Goal: Task Accomplishment & Management: Manage account settings

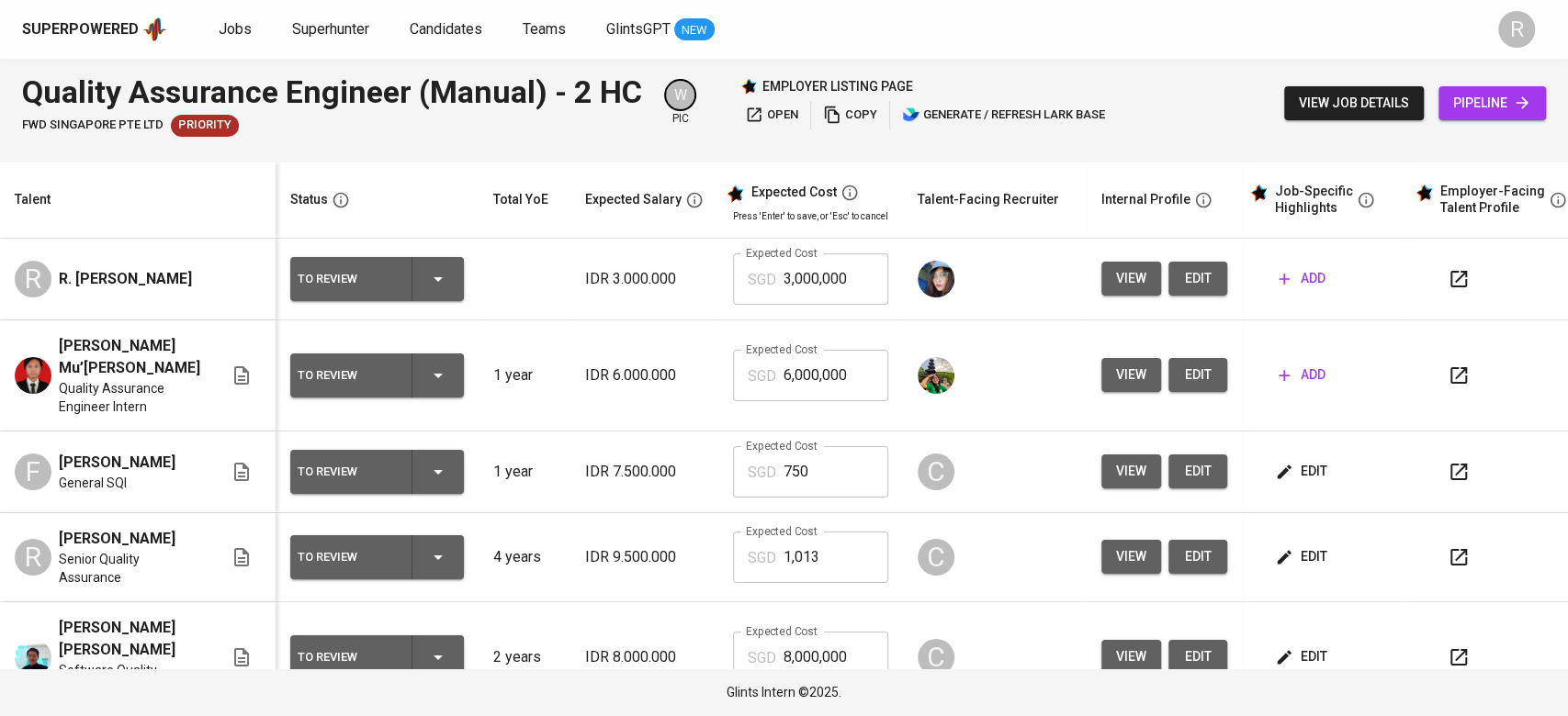
click at [1352, 90] on button "view job details" at bounding box center [1354, 102] width 140 height 34
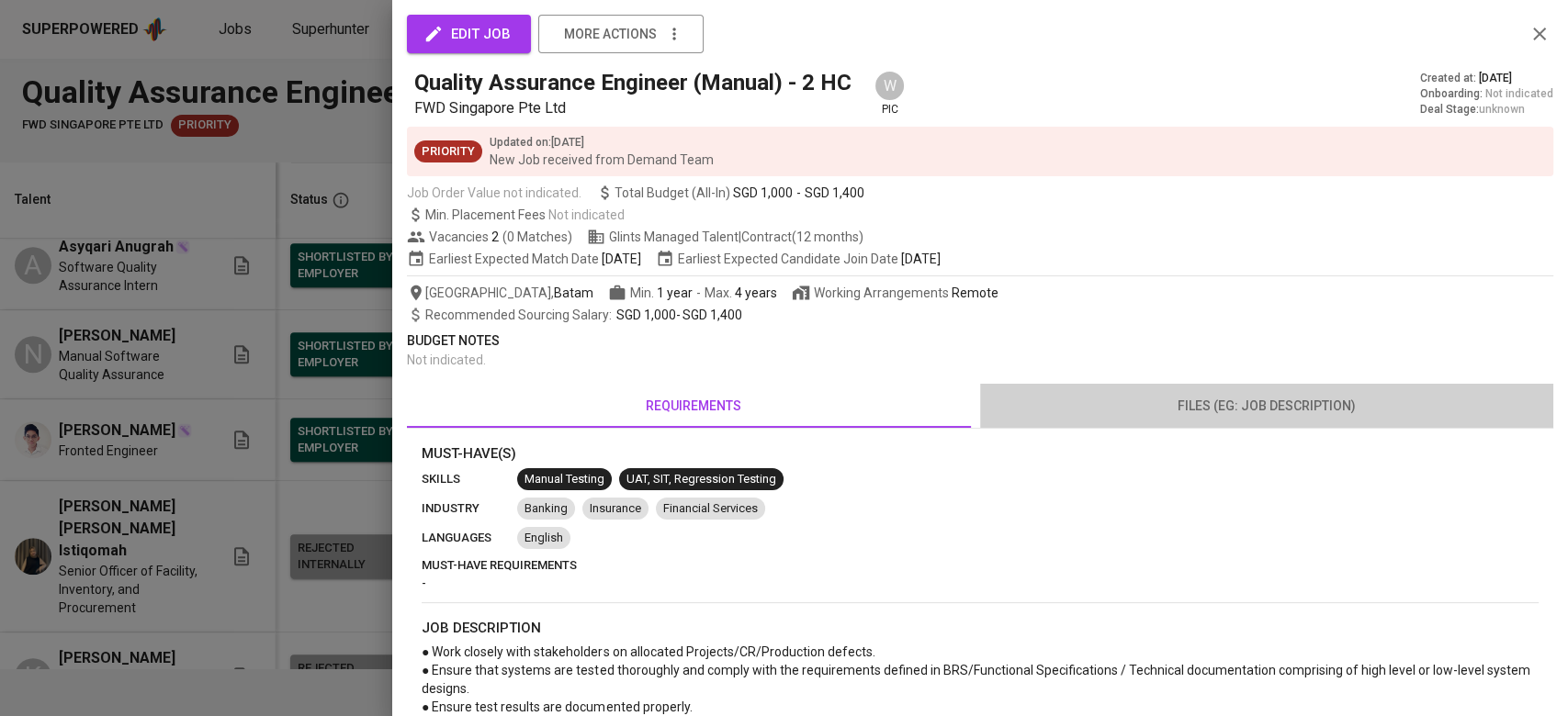
click at [1279, 407] on span "files (eg: job description)" at bounding box center [1266, 406] width 551 height 23
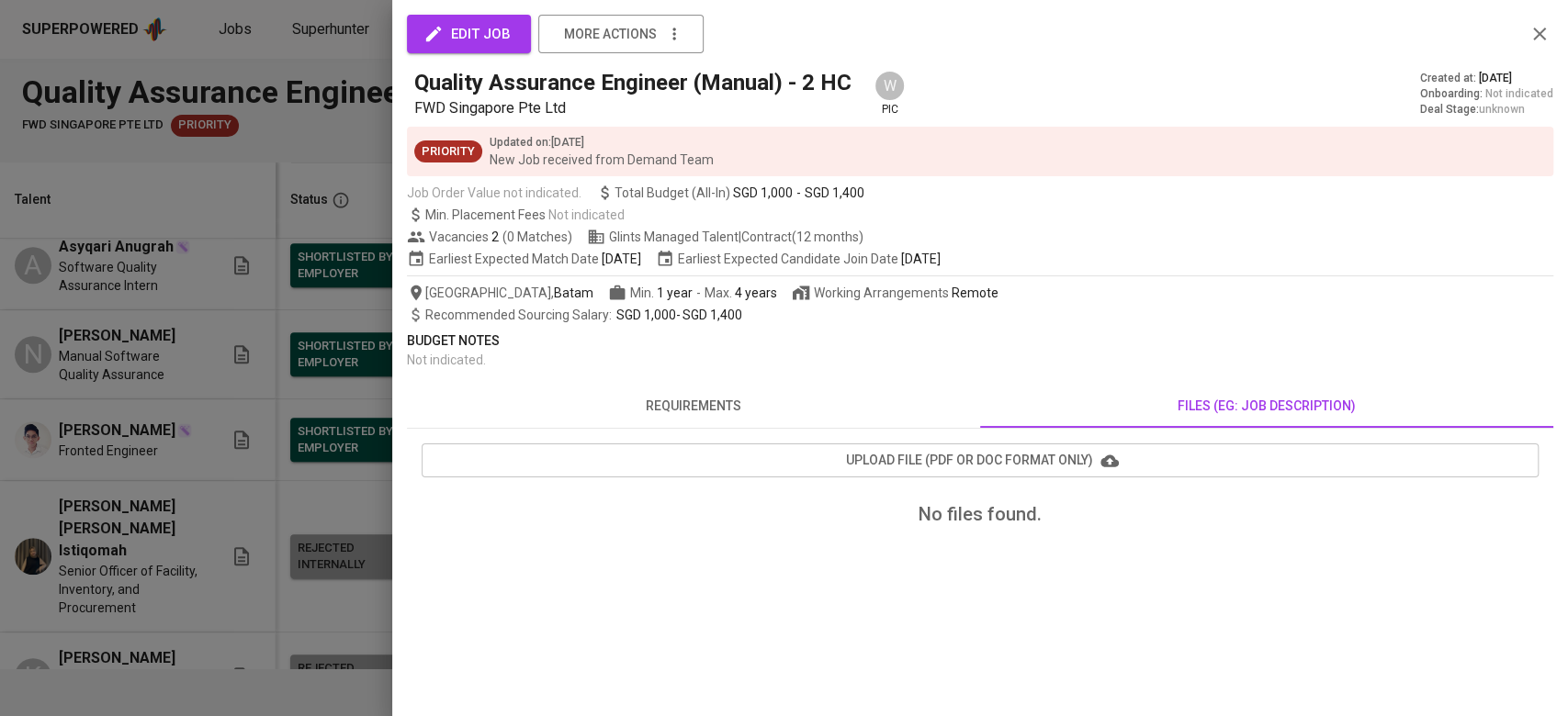
click at [110, 489] on div at bounding box center [784, 358] width 1568 height 716
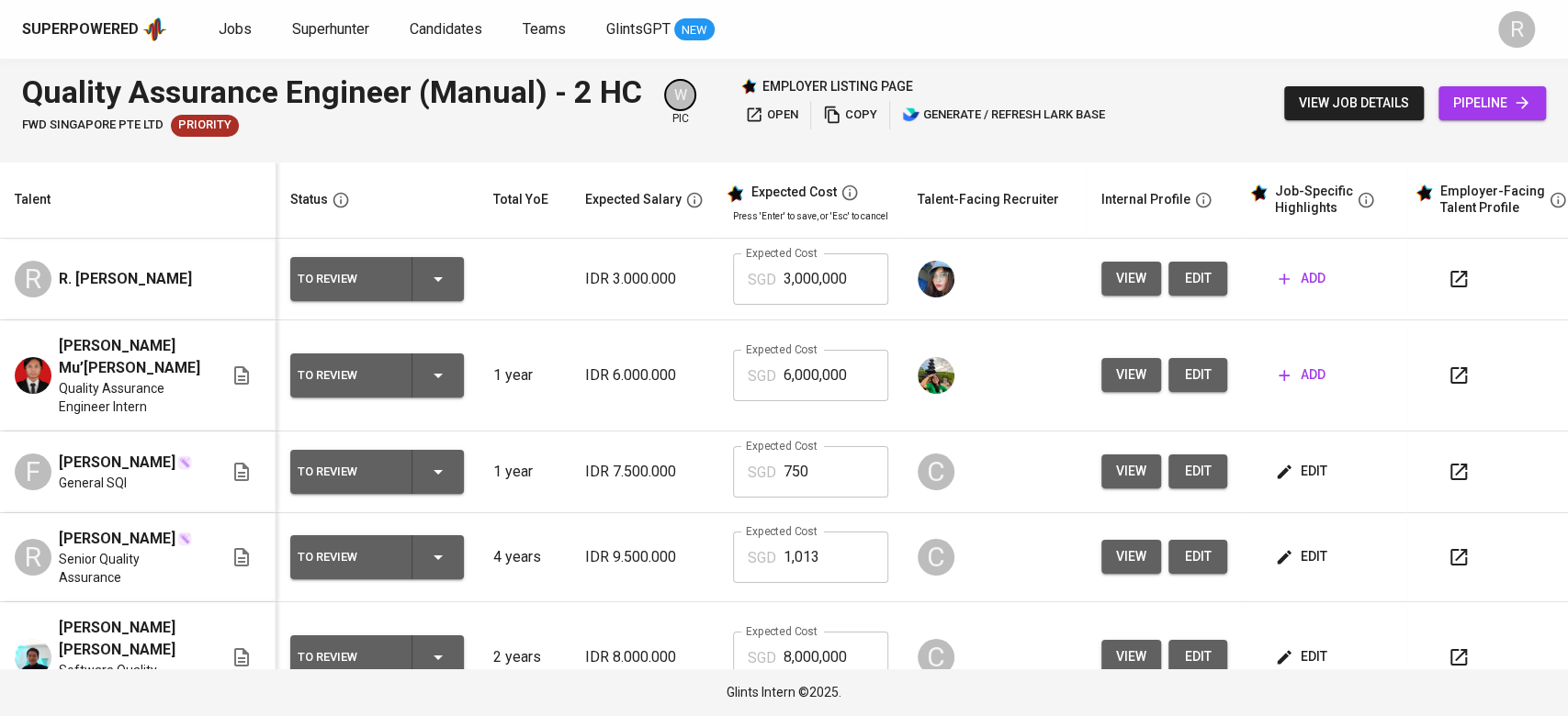
click at [1368, 98] on span "view job details" at bounding box center [1354, 103] width 110 height 23
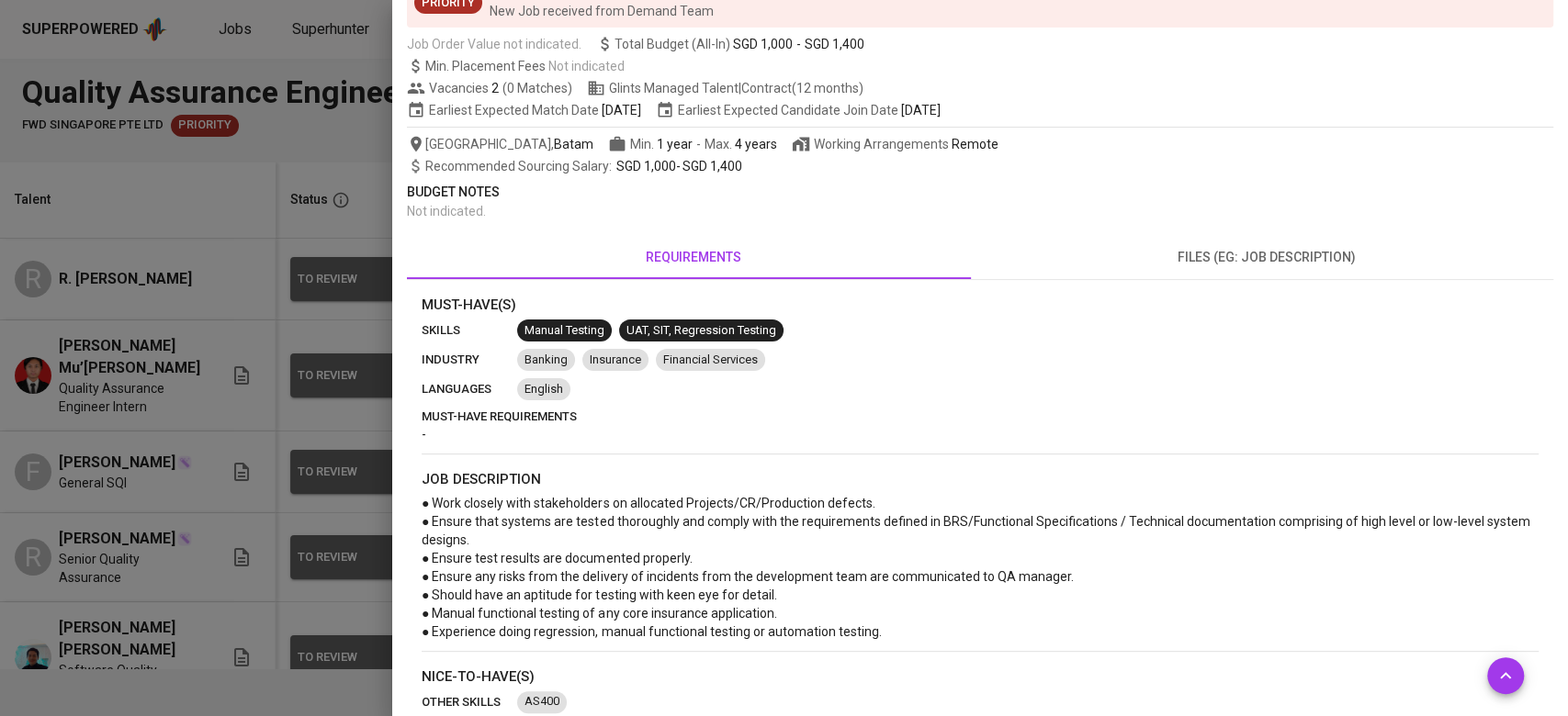
scroll to position [72, 0]
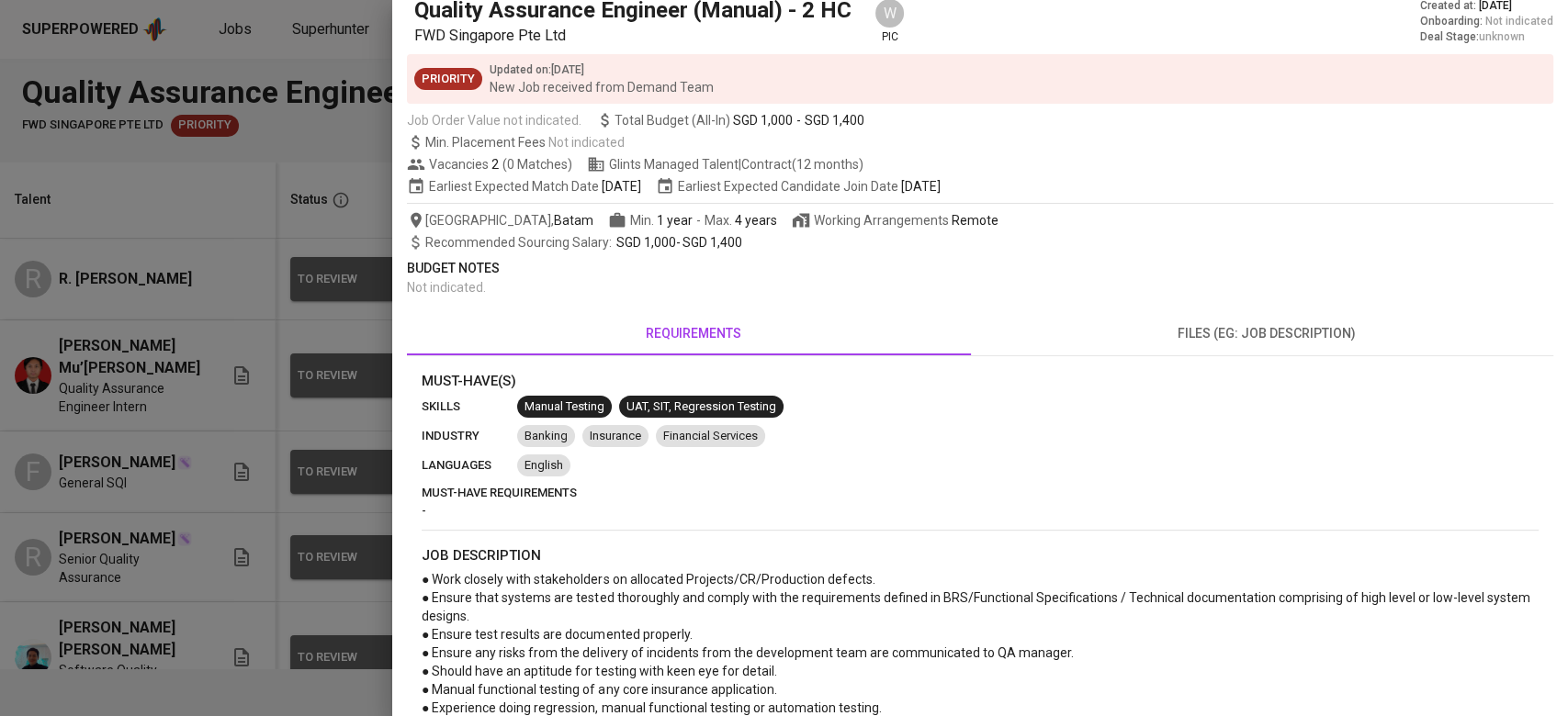
click at [1241, 323] on span "files (eg: job description)" at bounding box center [1266, 334] width 551 height 23
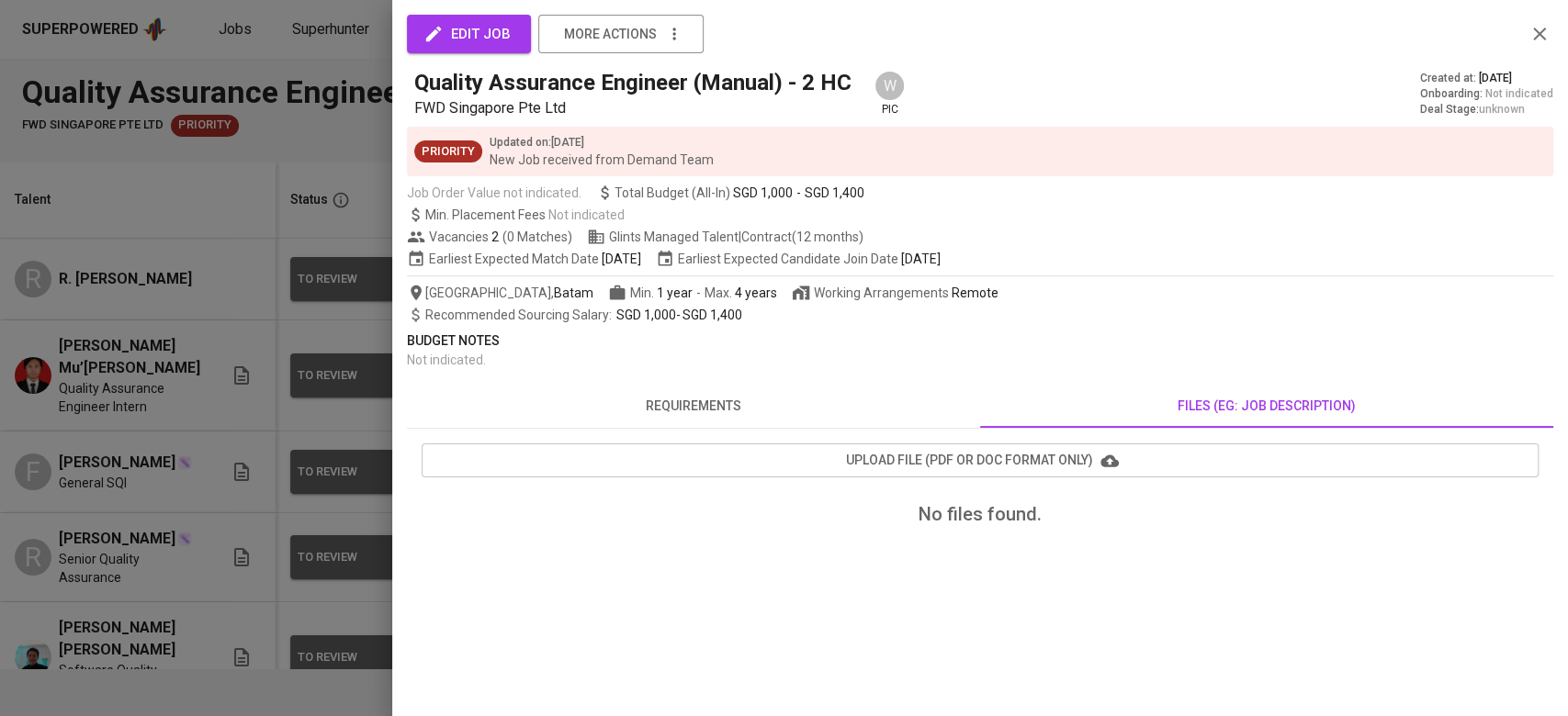
click at [708, 402] on span "requirements" at bounding box center [693, 406] width 551 height 23
click at [151, 468] on div at bounding box center [784, 358] width 1568 height 716
click at [1534, 37] on div "edit job more actions Quality Assurance Engineer (Manual) - 2 HC FWD Singapore …" at bounding box center [979, 358] width 1175 height 716
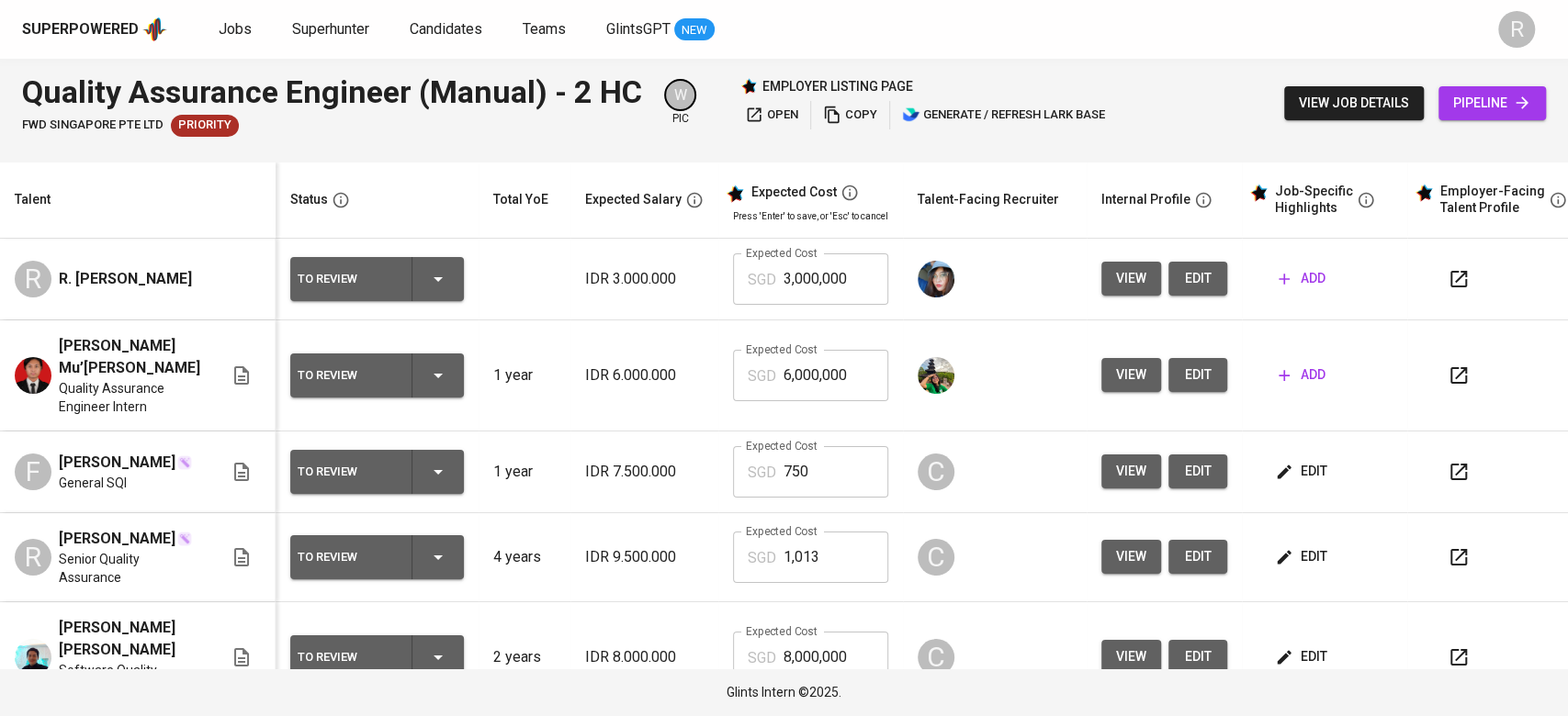
click at [1280, 482] on span "edit" at bounding box center [1303, 472] width 48 height 23
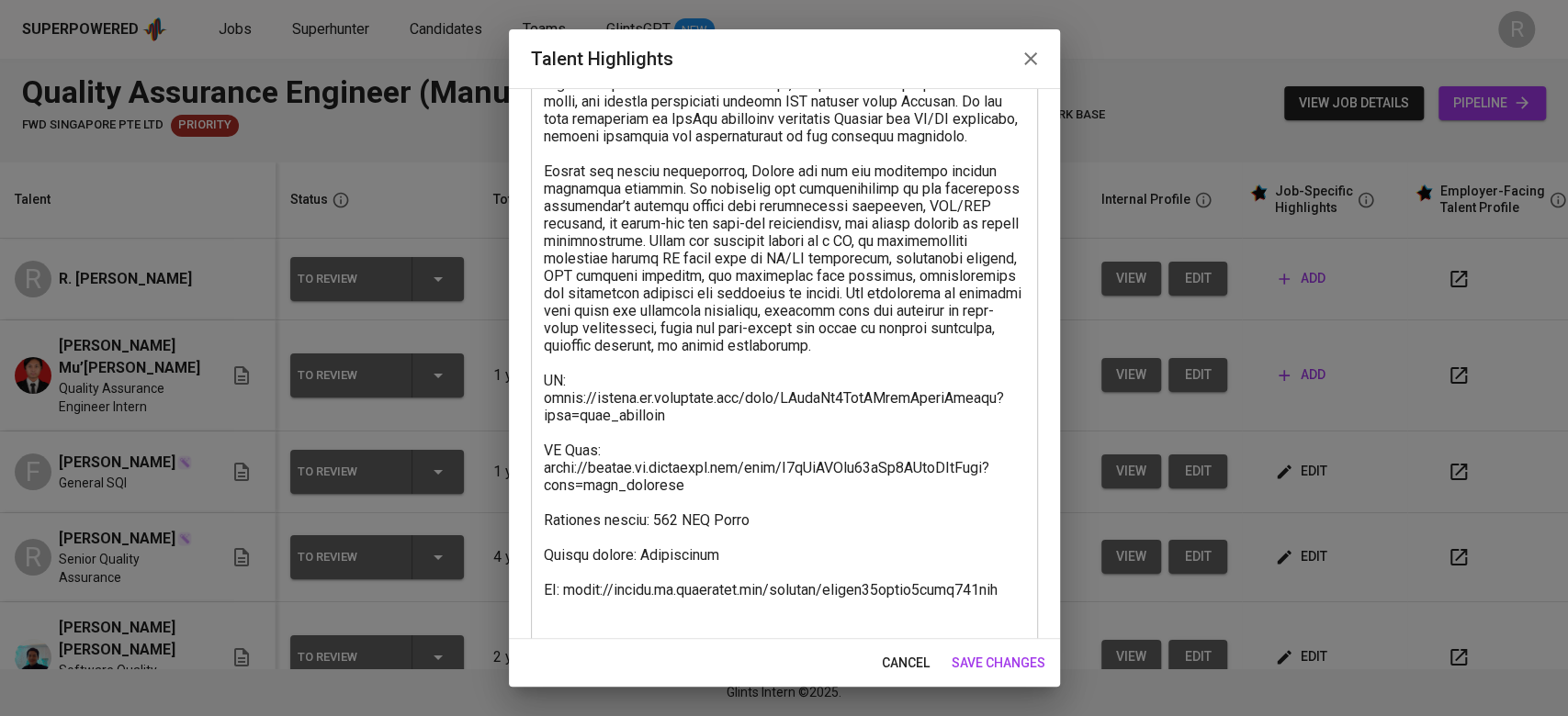
scroll to position [474, 0]
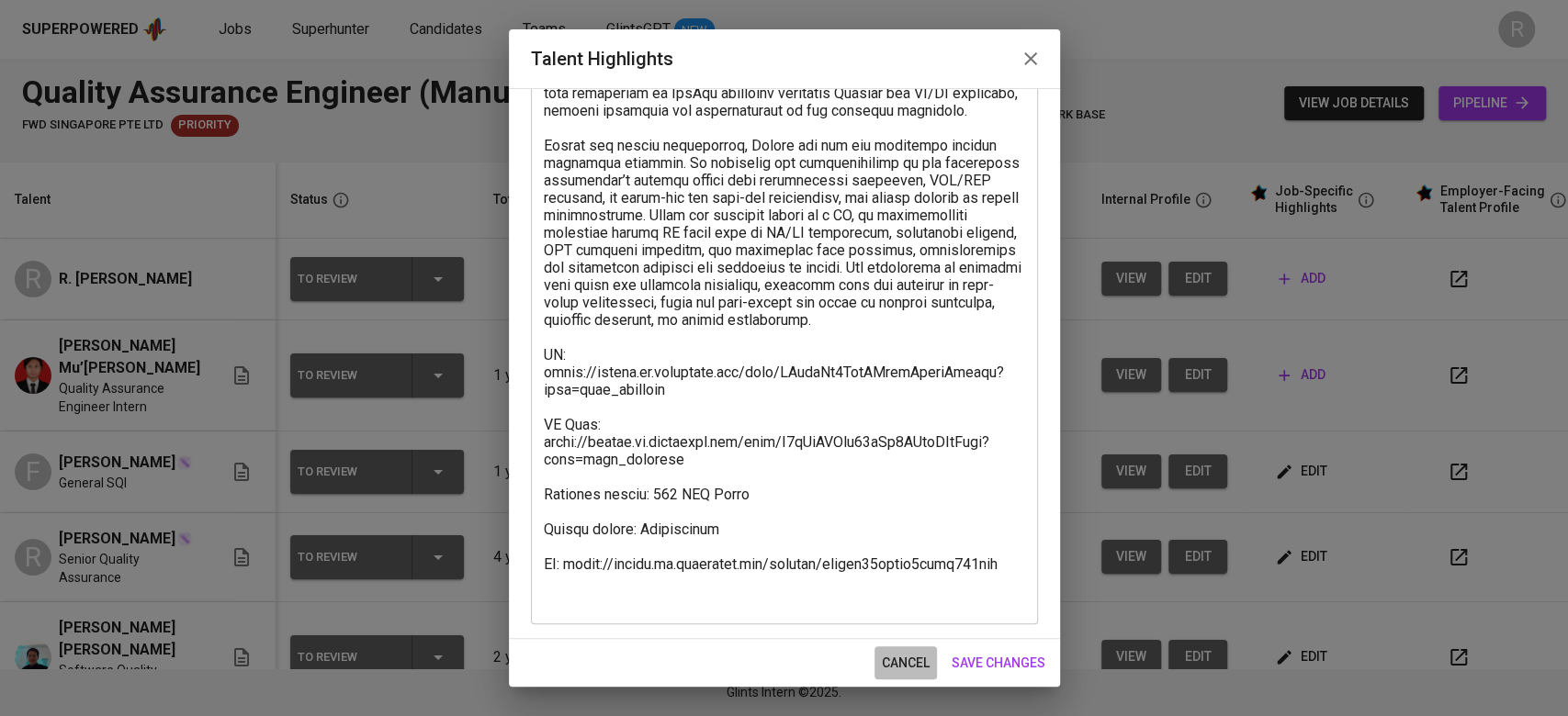
click at [903, 671] on span "cancel" at bounding box center [905, 664] width 47 height 23
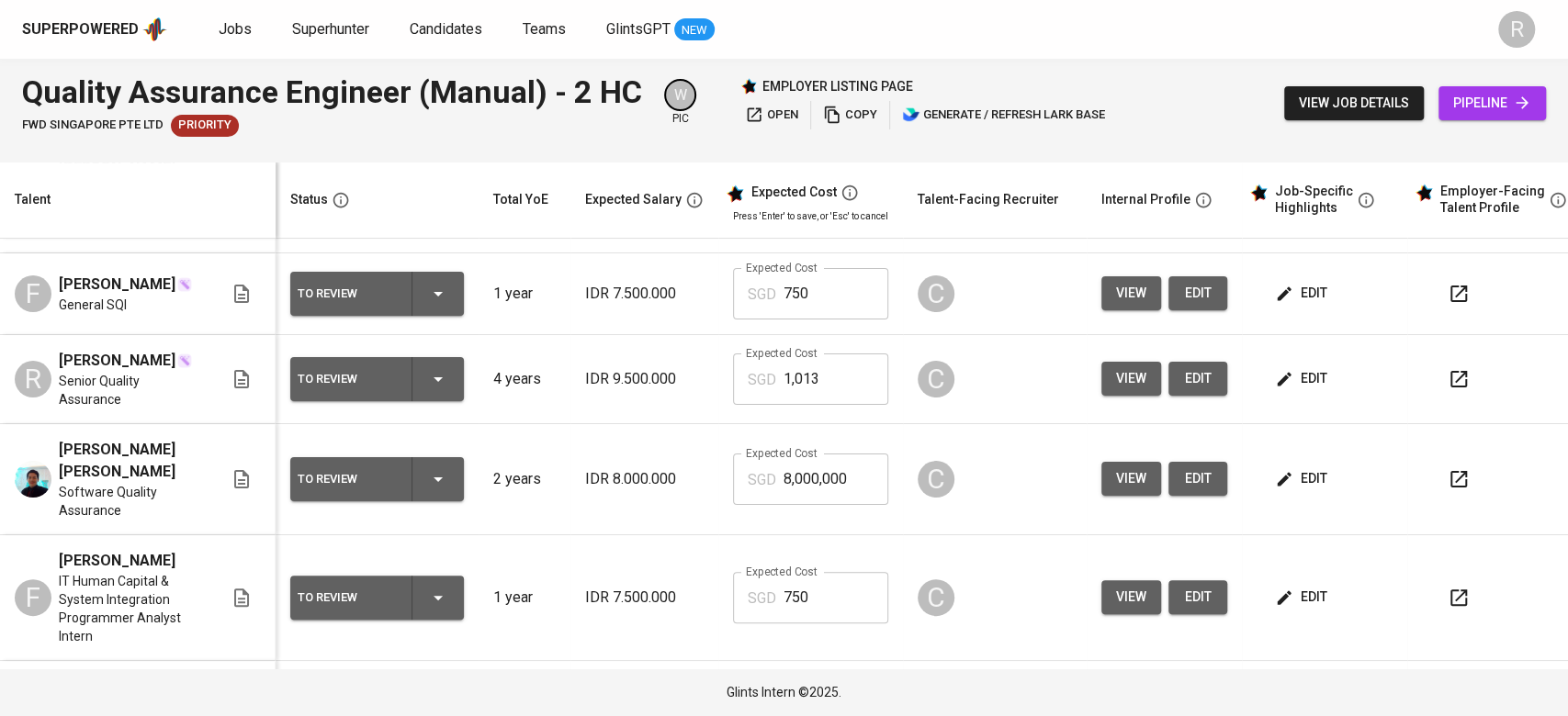
scroll to position [156, 0]
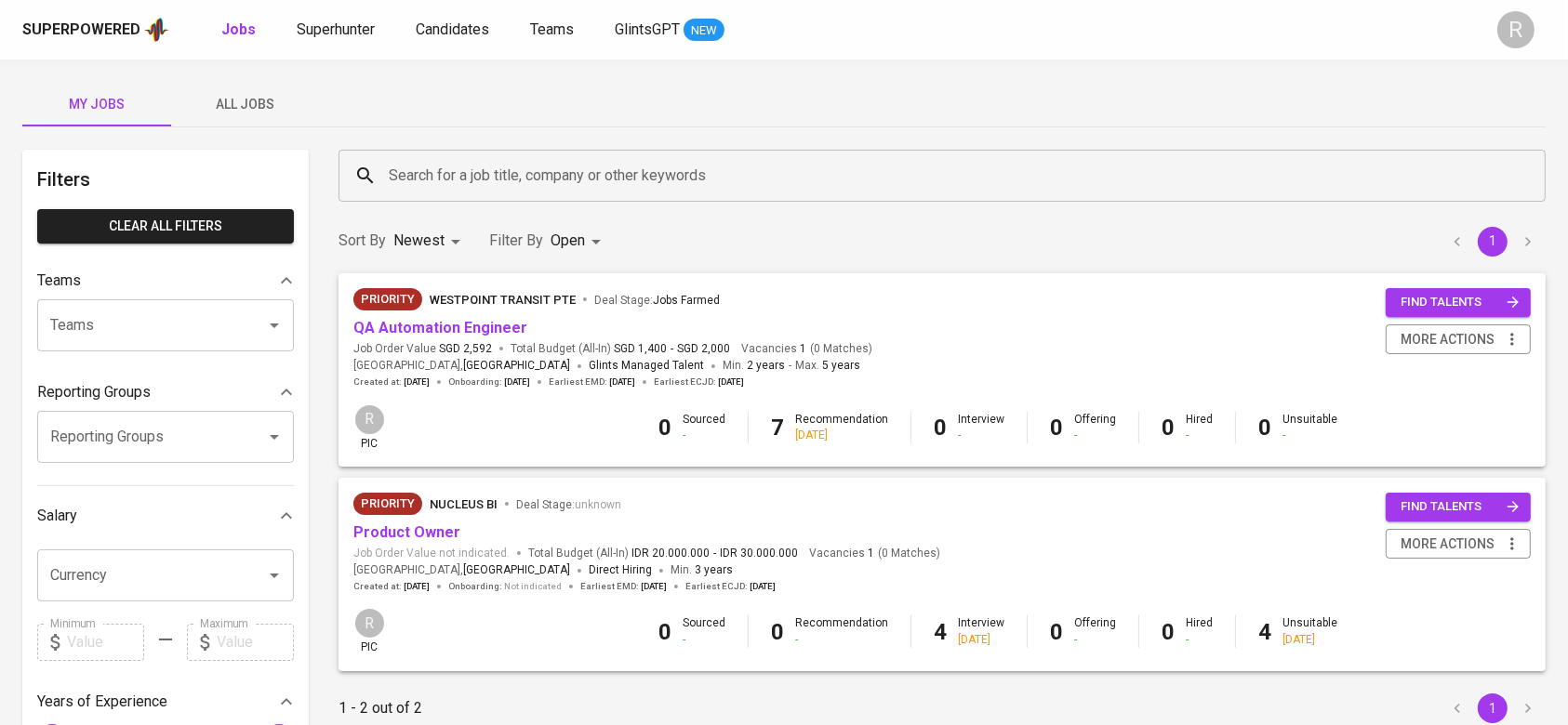
click at [193, 102] on span "All Jobs" at bounding box center [245, 105] width 126 height 23
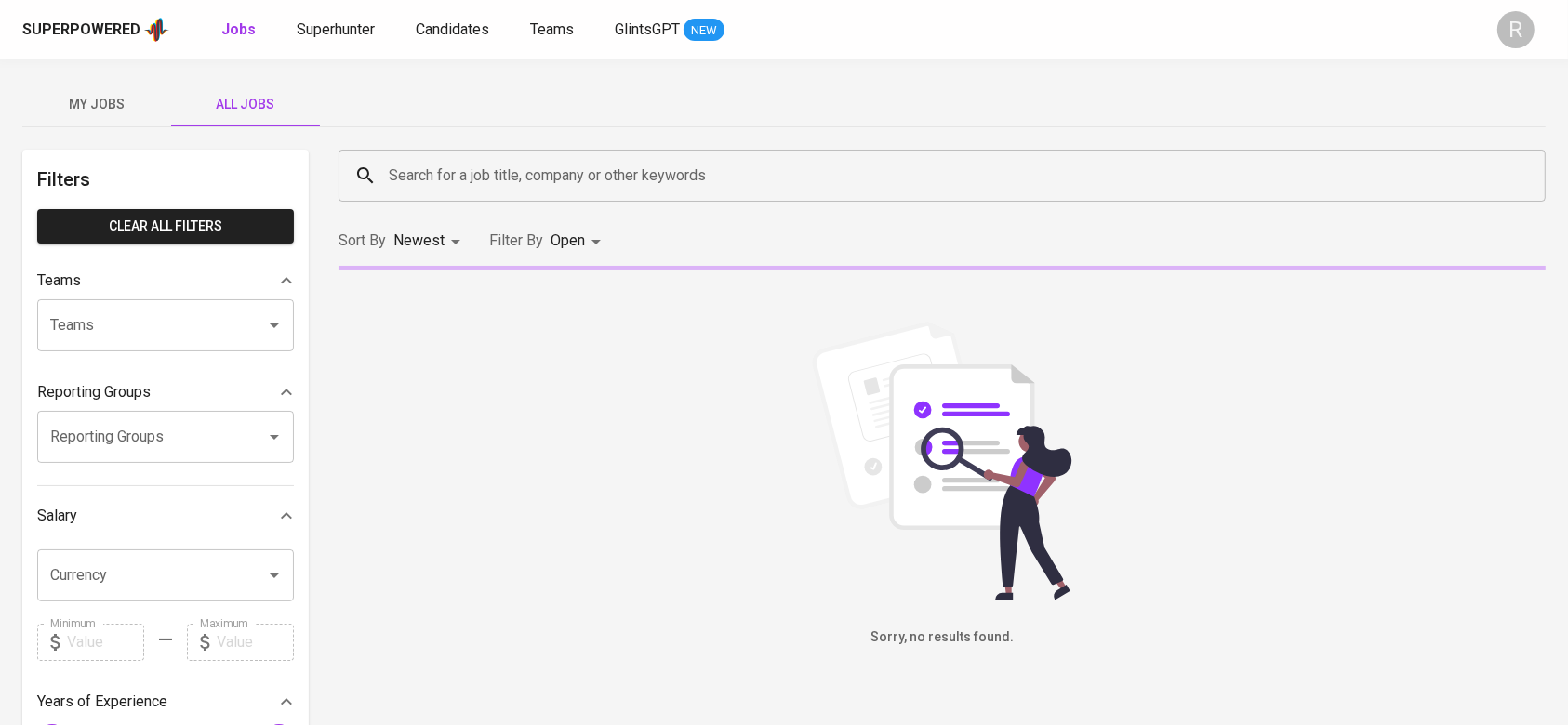
click at [432, 167] on input "Search for a job title, company or other keywords" at bounding box center [947, 176] width 1125 height 35
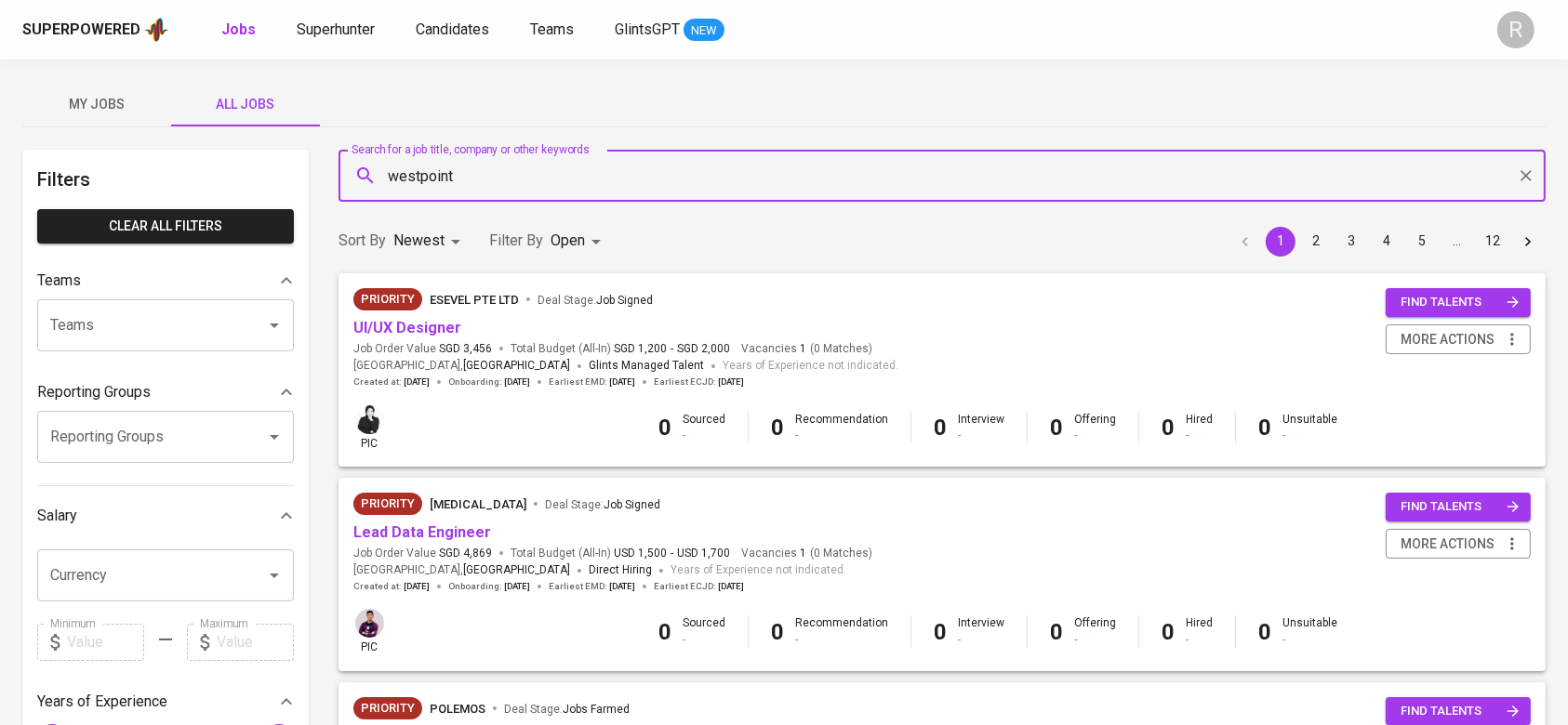
type input "westpoint"
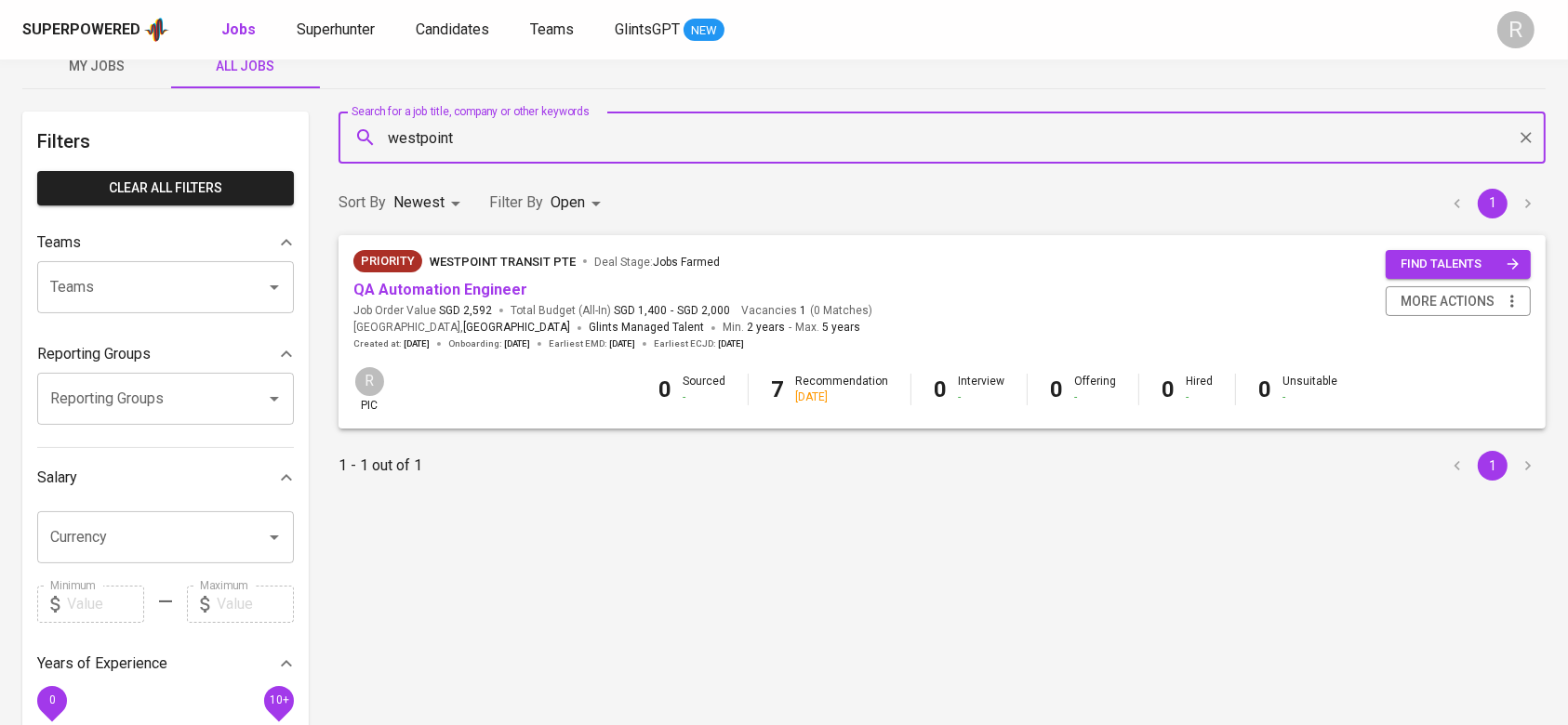
scroll to position [67, 0]
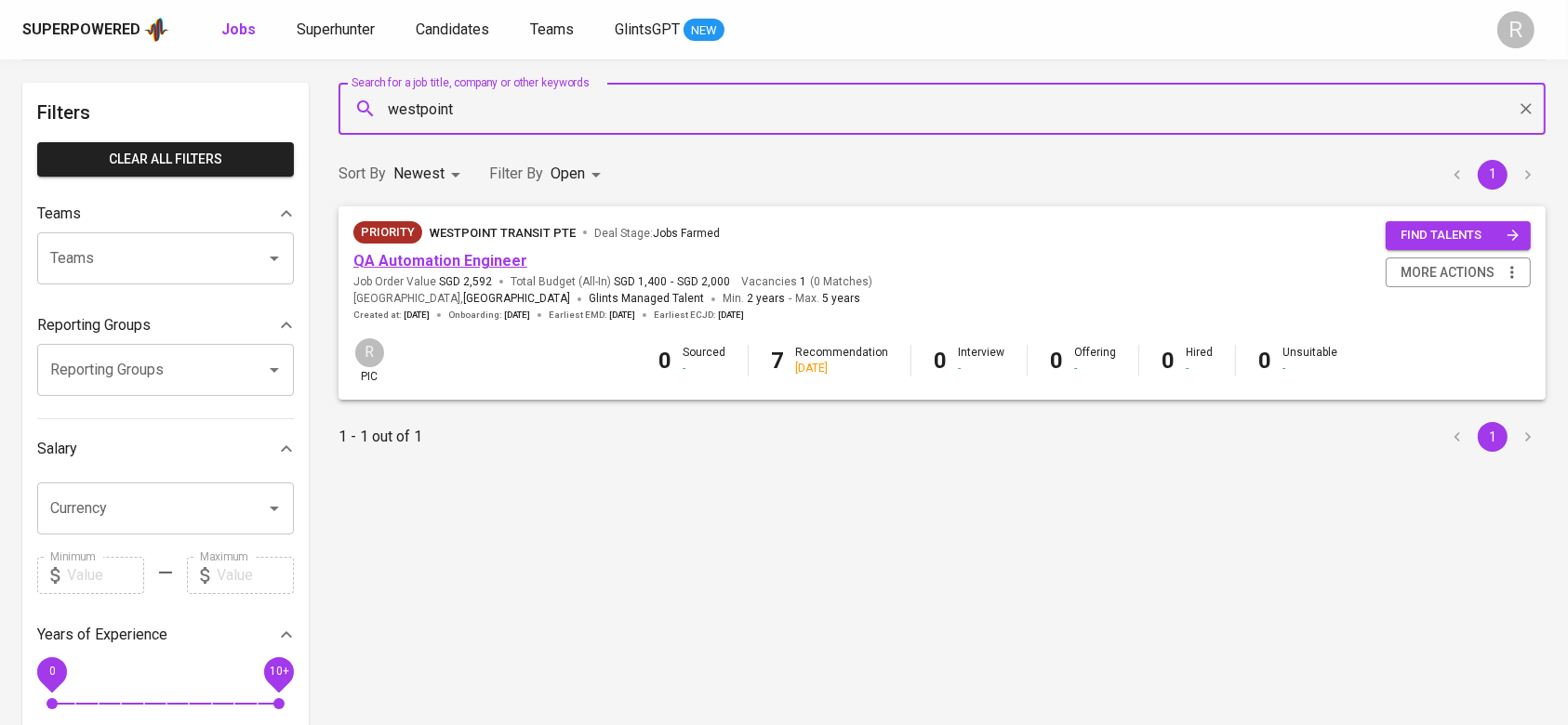
click at [403, 269] on link "QA Automation Engineer" at bounding box center [441, 261] width 174 height 18
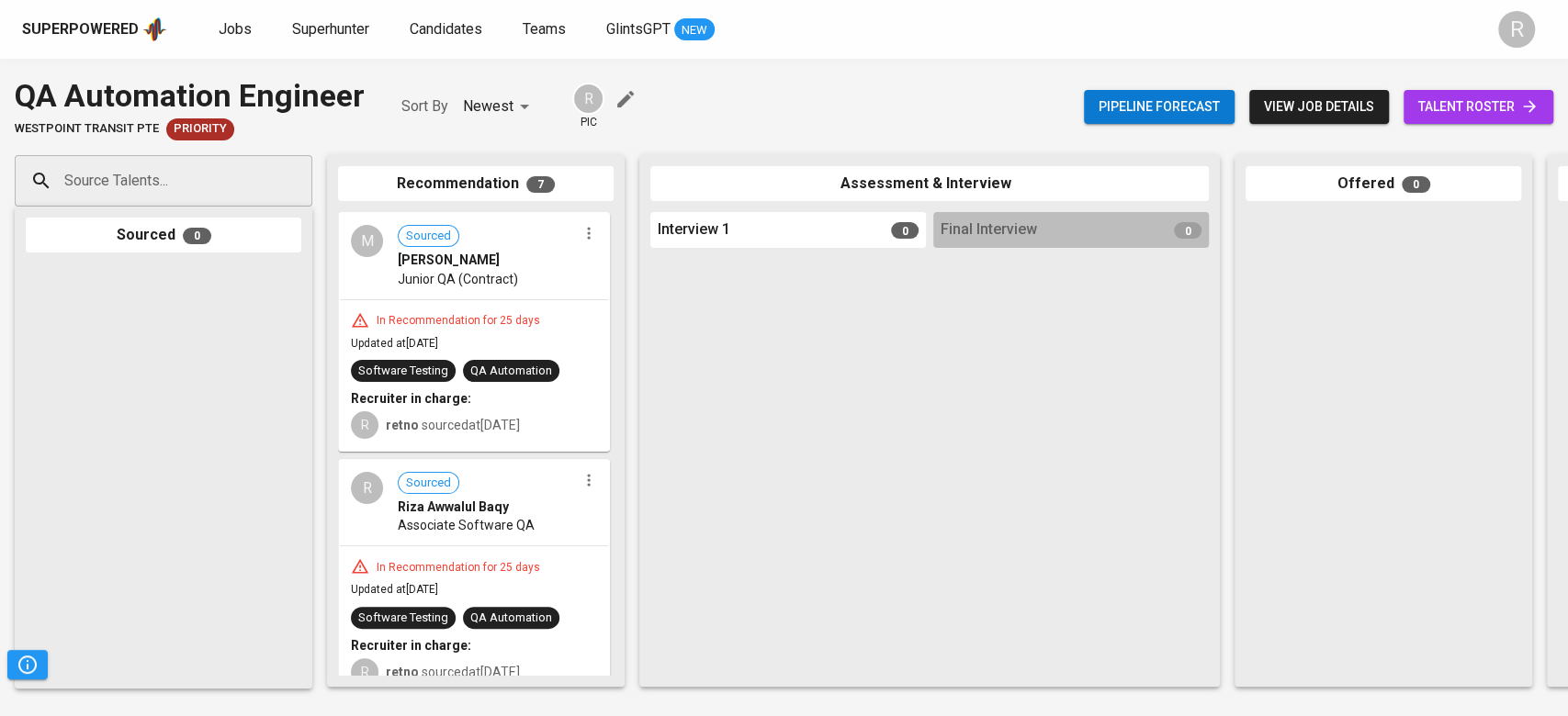
click at [1174, 104] on span "talent roster" at bounding box center [1478, 107] width 121 height 23
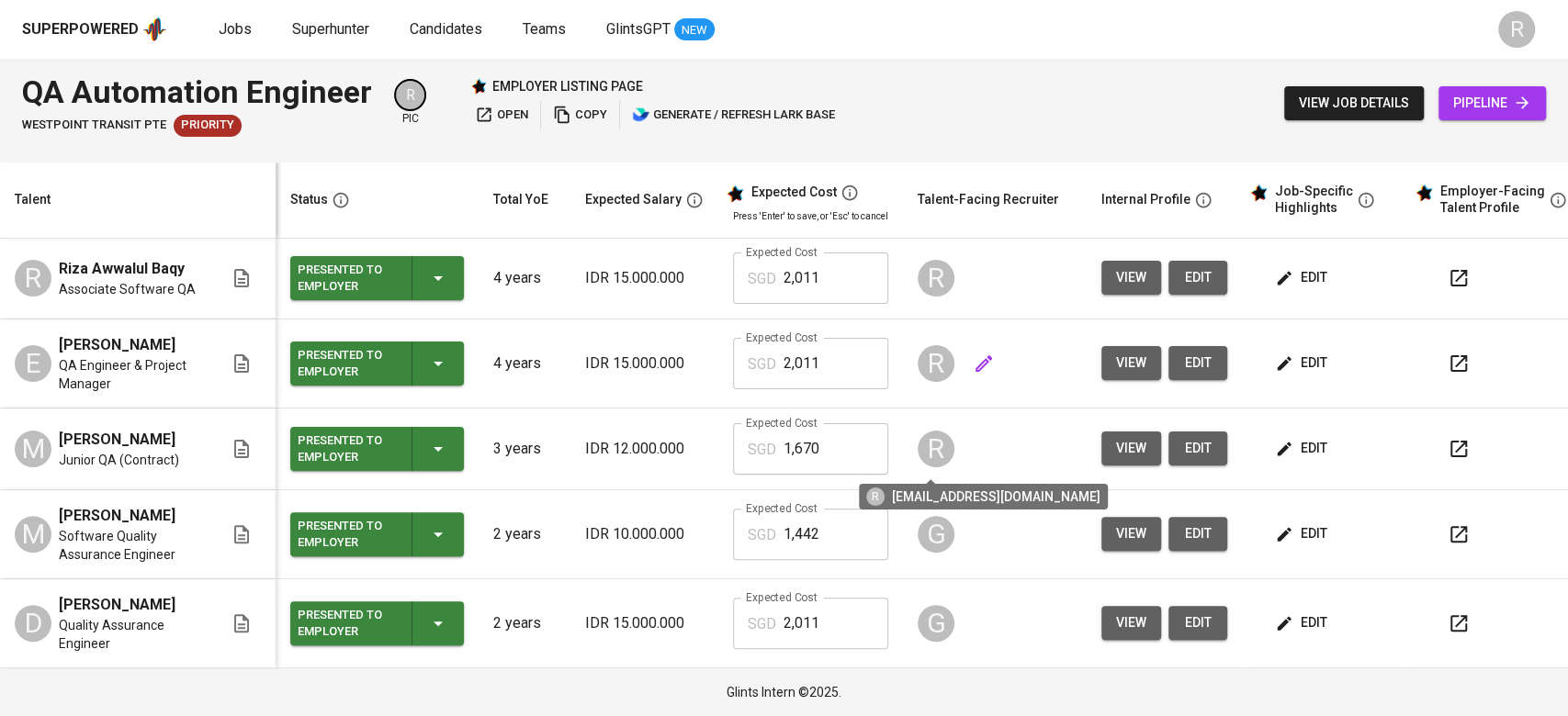
scroll to position [278, 0]
click at [1122, 435] on button "view" at bounding box center [1131, 448] width 60 height 34
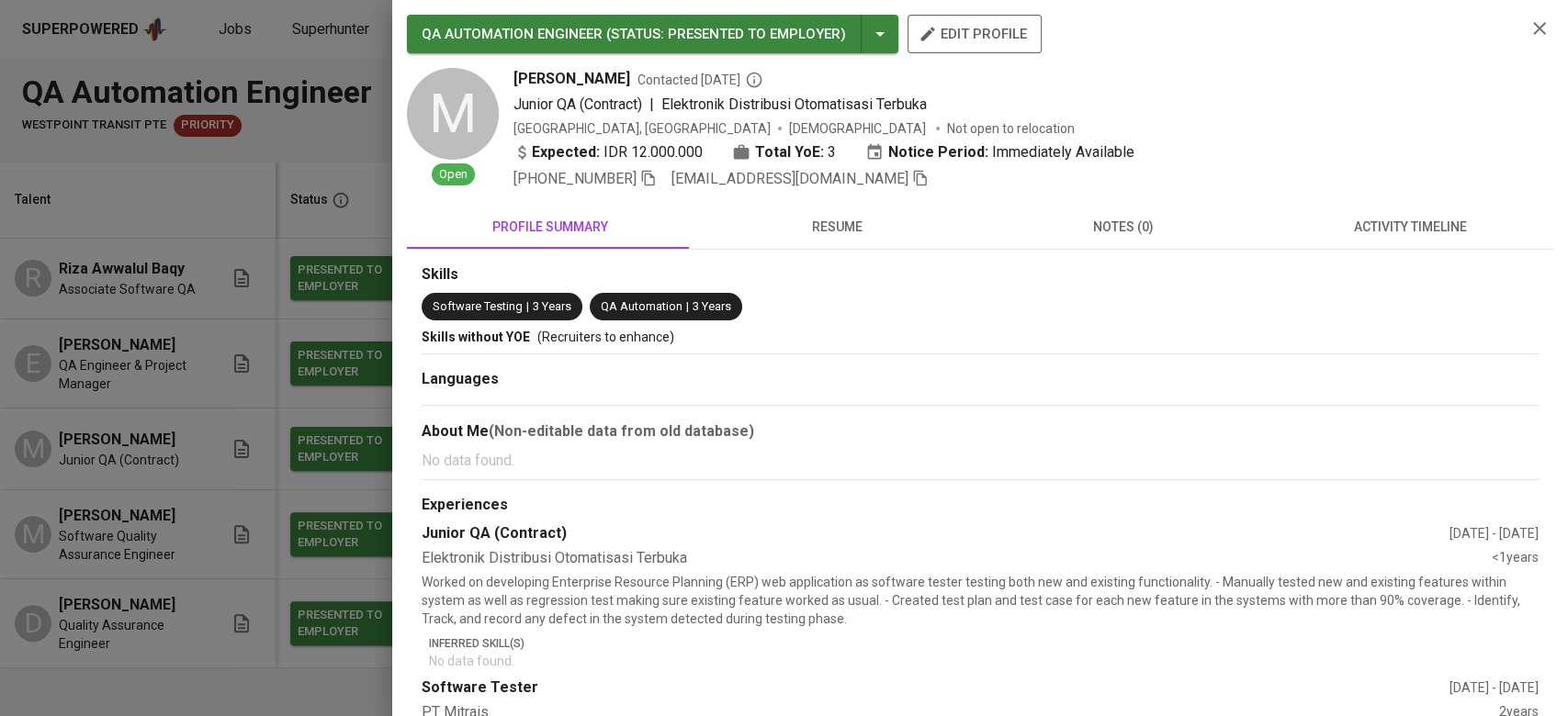
click at [868, 232] on span "resume" at bounding box center [837, 228] width 264 height 23
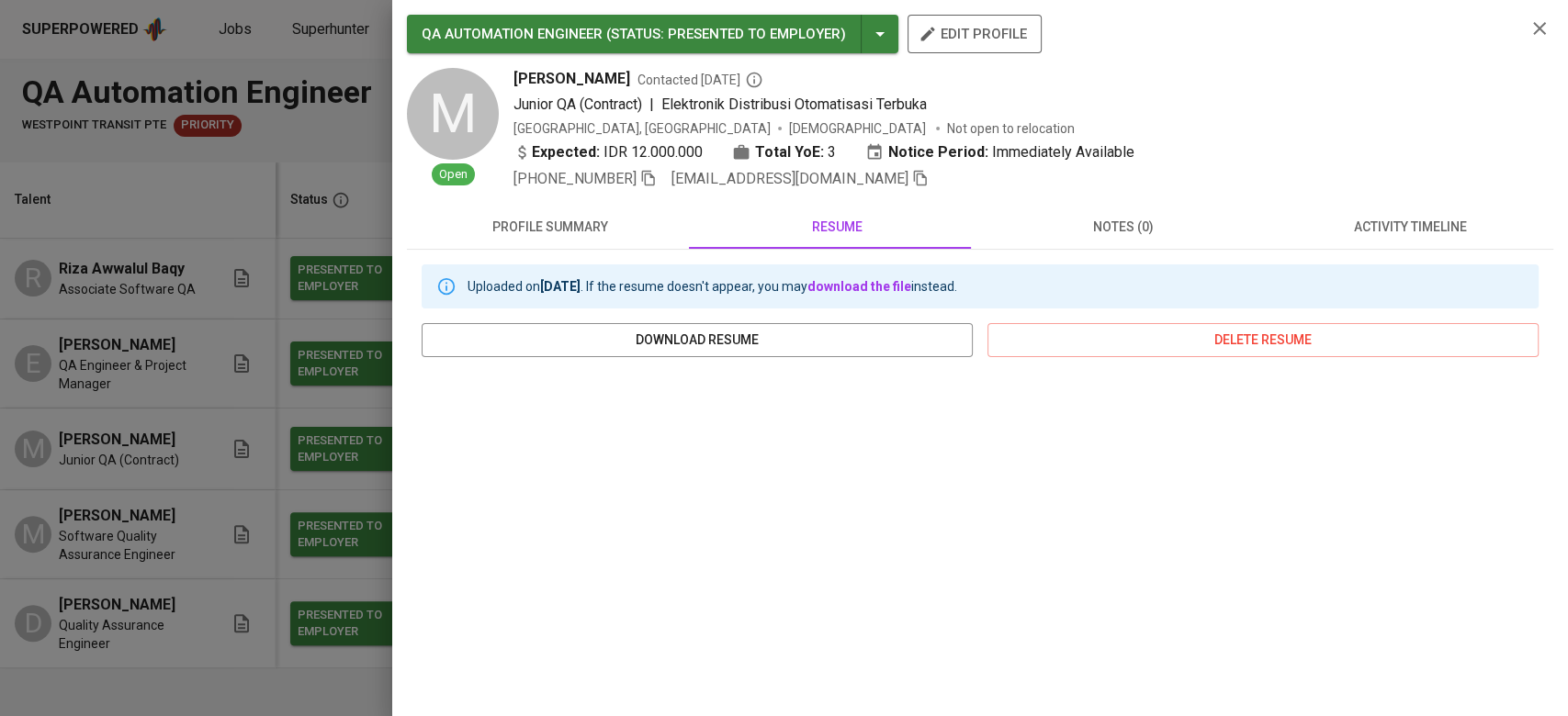
scroll to position [158, 0]
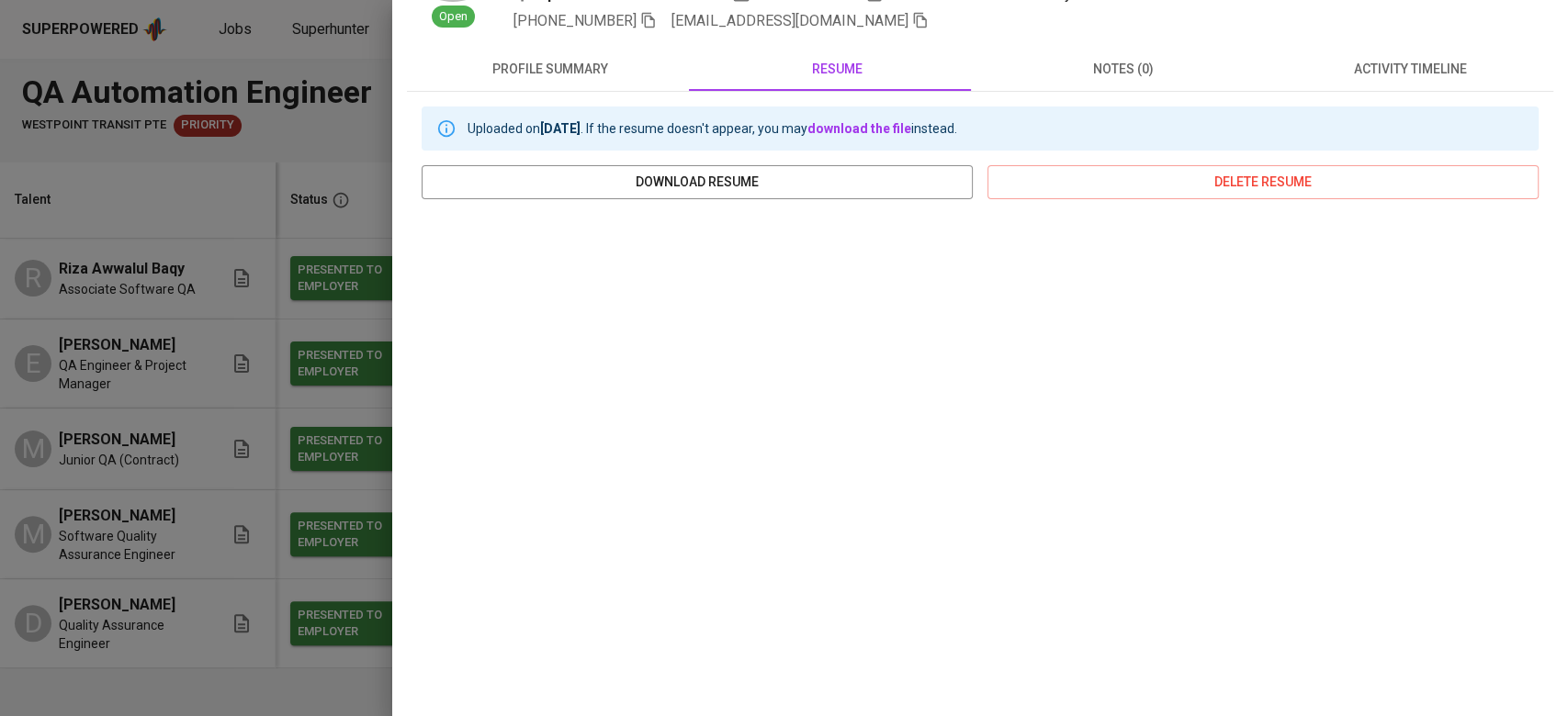
click at [1174, 79] on span "activity timeline" at bounding box center [1410, 69] width 264 height 23
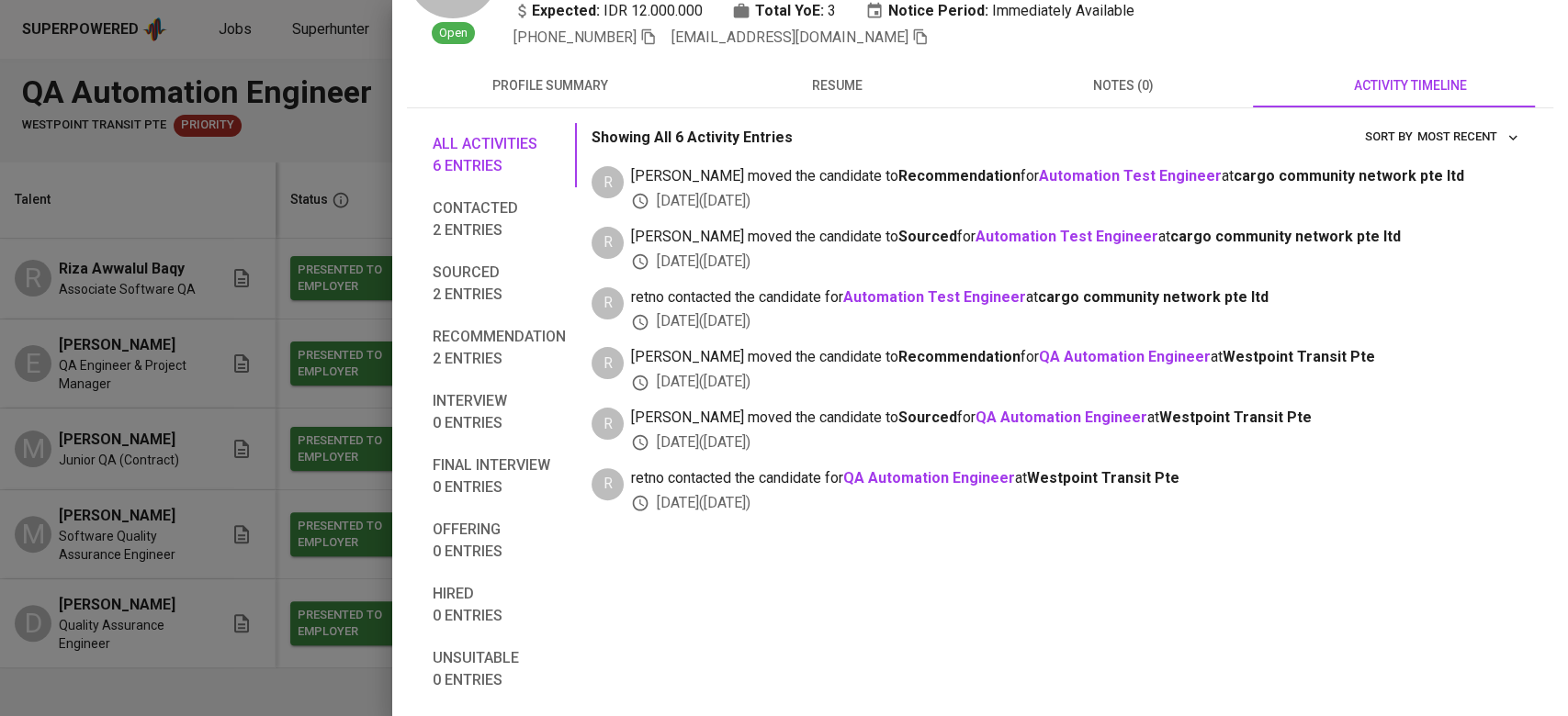
scroll to position [141, 0]
click at [141, 436] on div at bounding box center [784, 358] width 1568 height 716
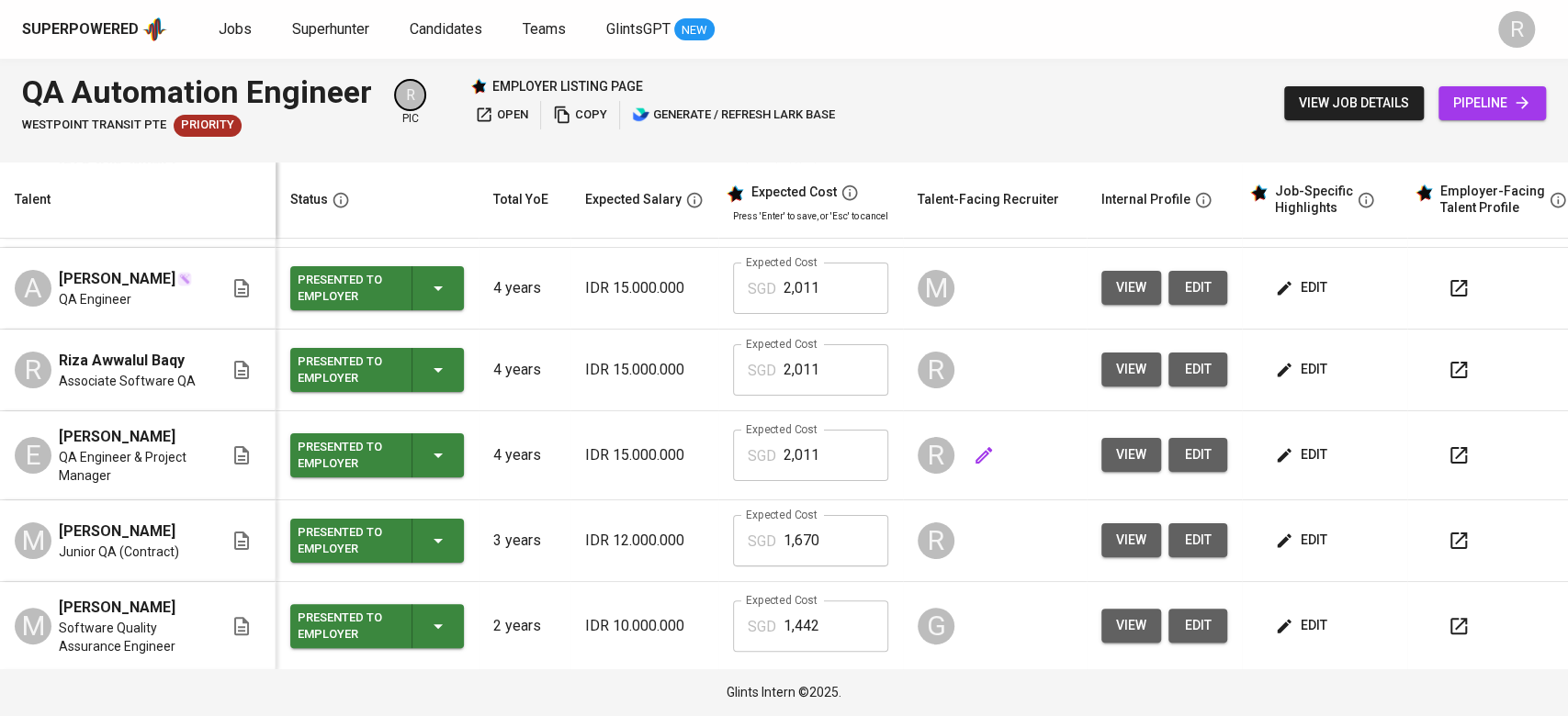
scroll to position [179, 0]
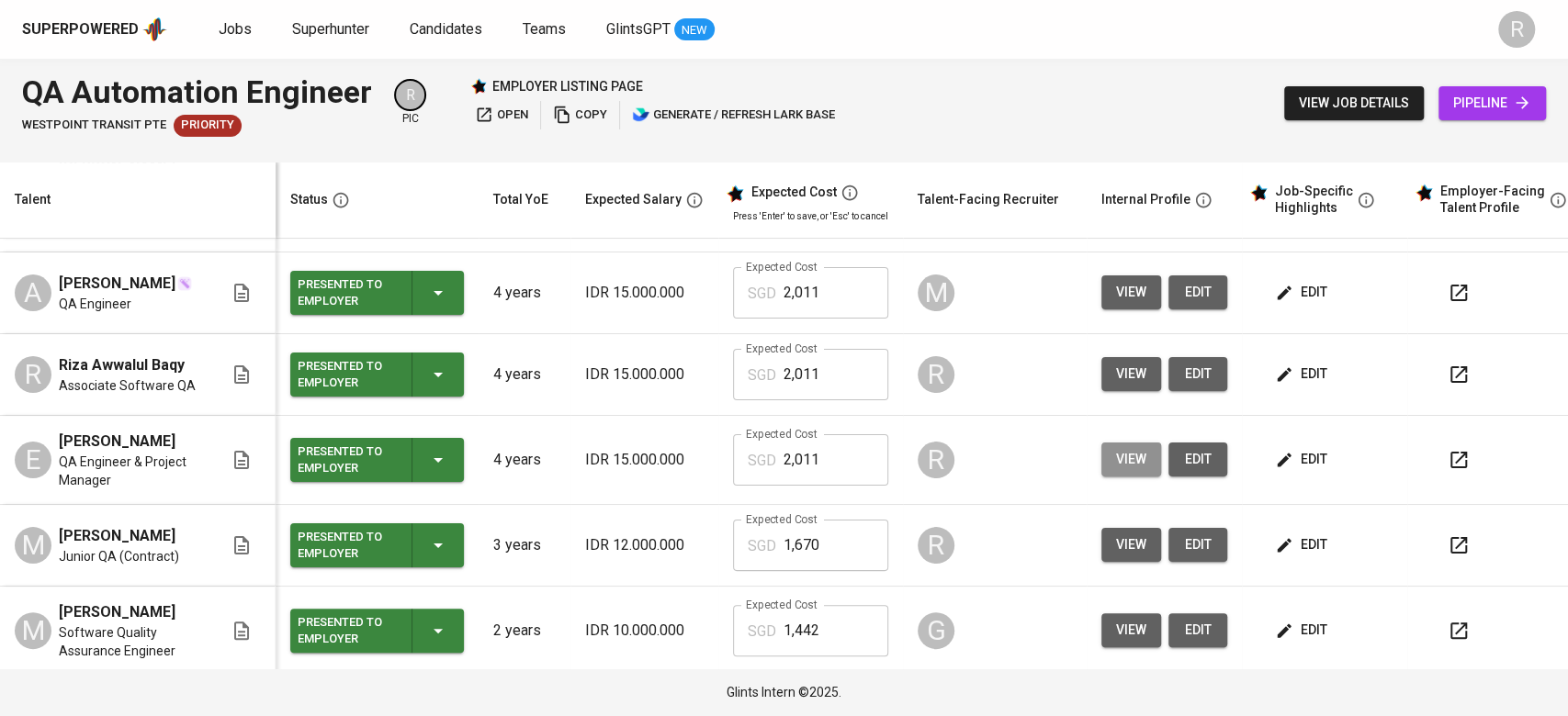
click at [1122, 449] on span "view" at bounding box center [1131, 460] width 30 height 23
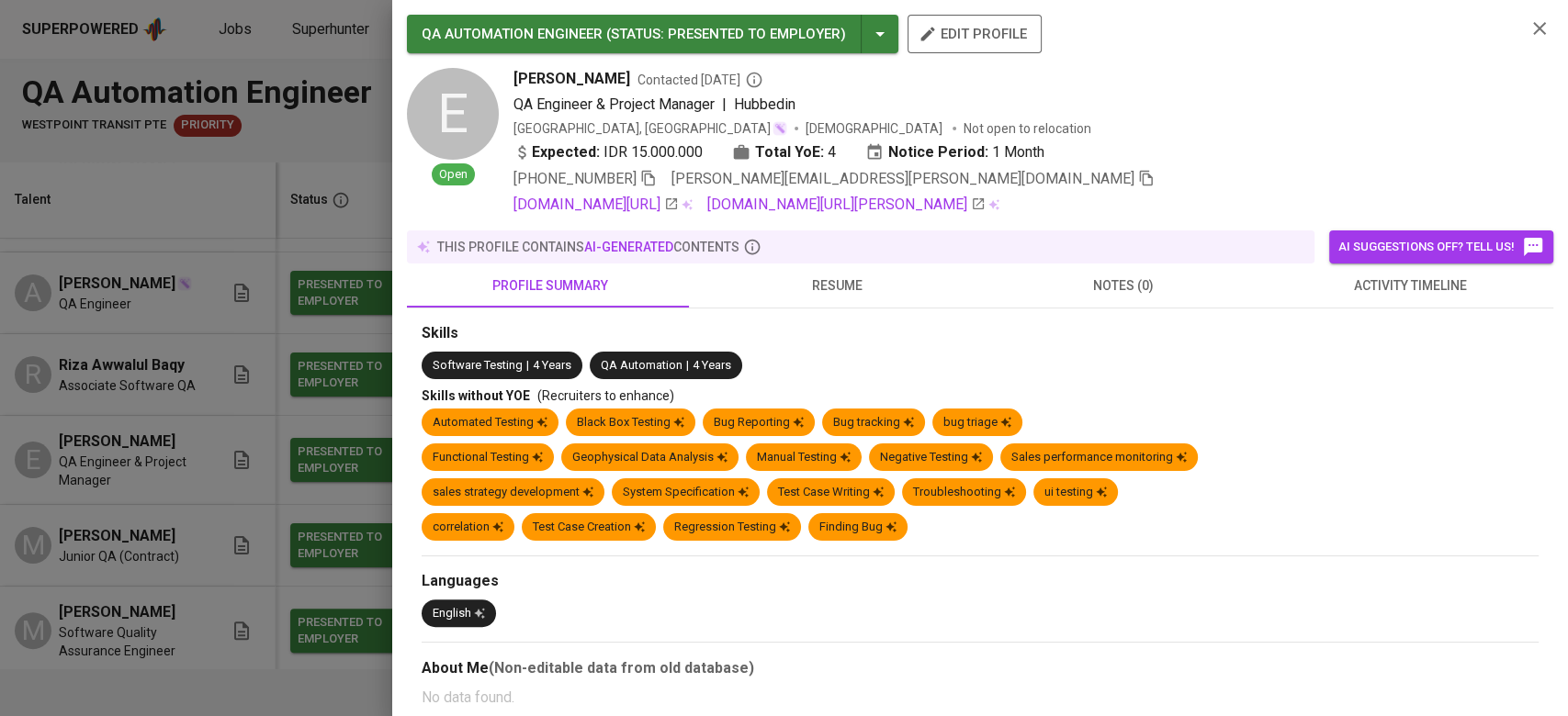
click at [818, 254] on div "this profile contains AI-generated contents" at bounding box center [860, 247] width 893 height 18
click at [802, 298] on button "resume" at bounding box center [837, 286] width 287 height 44
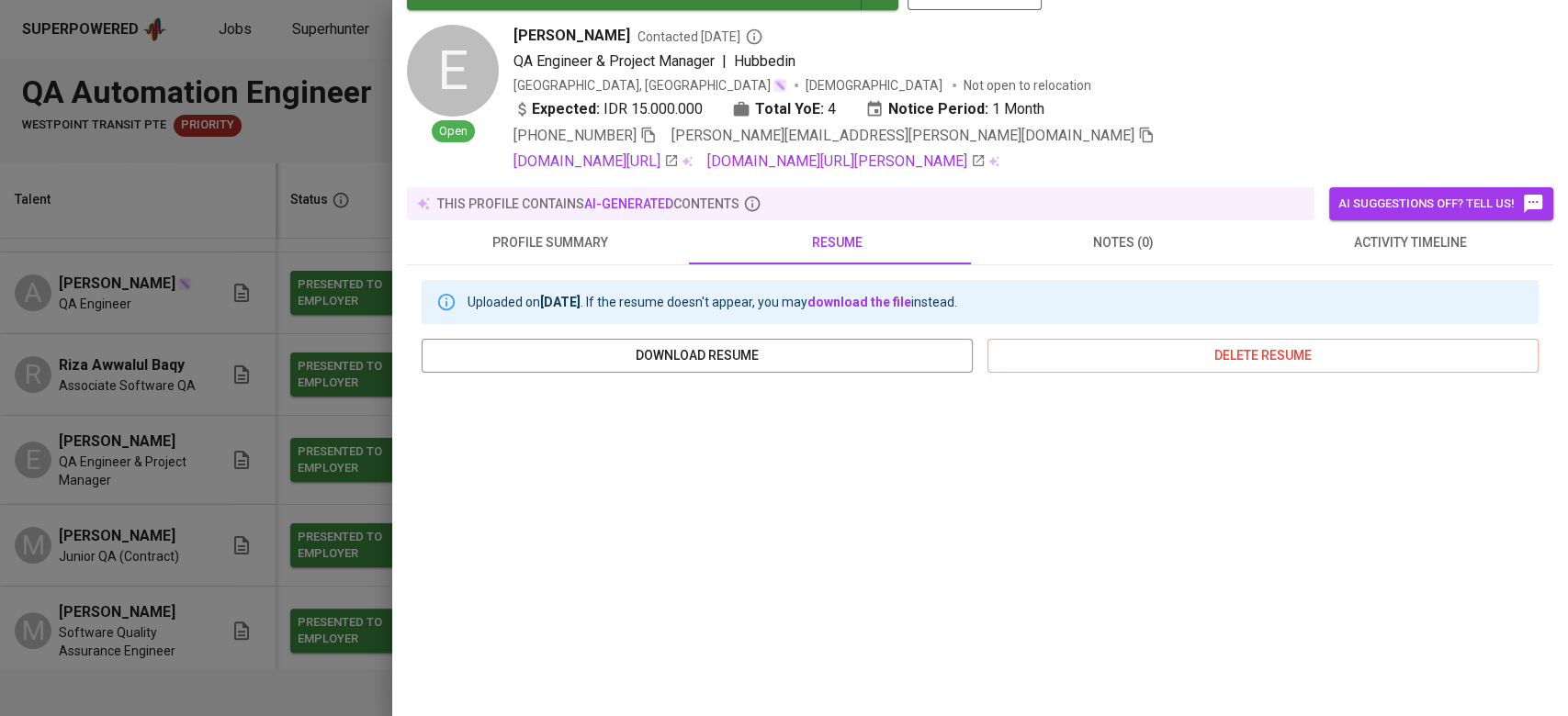
scroll to position [41, 0]
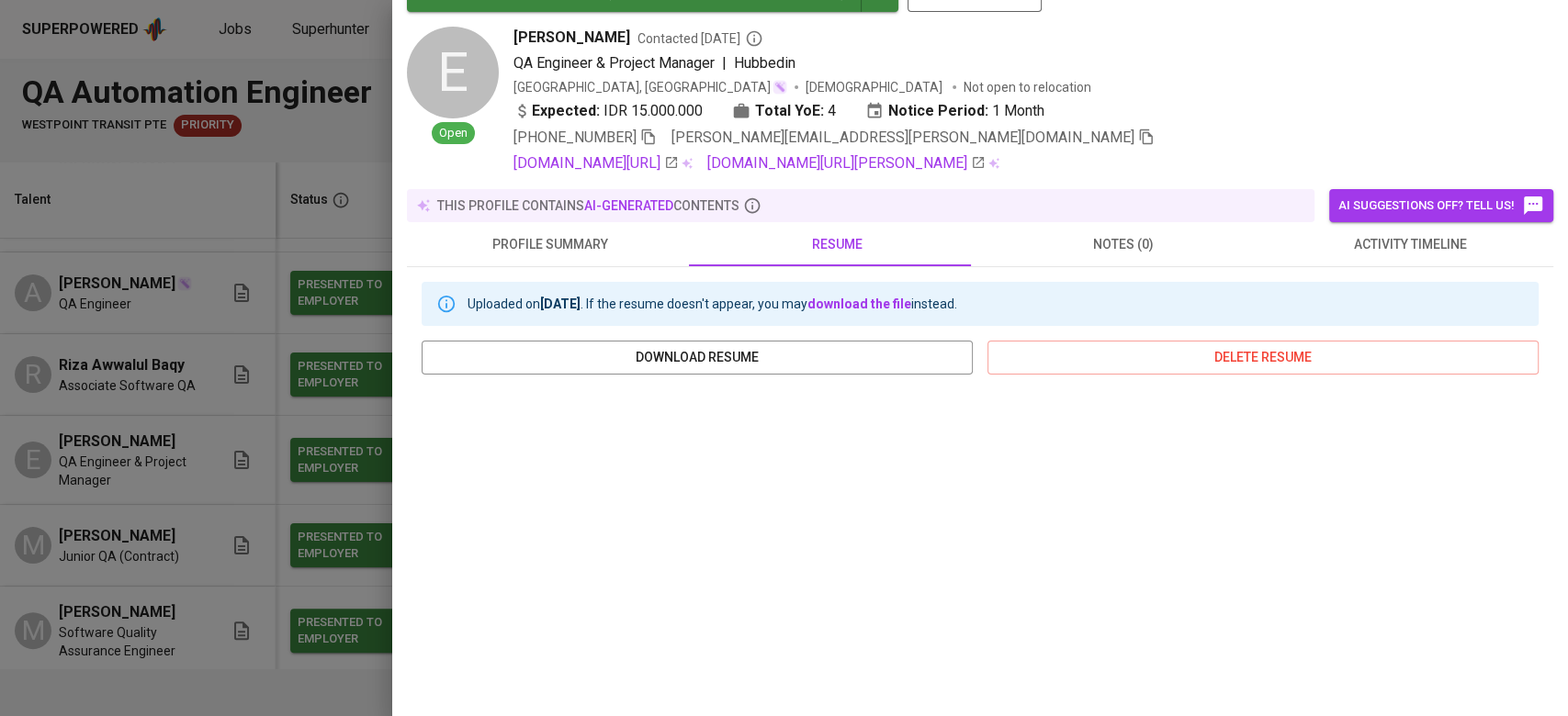
click at [268, 454] on div at bounding box center [784, 358] width 1568 height 716
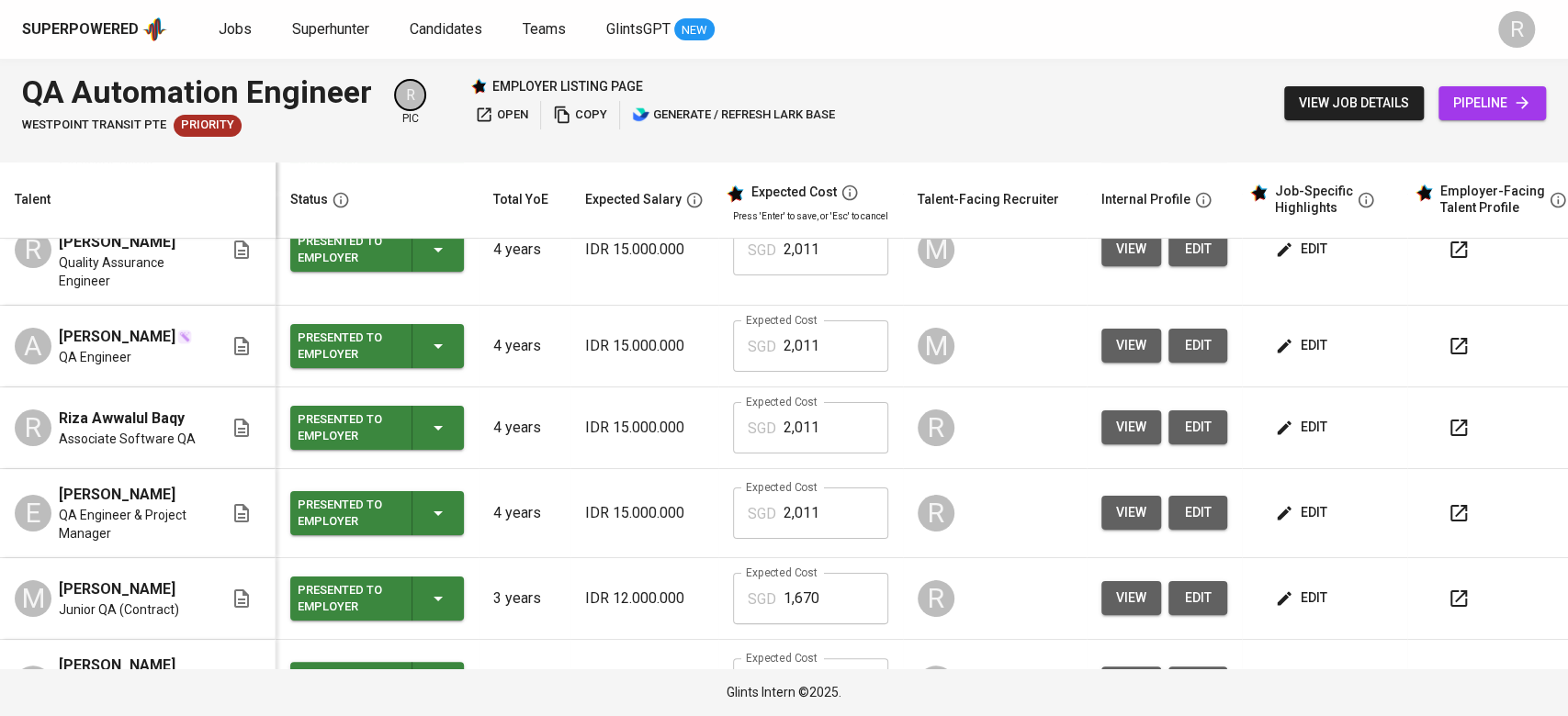
scroll to position [124, 0]
click at [1116, 417] on span "view" at bounding box center [1131, 428] width 30 height 23
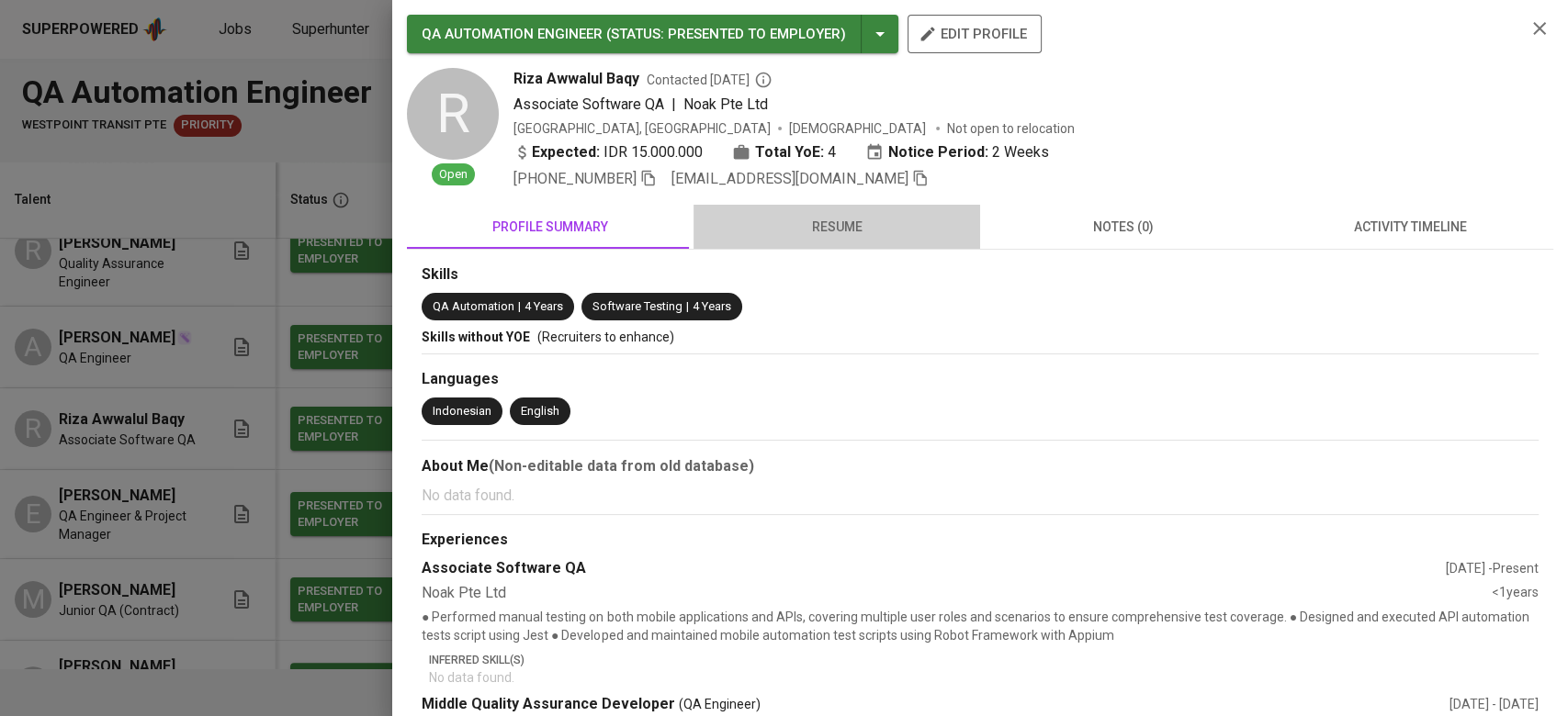
click at [836, 239] on button "resume" at bounding box center [837, 227] width 287 height 44
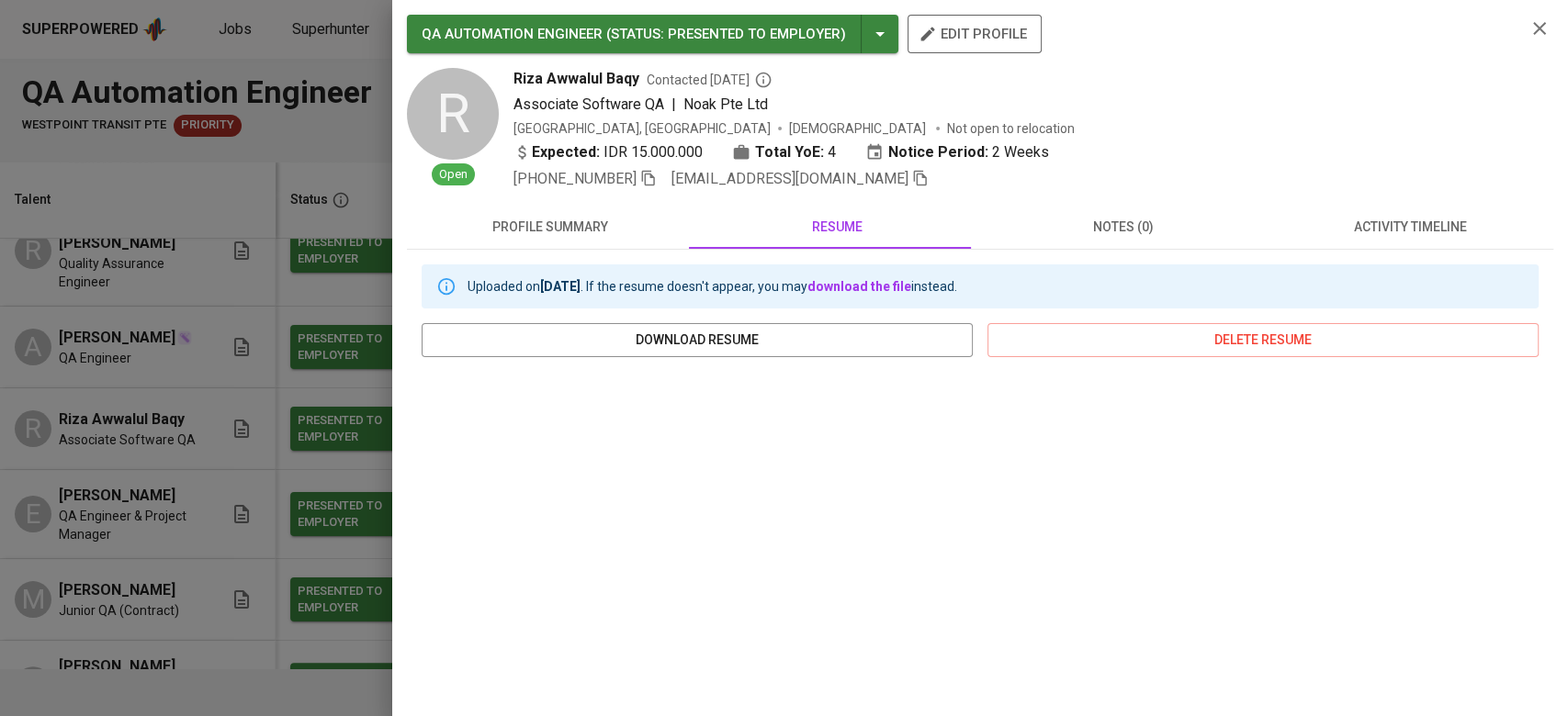
click at [1174, 238] on span "activity timeline" at bounding box center [1410, 228] width 264 height 23
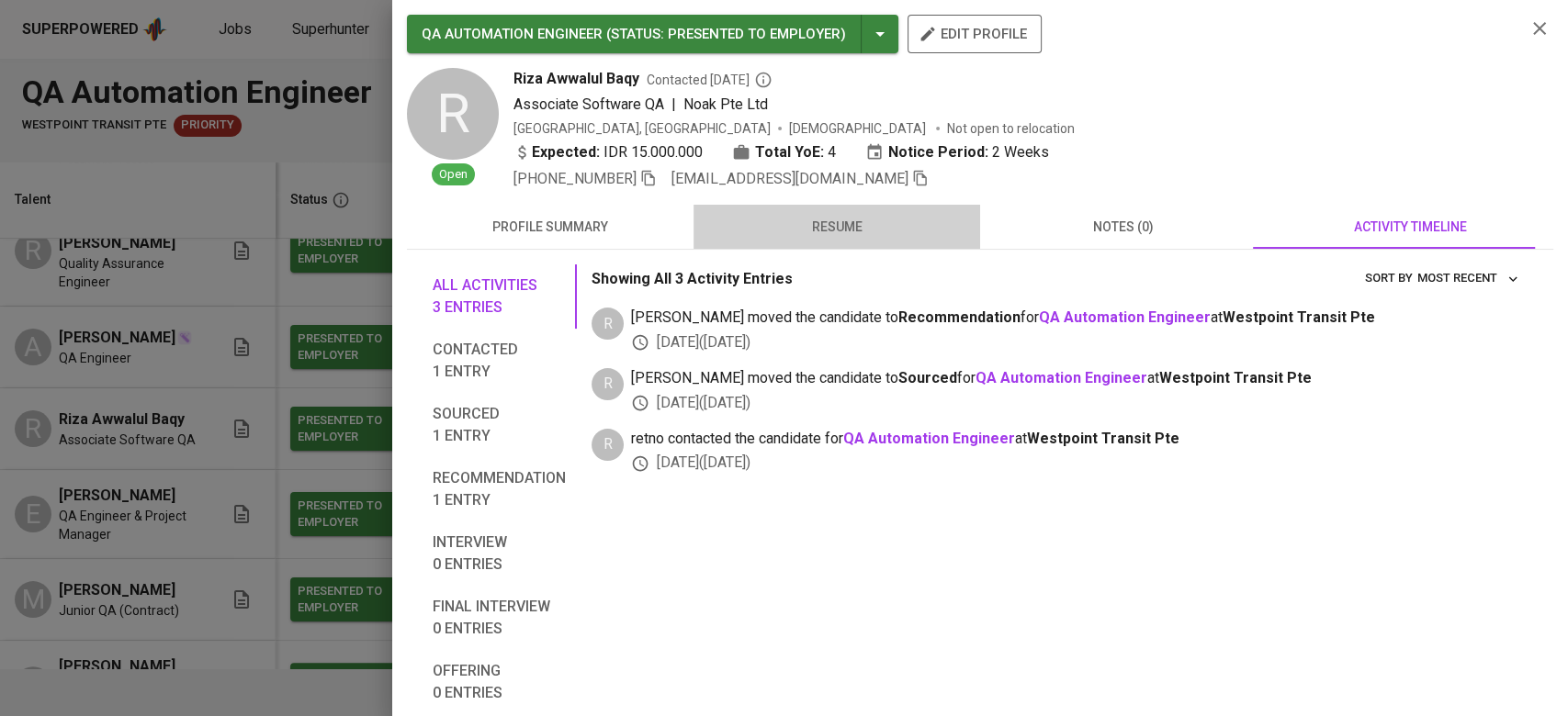
click at [861, 238] on button "resume" at bounding box center [837, 227] width 287 height 44
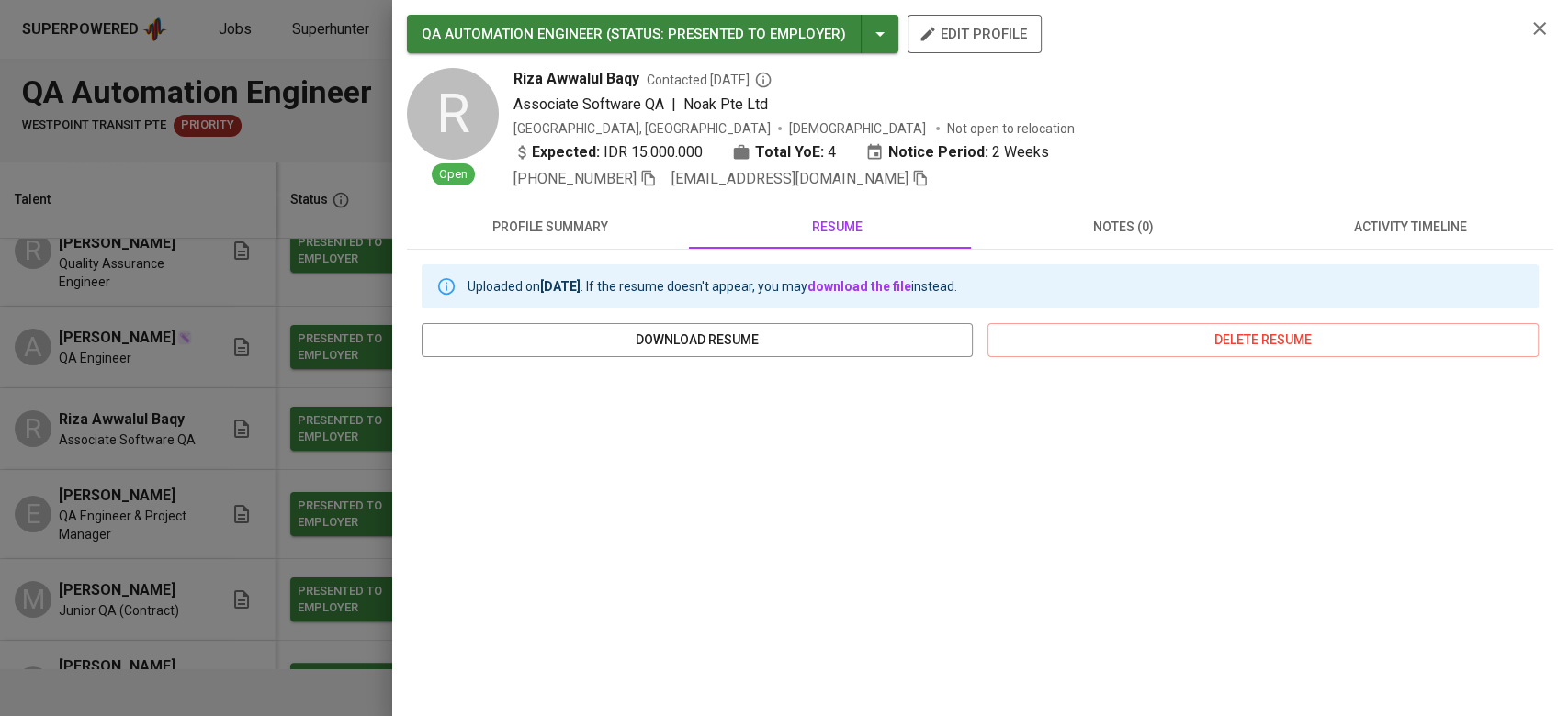
scroll to position [235, 0]
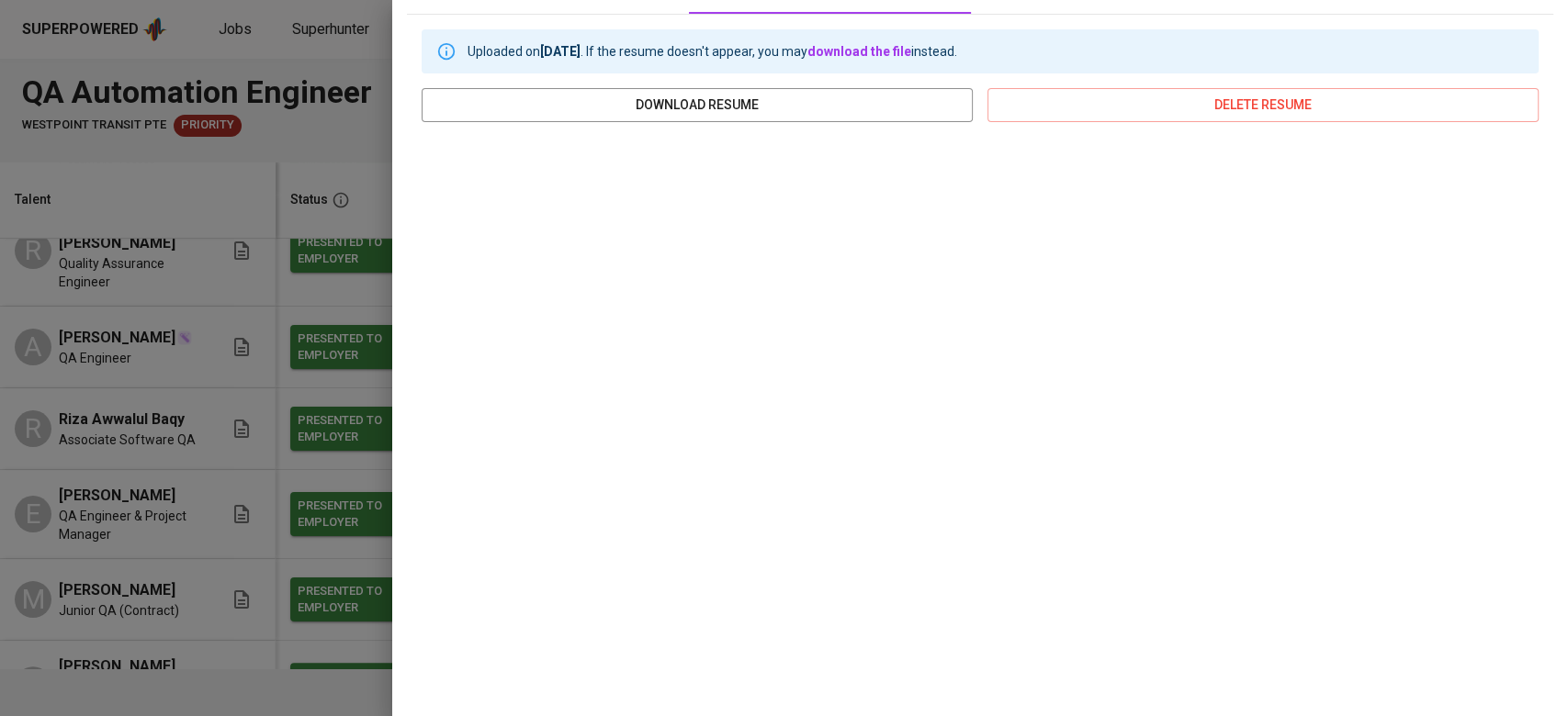
click at [121, 506] on div at bounding box center [784, 358] width 1568 height 716
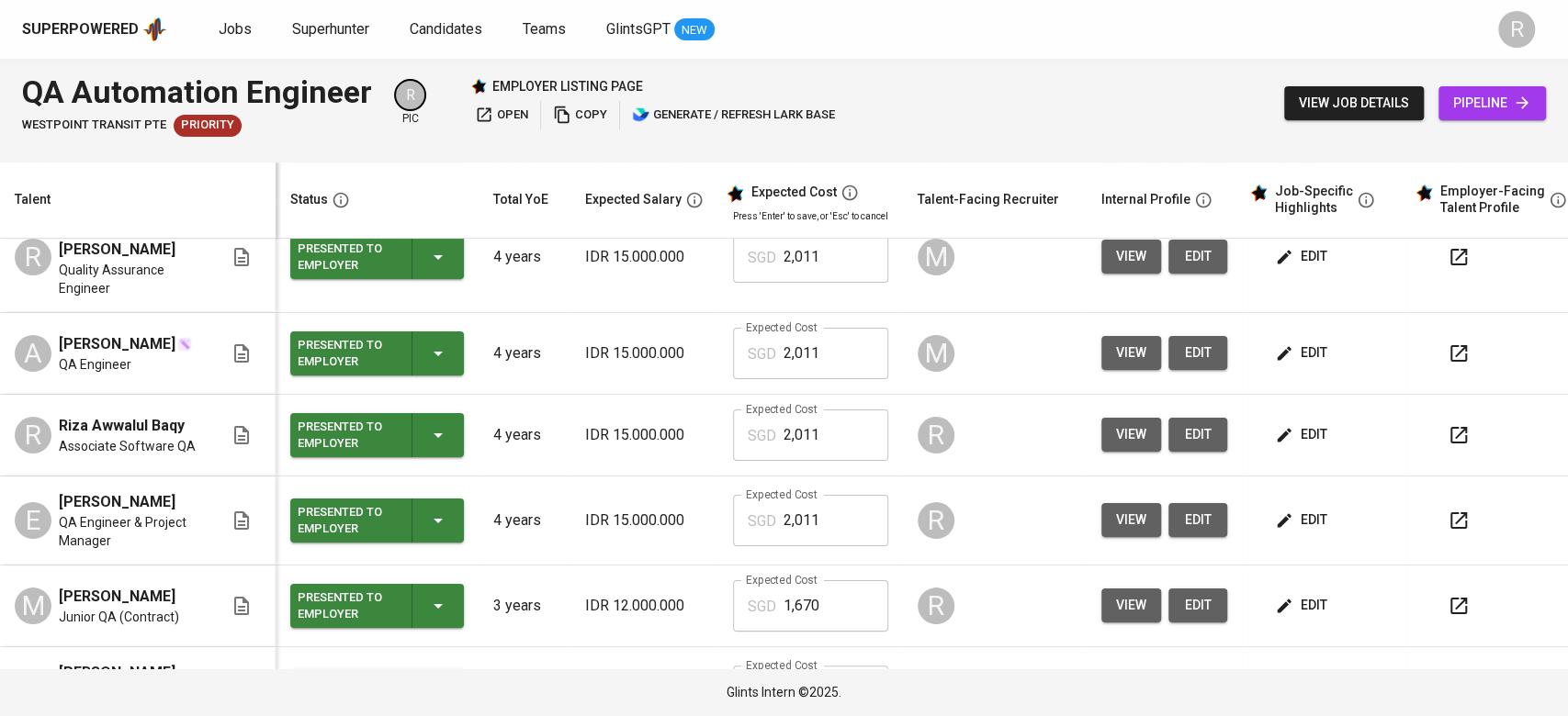
scroll to position [122, 0]
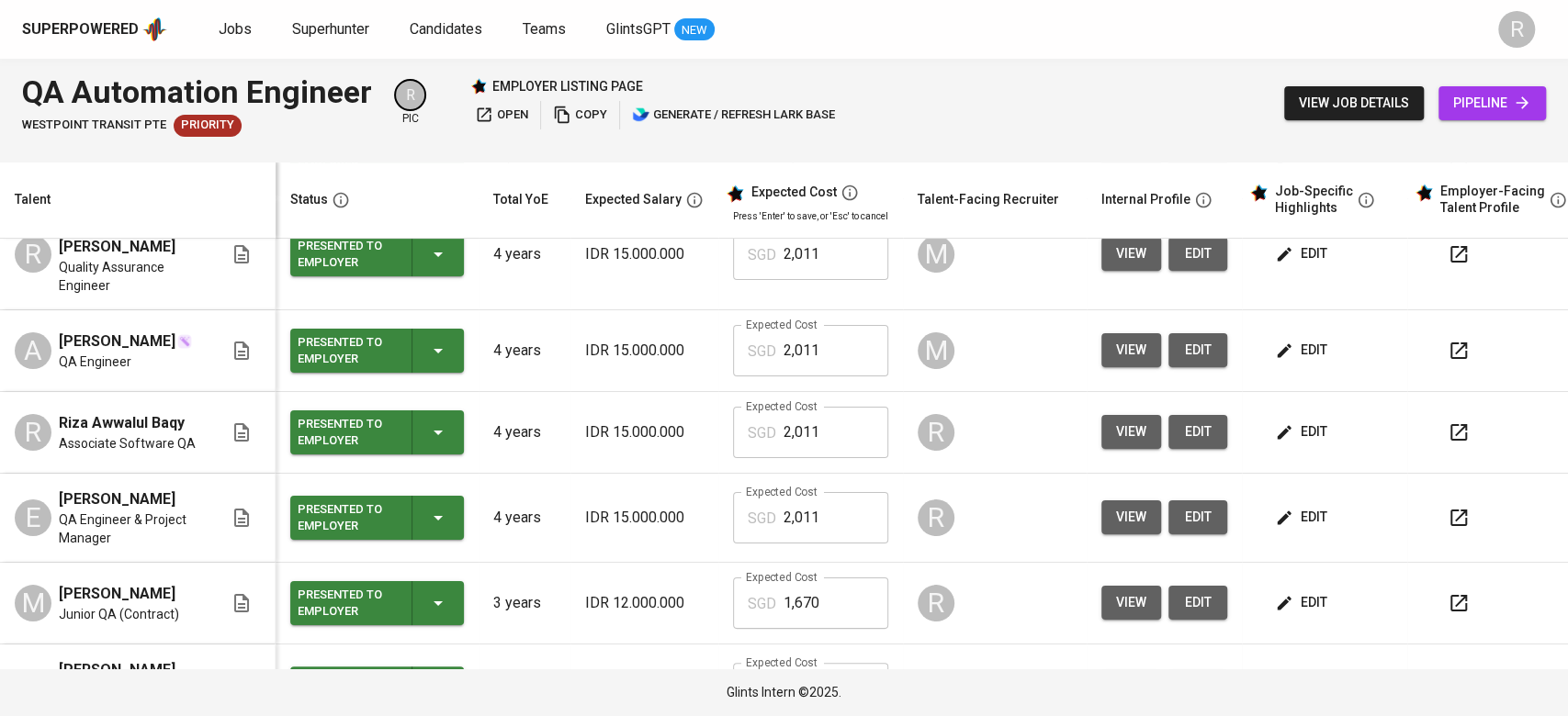
click at [1174, 421] on span "edit" at bounding box center [1303, 432] width 48 height 23
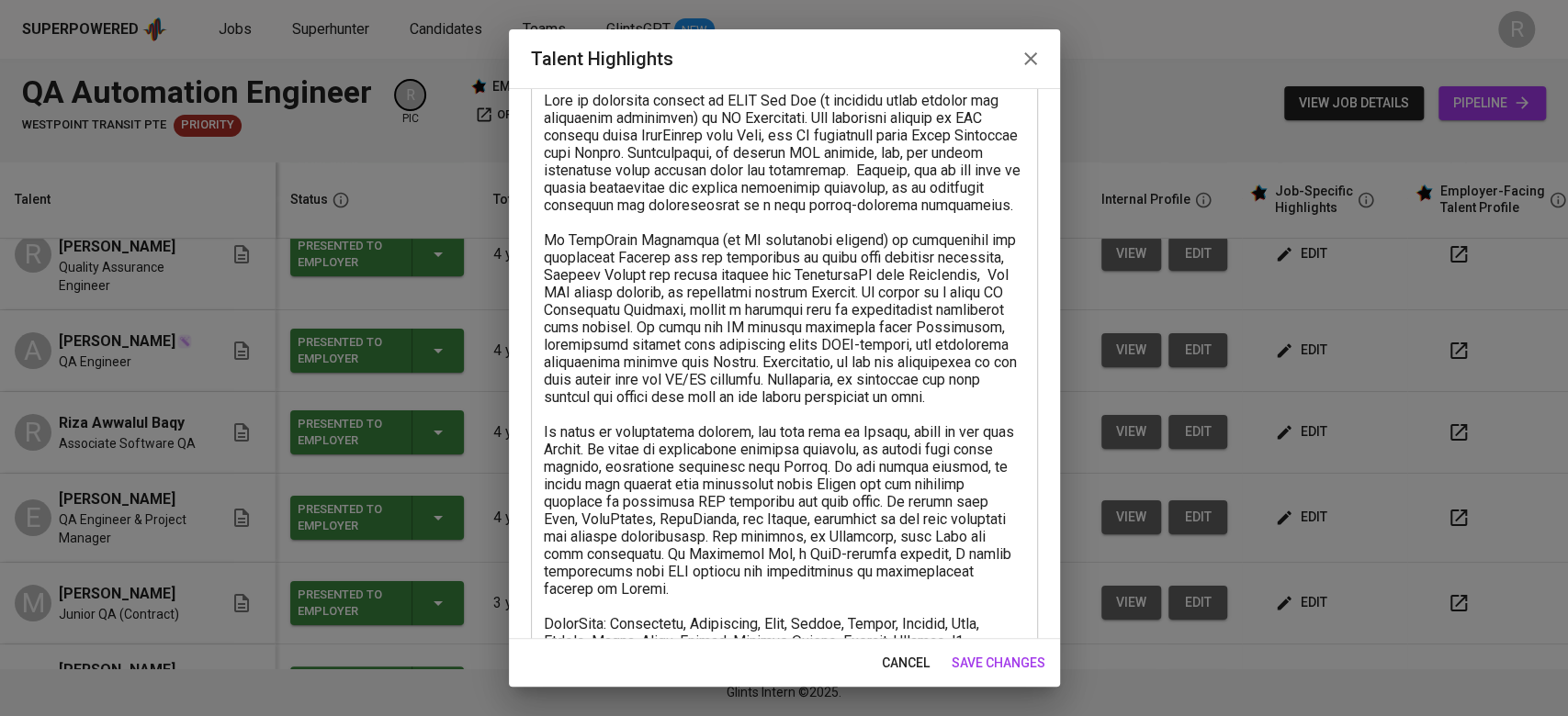
scroll to position [119, 0]
click at [904, 506] on span "cancel" at bounding box center [905, 664] width 47 height 23
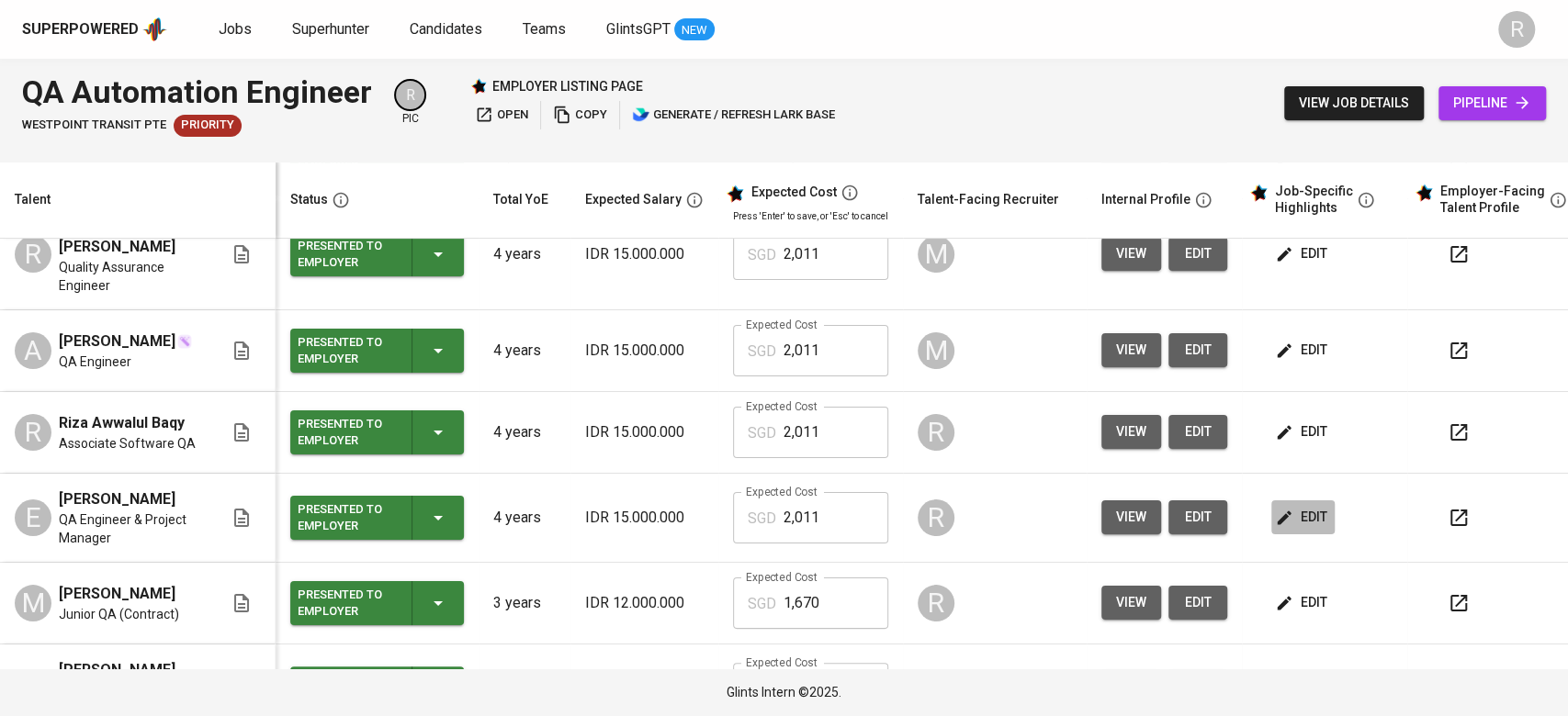
click at [1174, 506] on span "edit" at bounding box center [1303, 517] width 48 height 23
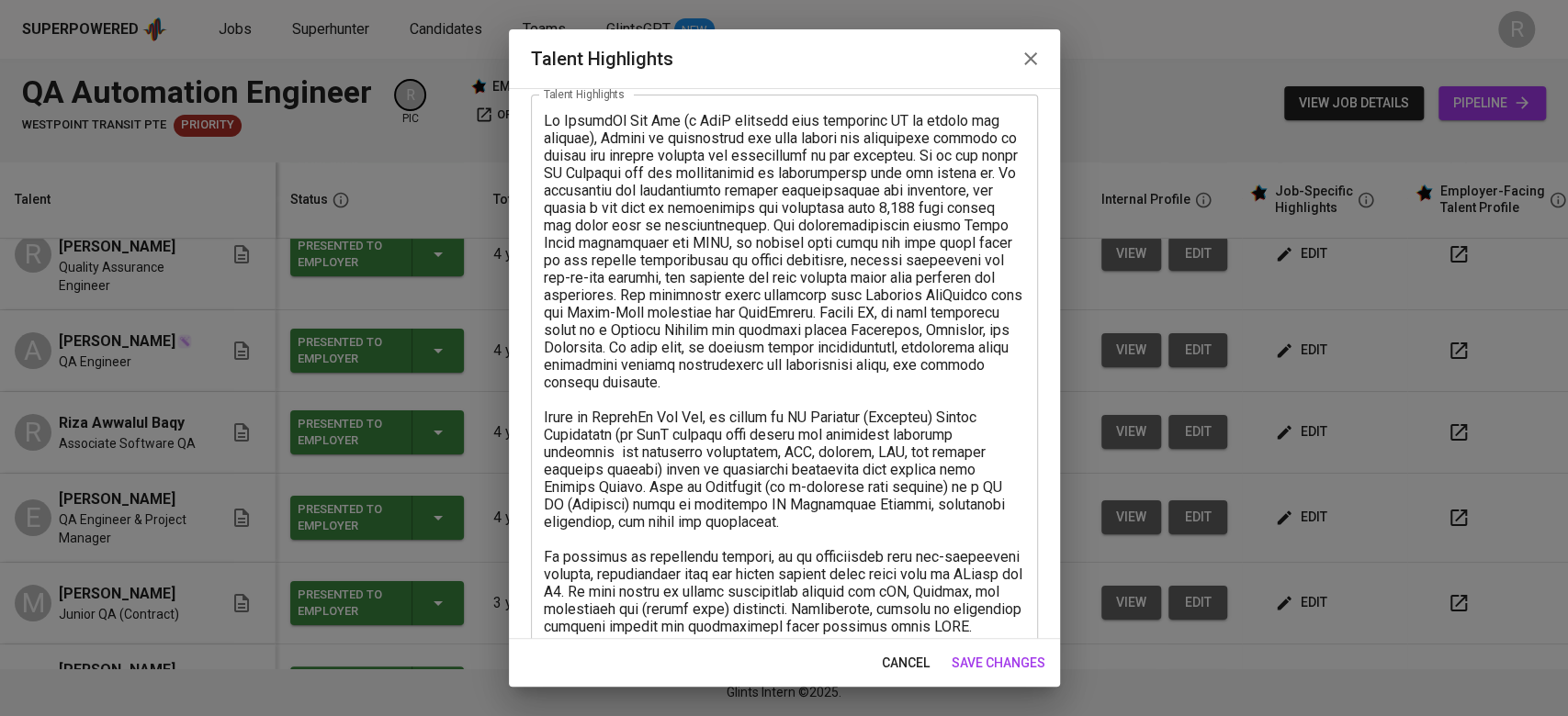
scroll to position [115, 0]
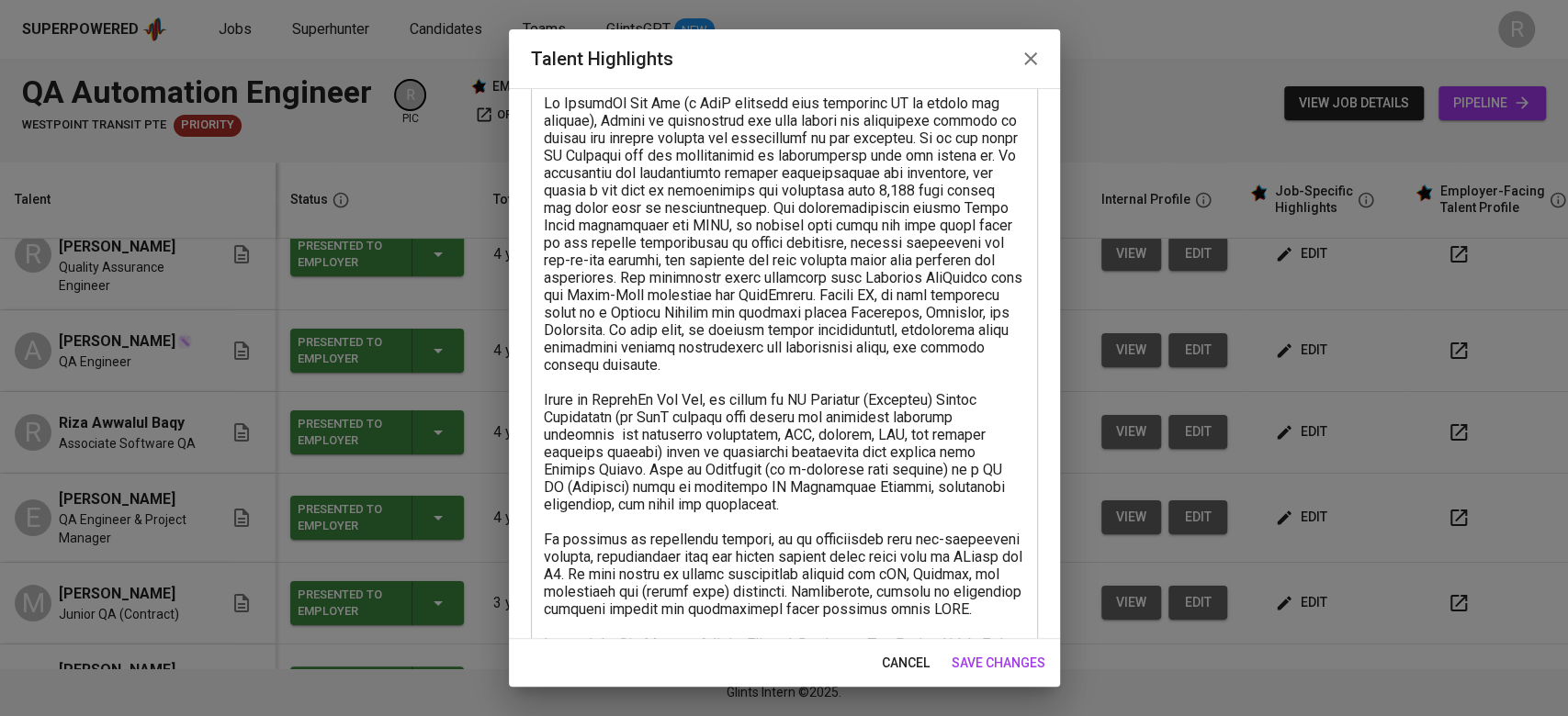
click at [883, 506] on span "cancel" at bounding box center [905, 664] width 47 height 23
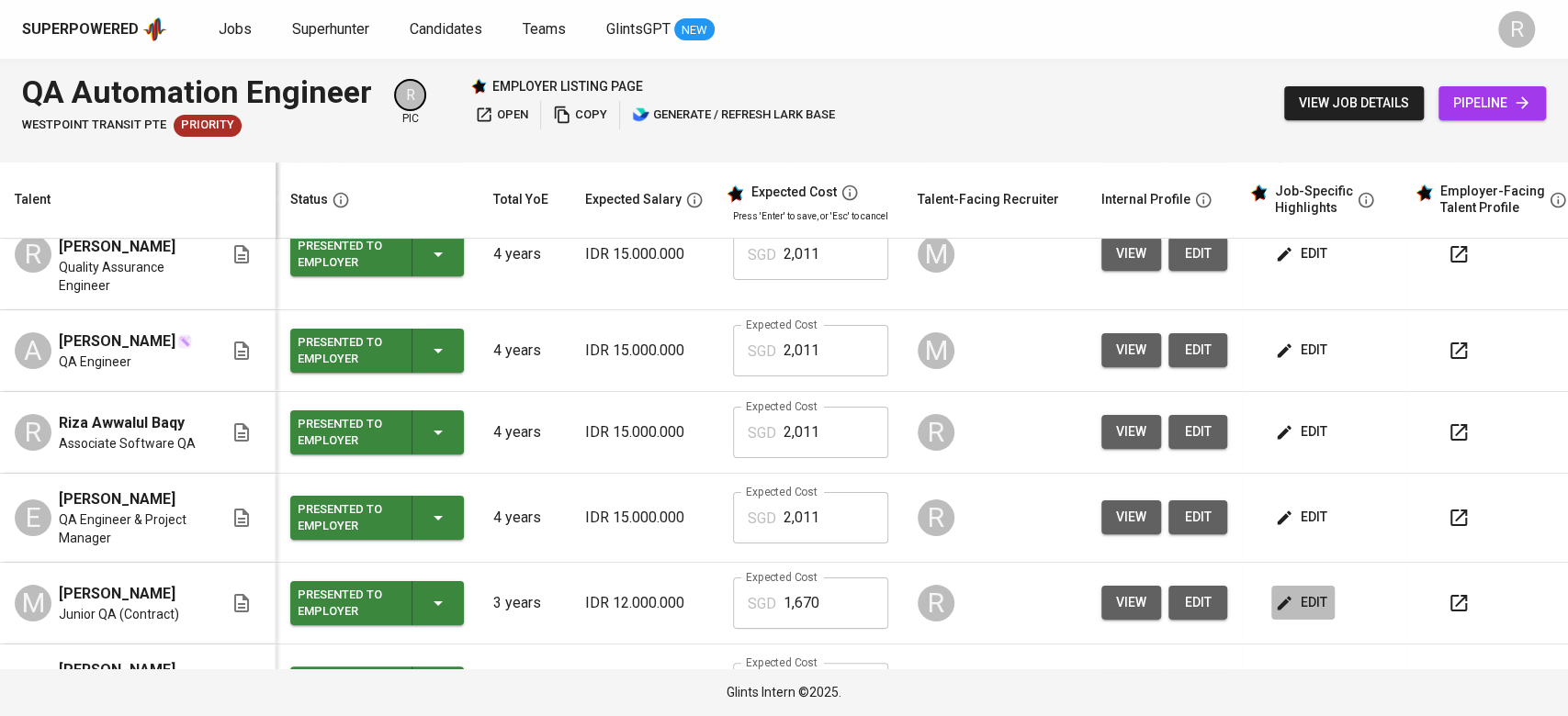
click at [1174, 506] on span "edit" at bounding box center [1303, 603] width 48 height 23
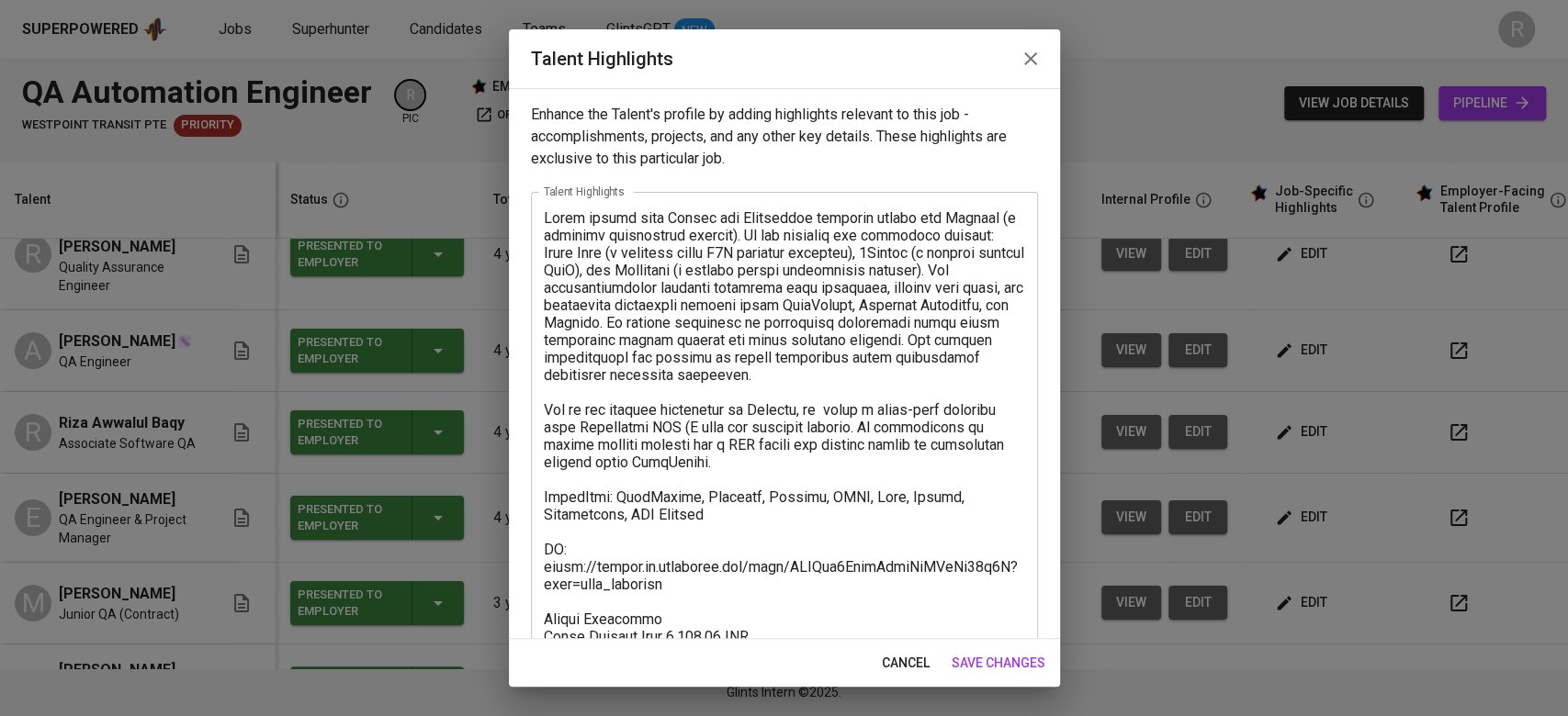
scroll to position [143, 0]
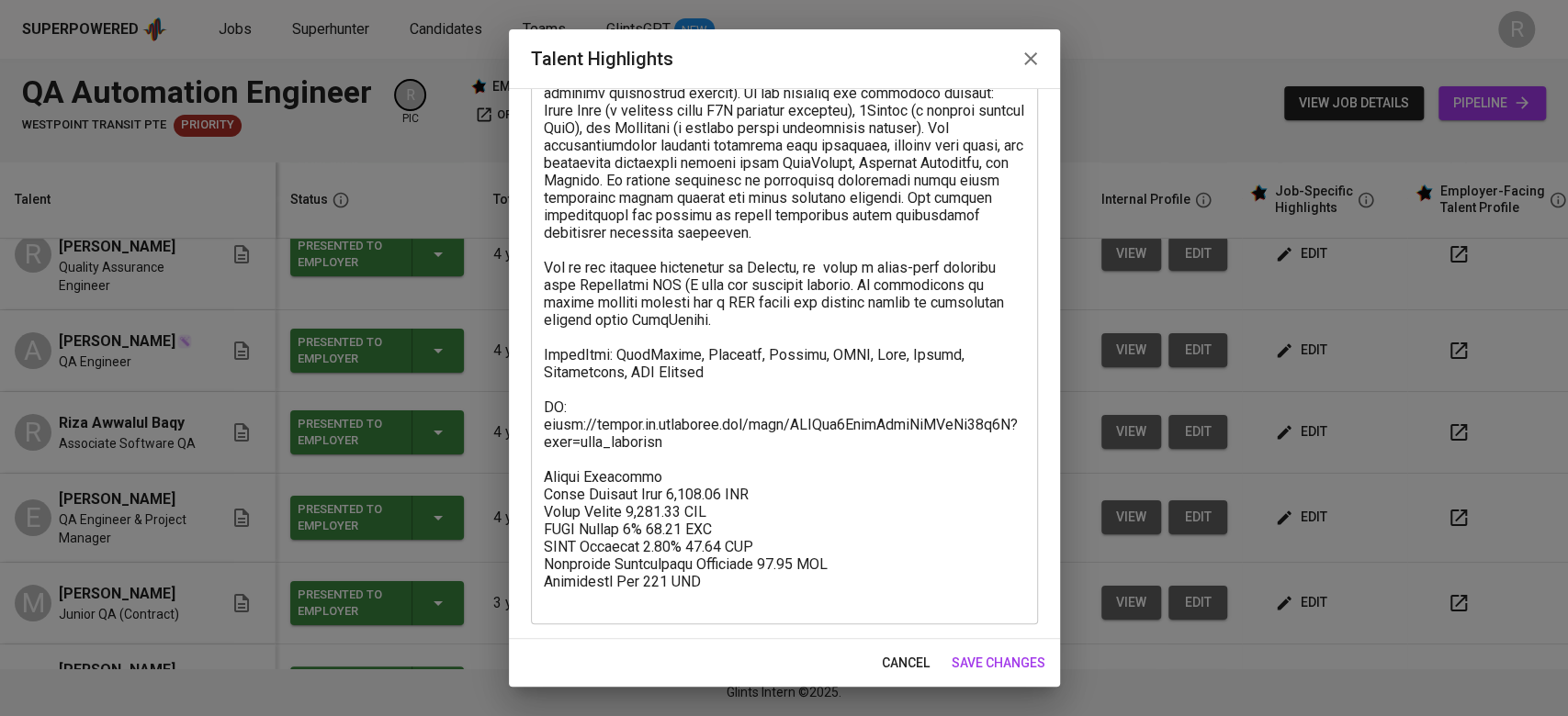
click at [923, 506] on span "cancel" at bounding box center [905, 664] width 47 height 23
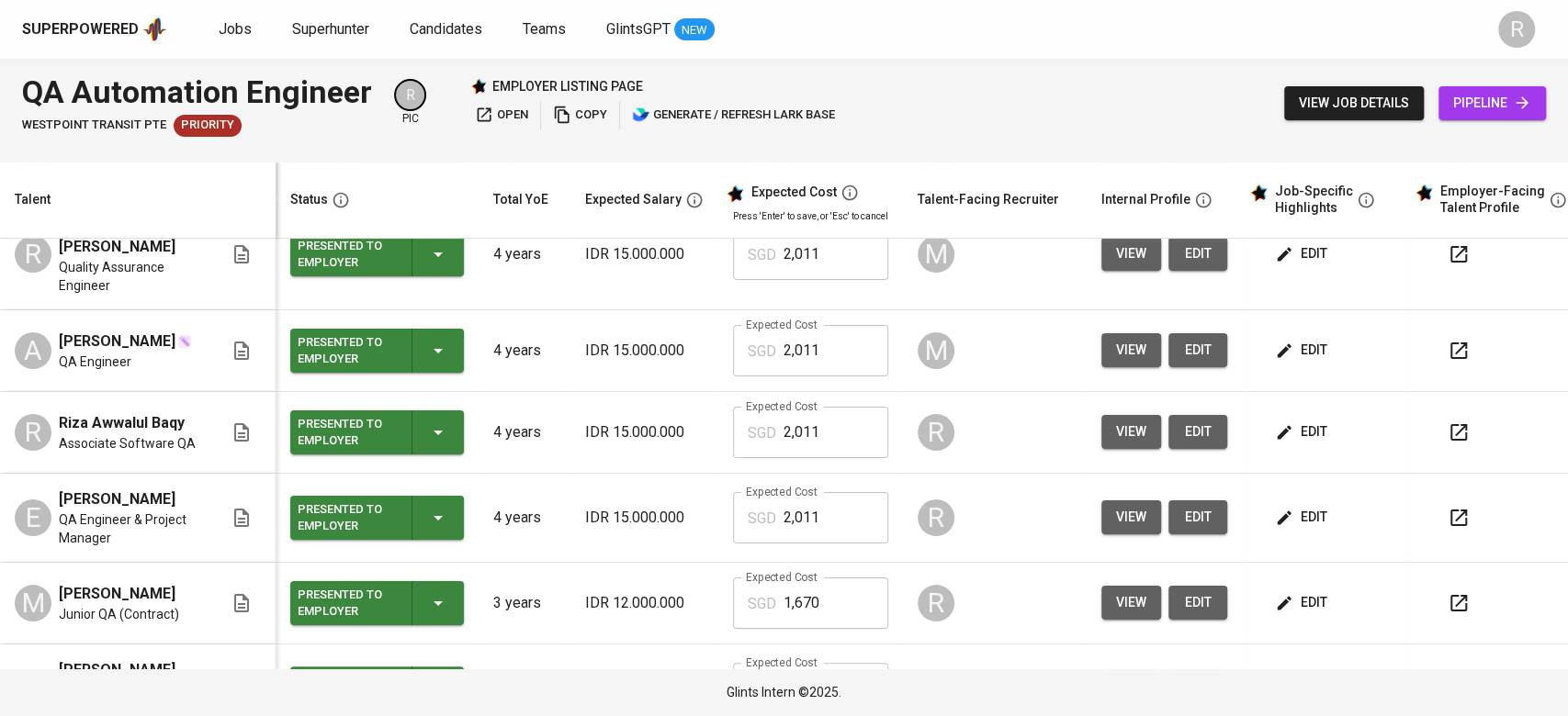
click at [1124, 506] on span "view" at bounding box center [1131, 517] width 30 height 23
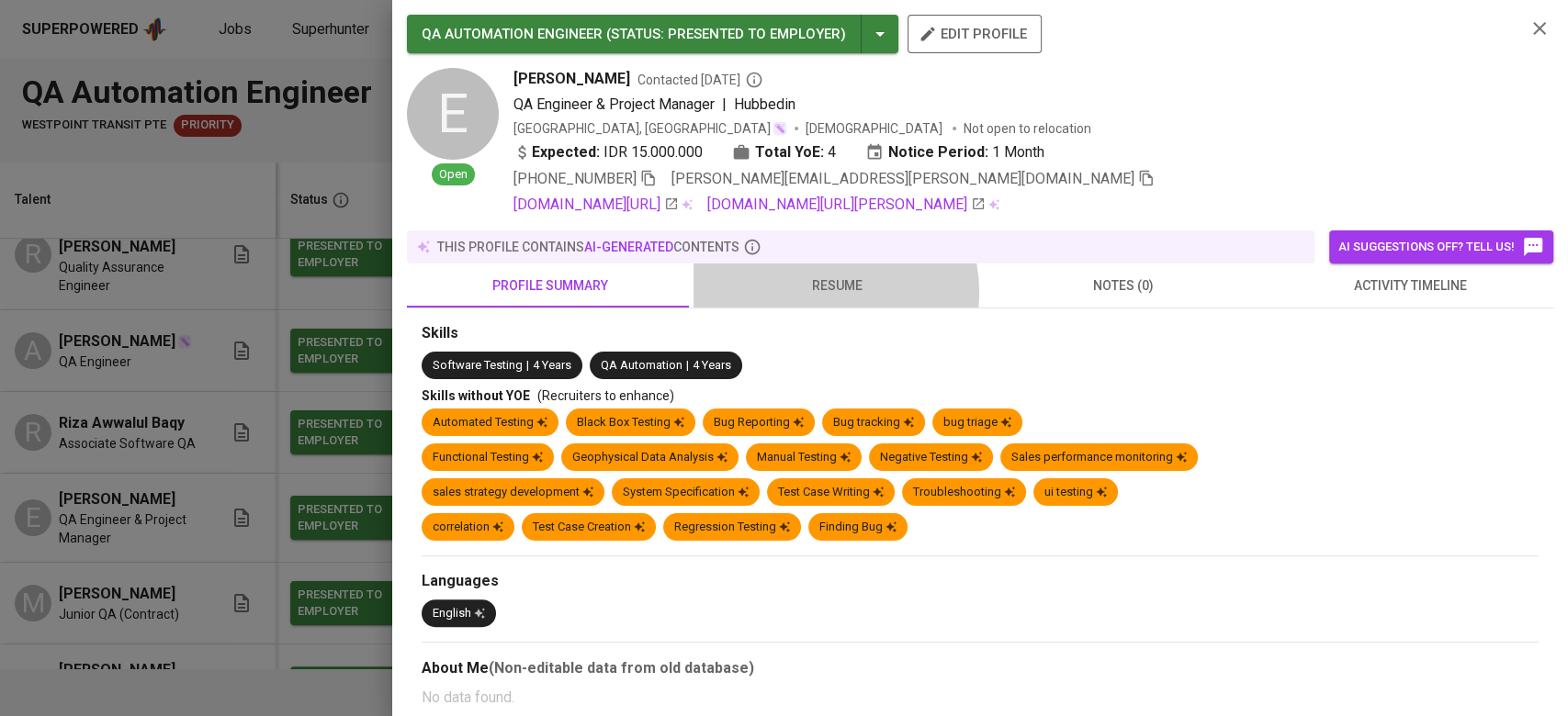
click at [820, 292] on span "resume" at bounding box center [837, 287] width 264 height 23
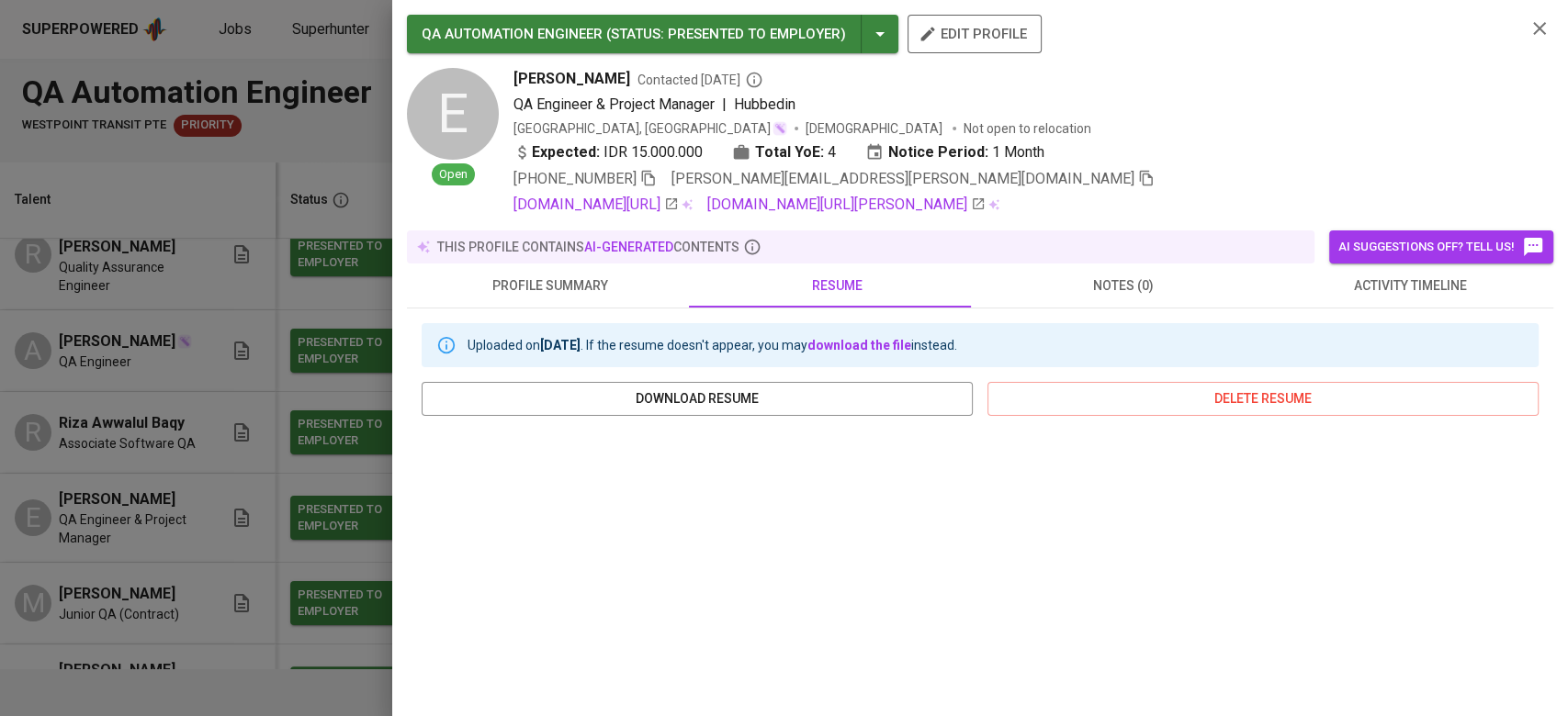
click at [325, 506] on div at bounding box center [784, 358] width 1568 height 716
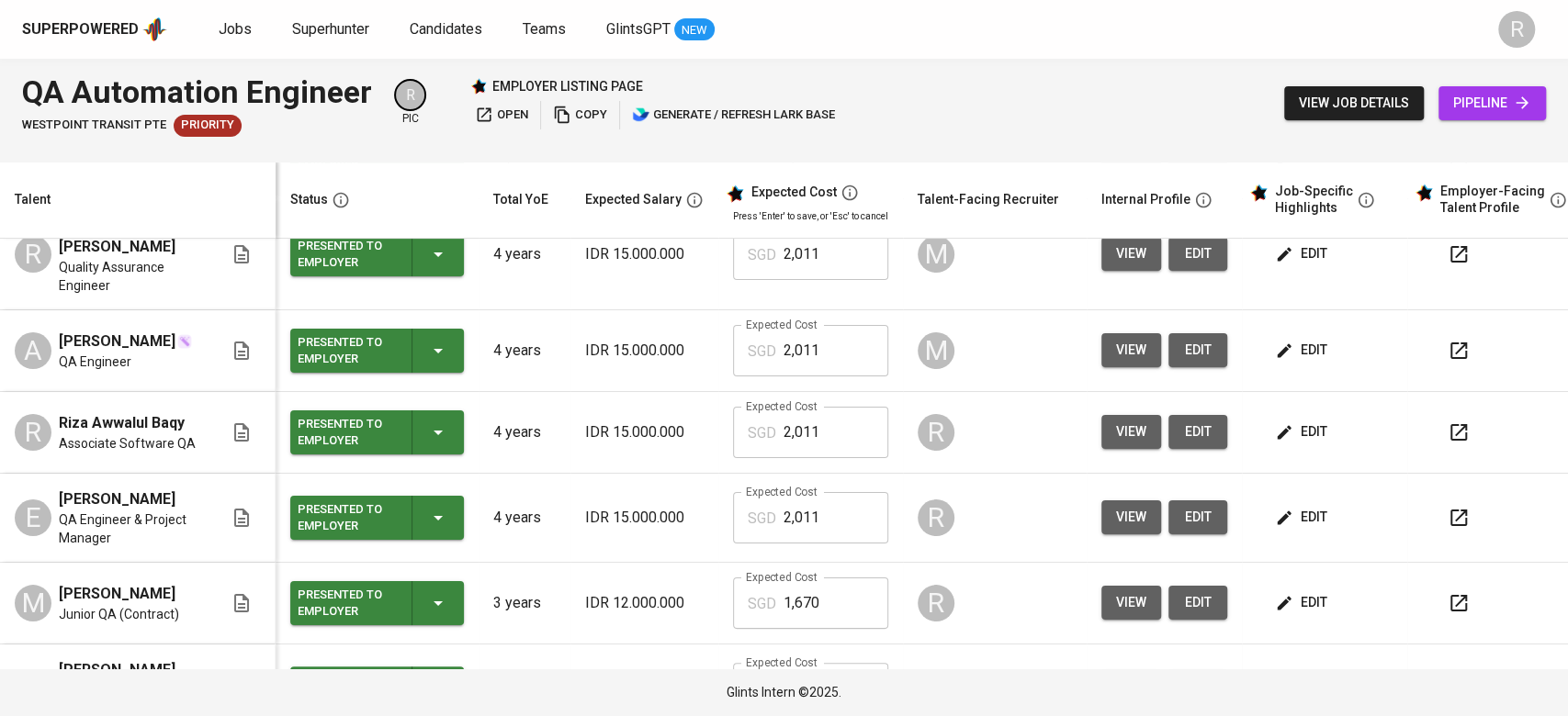
click at [1174, 424] on icon "button" at bounding box center [1283, 432] width 18 height 18
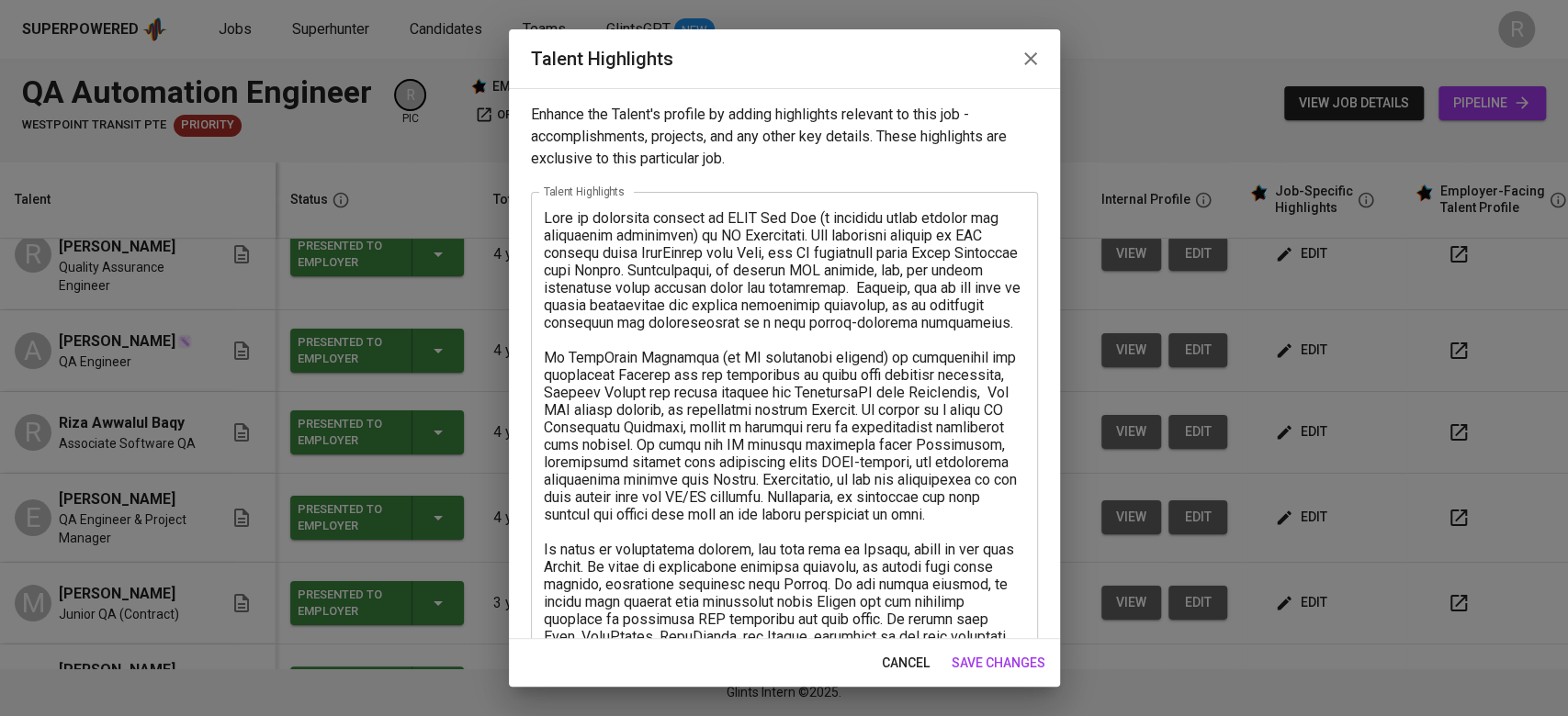
click at [889, 506] on span "cancel" at bounding box center [905, 664] width 47 height 23
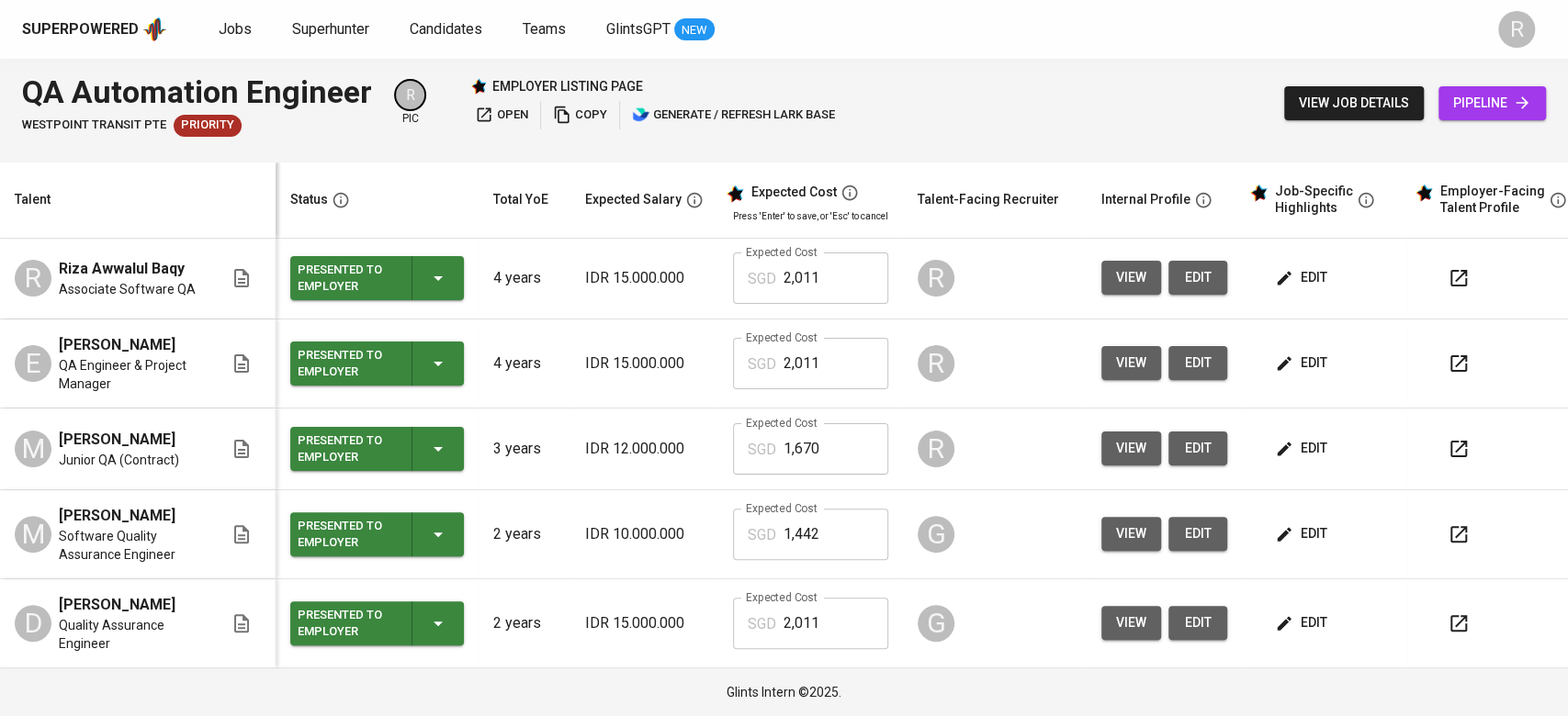
scroll to position [279, 0]
click at [1174, 458] on icon "button" at bounding box center [1283, 449] width 18 height 18
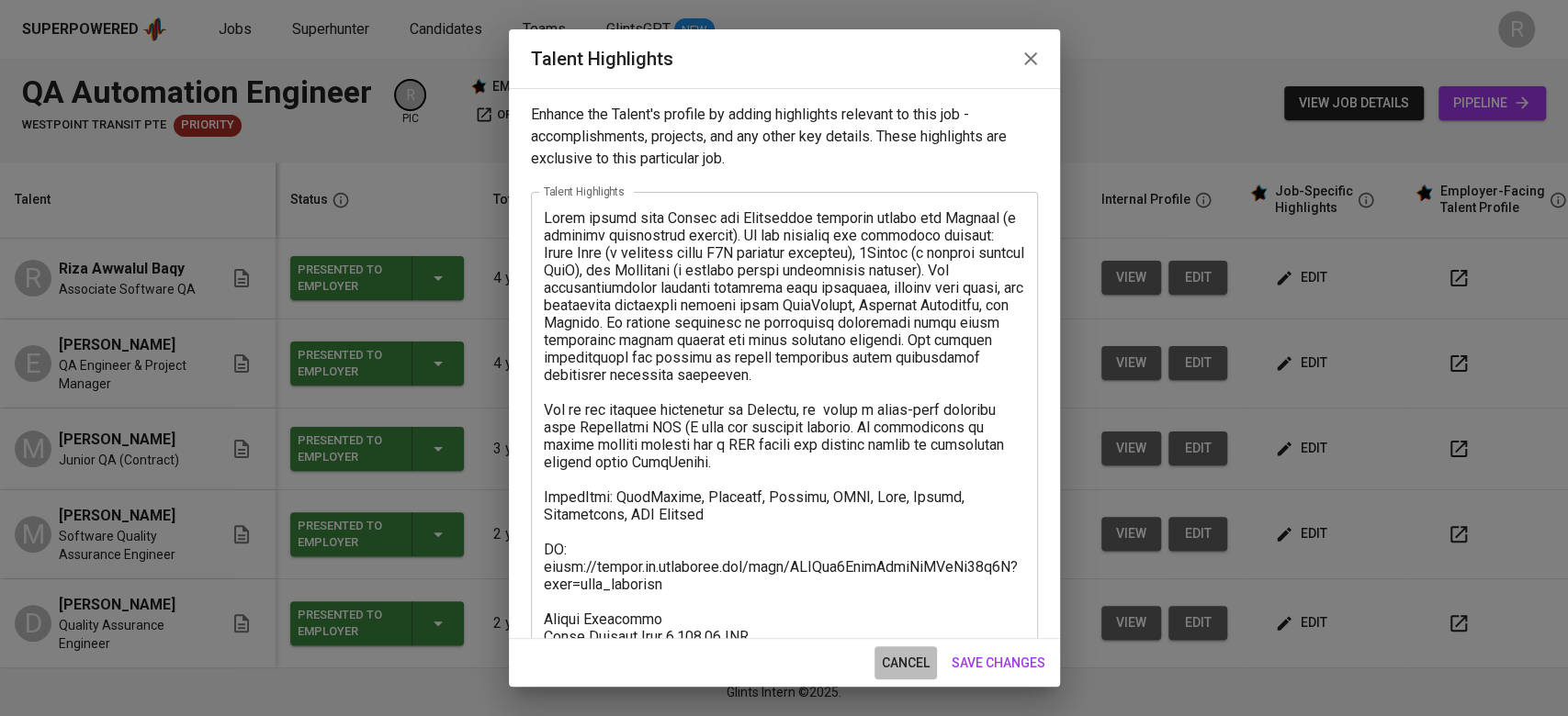
click at [912, 506] on span "cancel" at bounding box center [905, 664] width 47 height 23
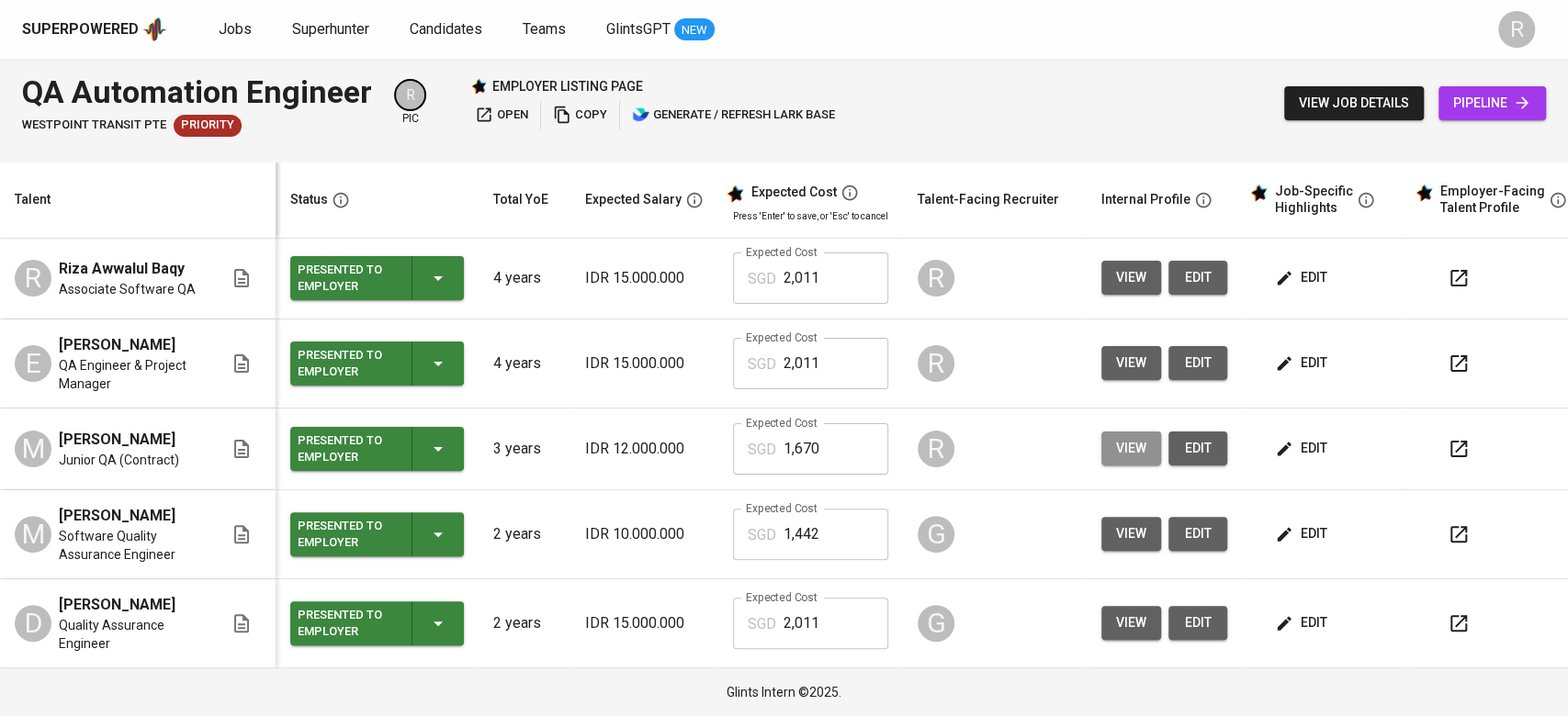
click at [1106, 442] on button "view" at bounding box center [1131, 448] width 60 height 34
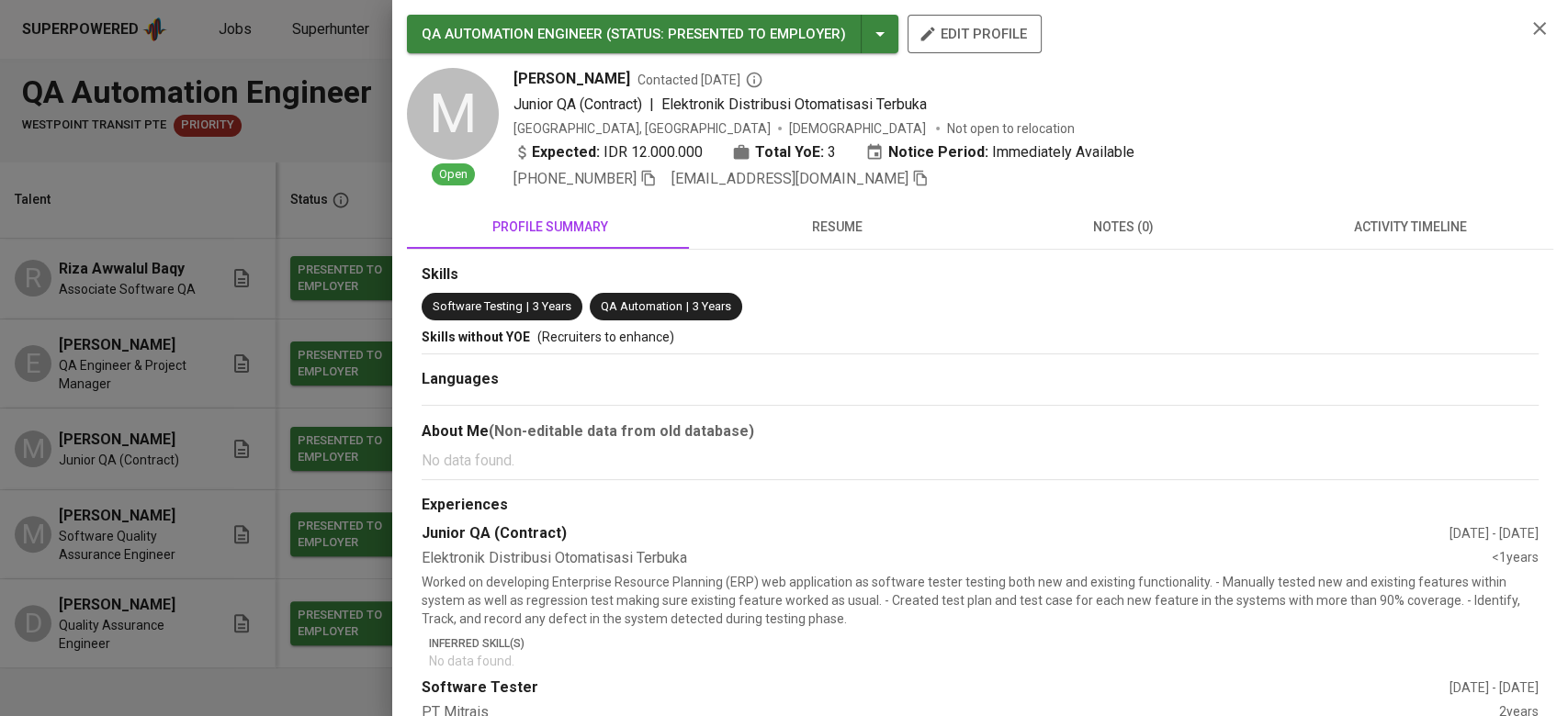
click at [1174, 253] on div "Skills Software Testing | 3 Years QA Automation | 3 Years Skills without YOE (R…" at bounding box center [980, 643] width 1146 height 785
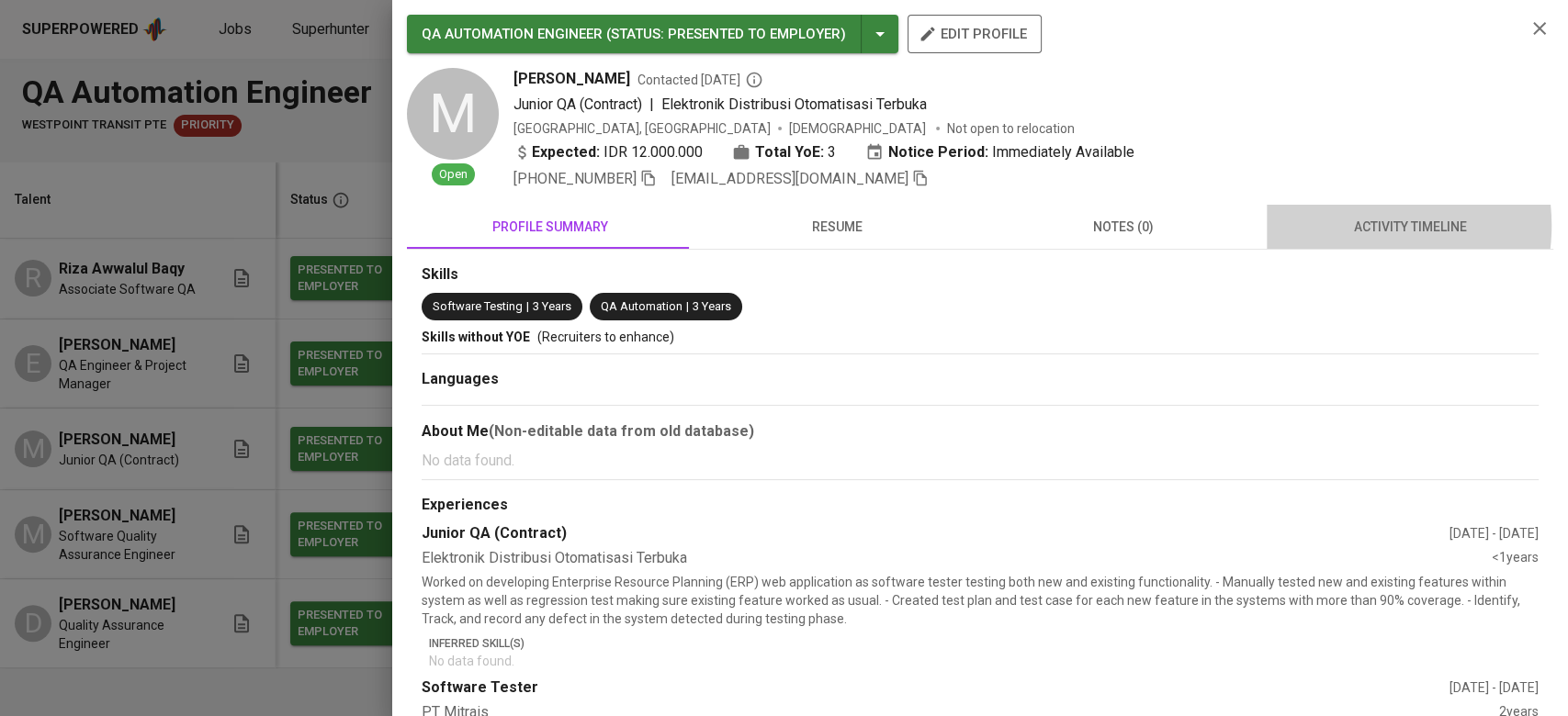
click at [1174, 225] on span "activity timeline" at bounding box center [1410, 228] width 264 height 23
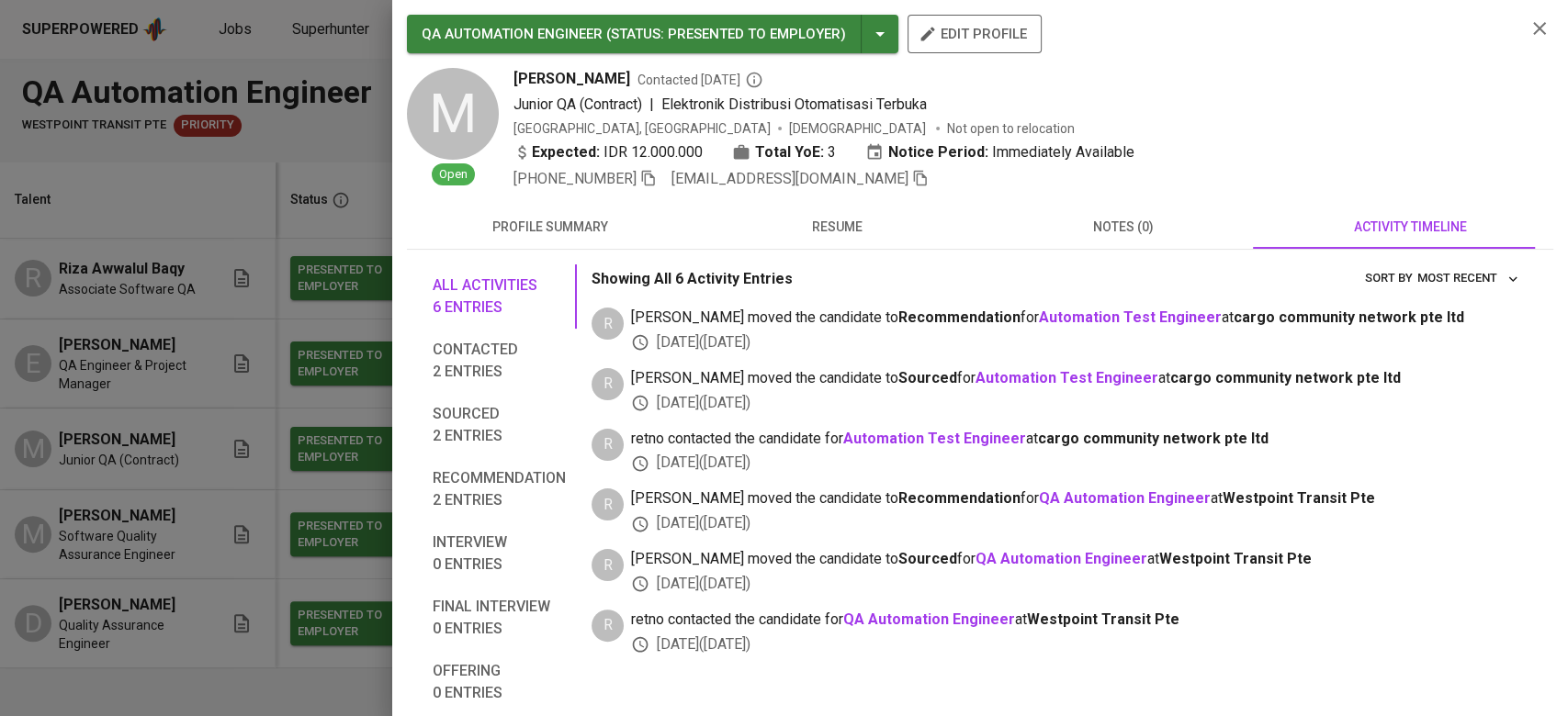
click at [920, 185] on span "[EMAIL_ADDRESS][DOMAIN_NAME]" at bounding box center [800, 179] width 258 height 22
click at [922, 185] on icon "button" at bounding box center [920, 178] width 16 height 16
click at [206, 506] on div at bounding box center [784, 358] width 1568 height 716
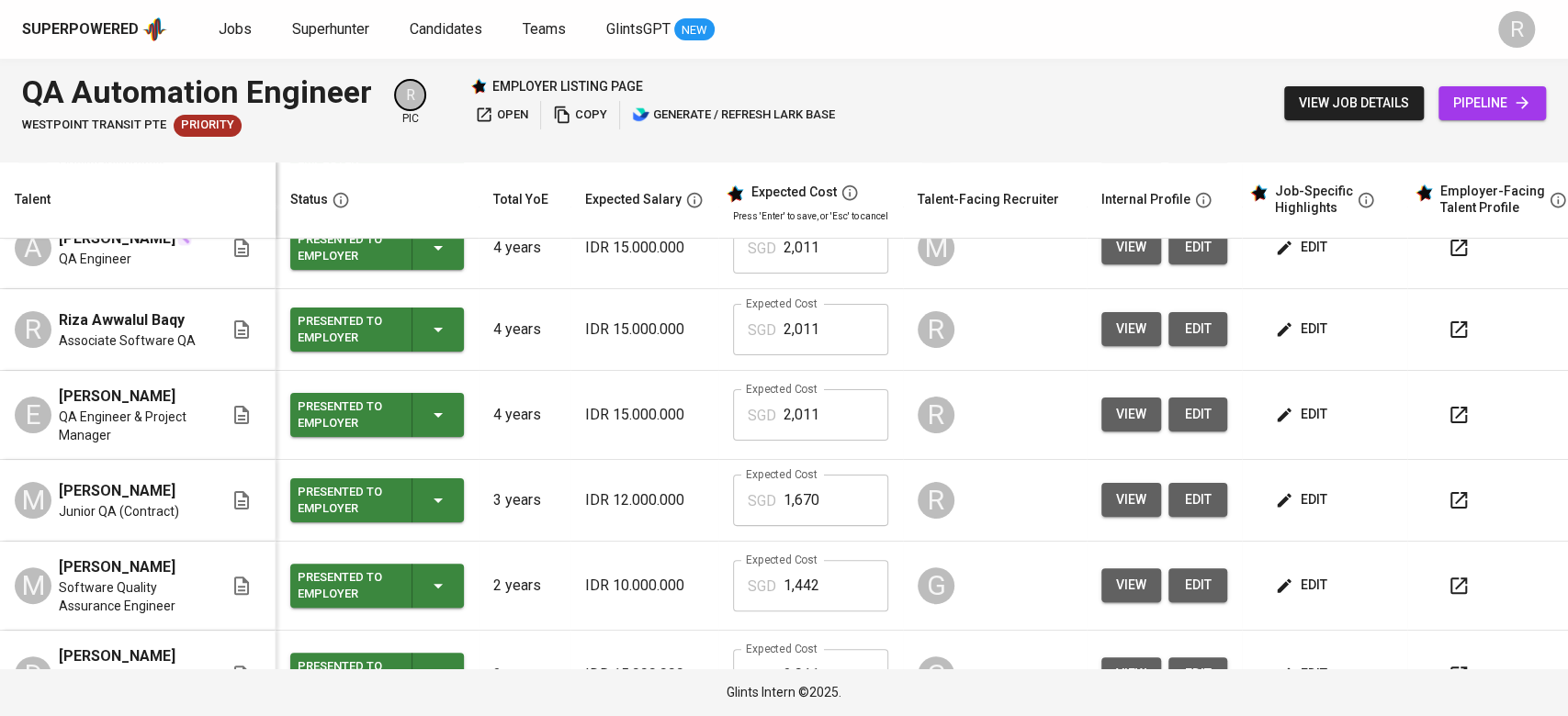
scroll to position [223, 0]
click at [1174, 405] on button "button" at bounding box center [1459, 416] width 44 height 44
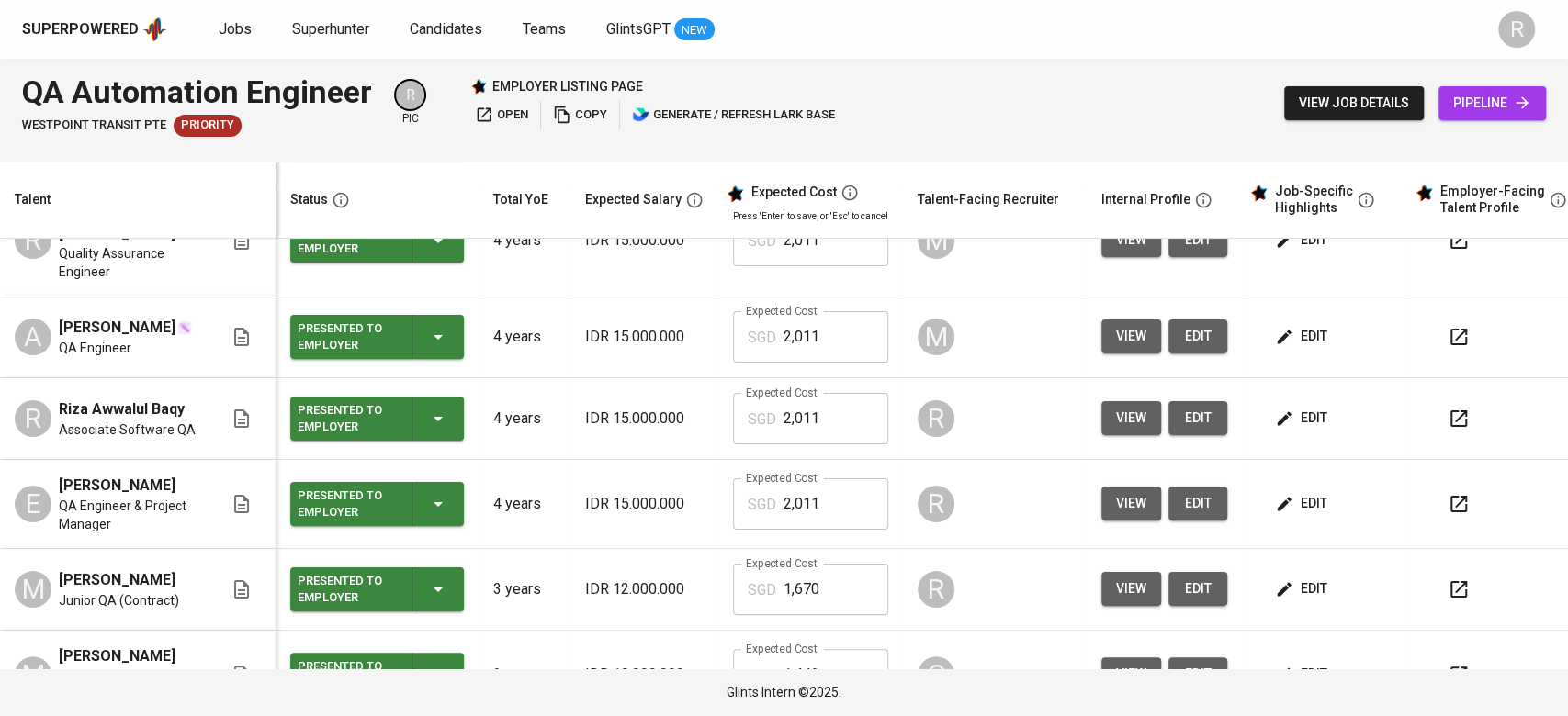
scroll to position [99, 0]
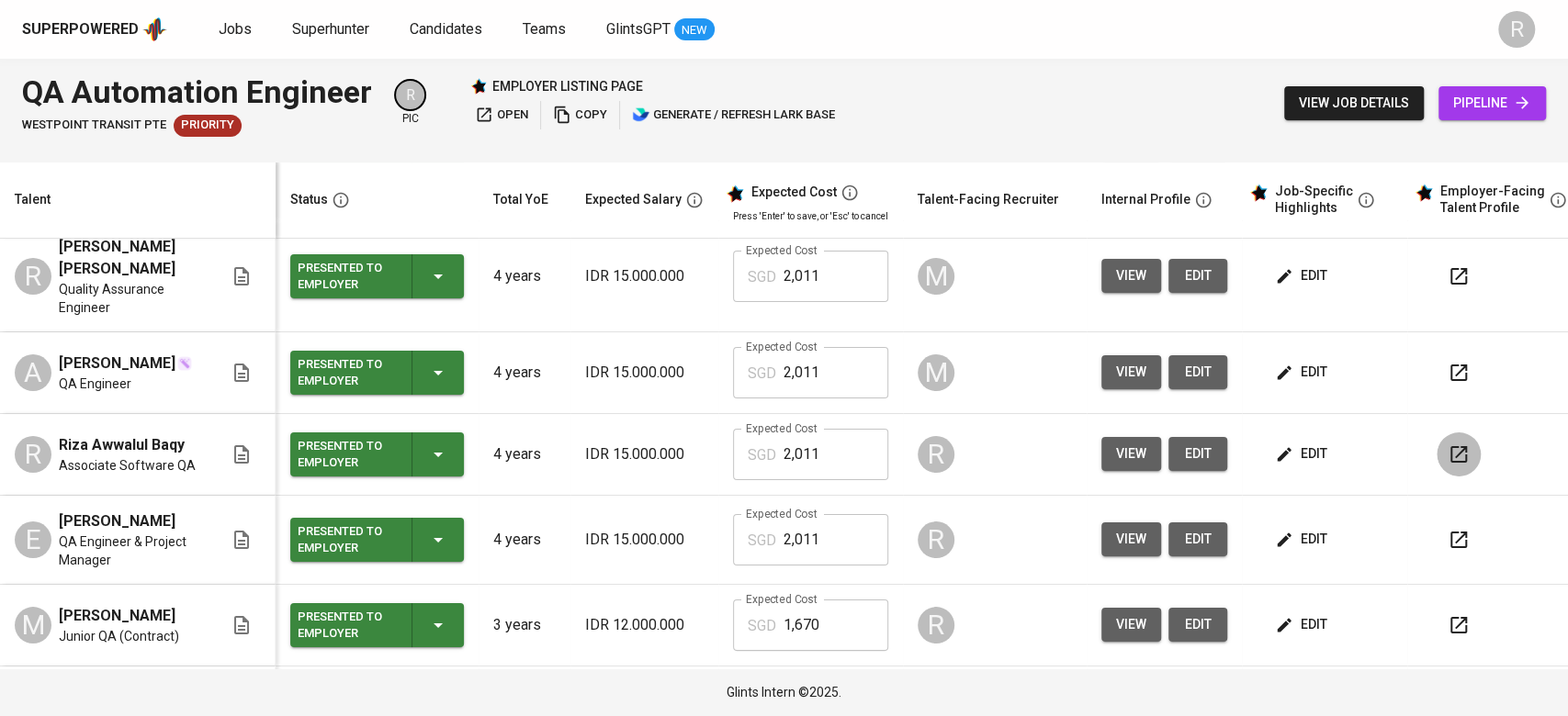
click at [1174, 432] on button "button" at bounding box center [1459, 454] width 44 height 44
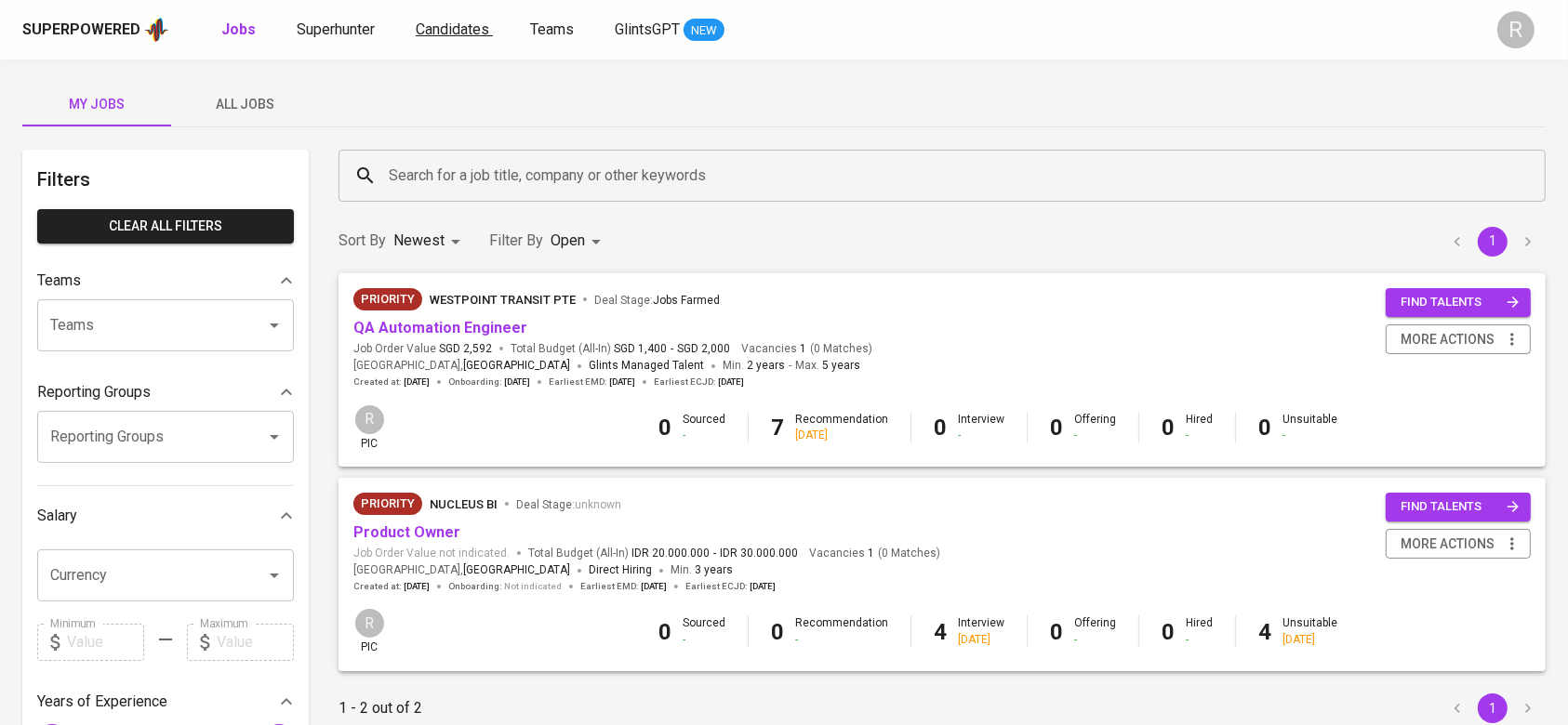
click at [439, 35] on span "Candidates" at bounding box center [451, 29] width 73 height 18
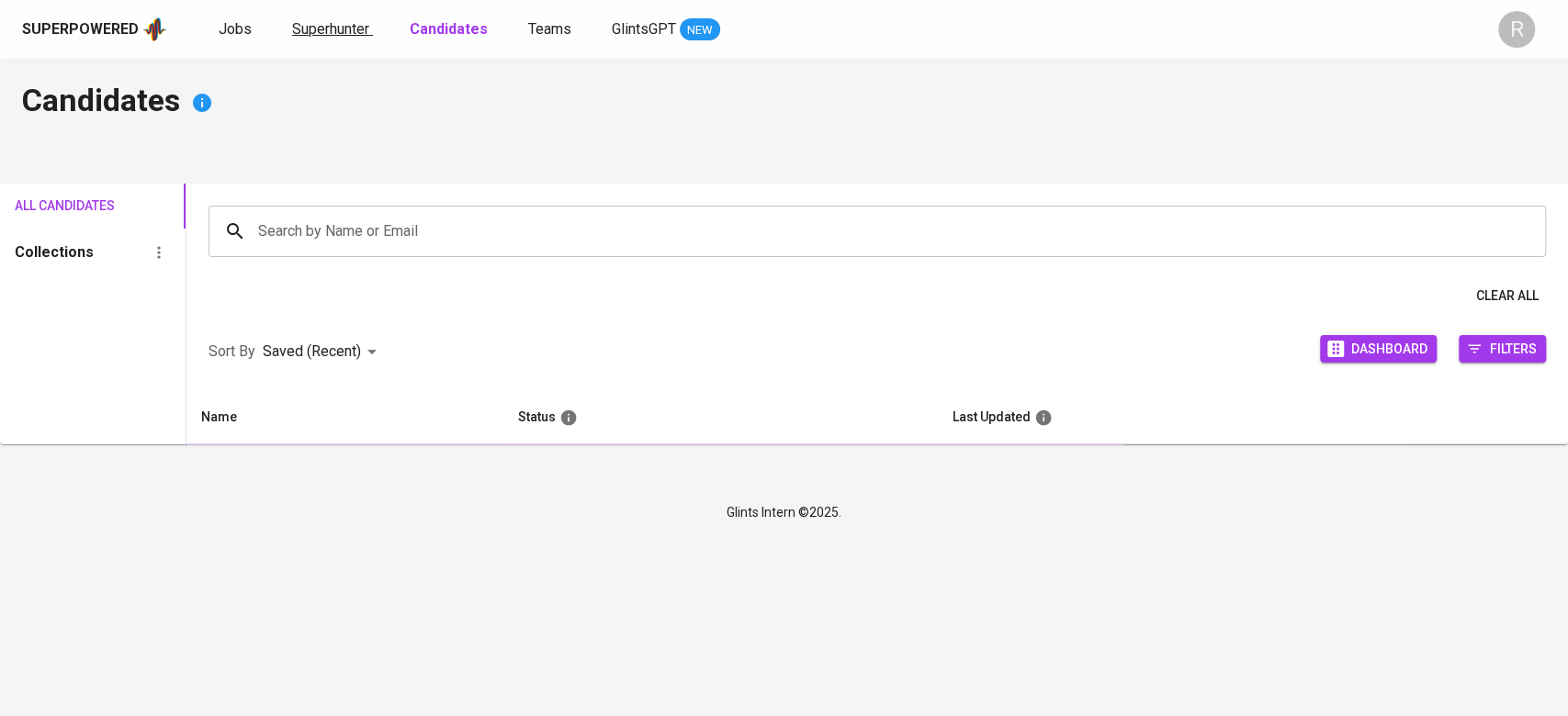
click at [323, 36] on span "Superhunter" at bounding box center [331, 29] width 77 height 17
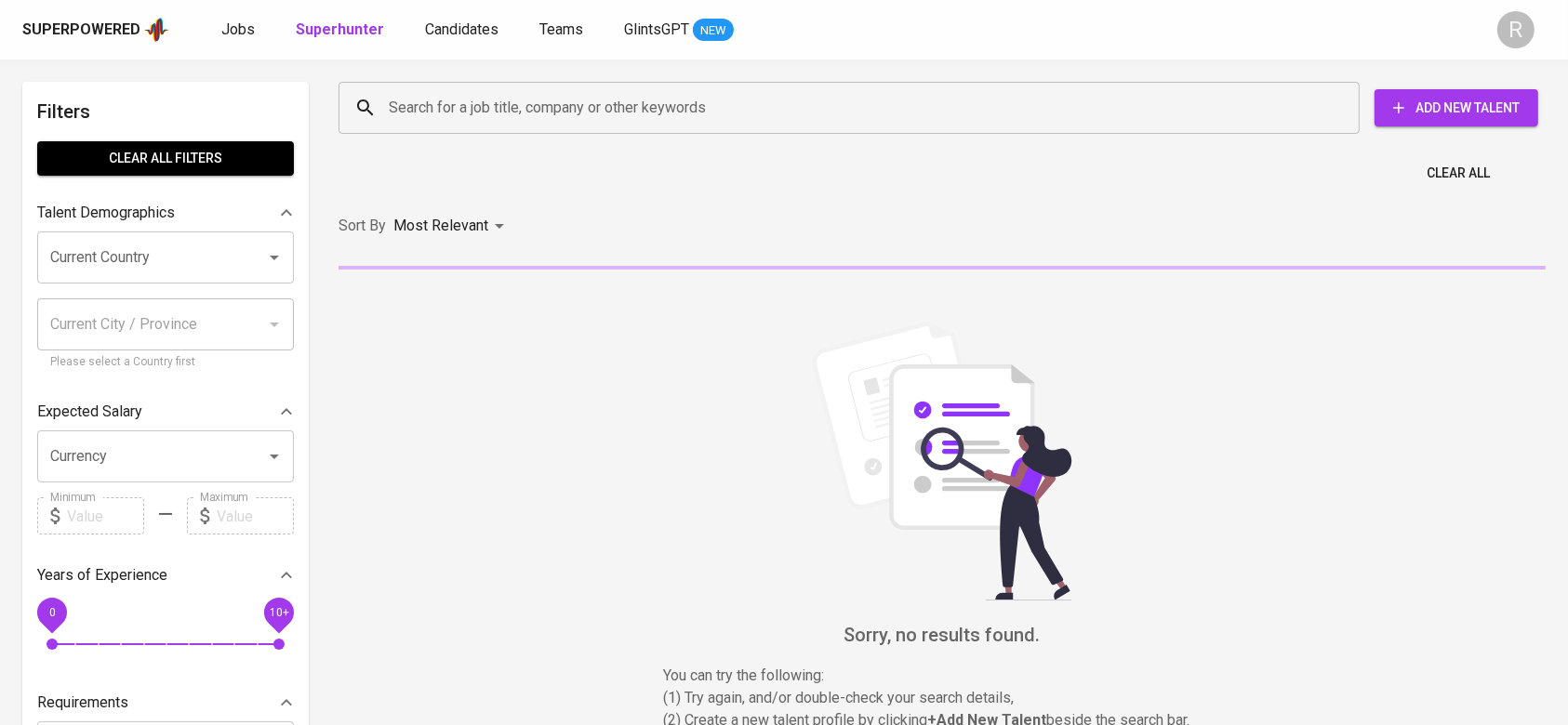
click at [453, 123] on input "Search for a job title, company or other keywords" at bounding box center [853, 107] width 939 height 35
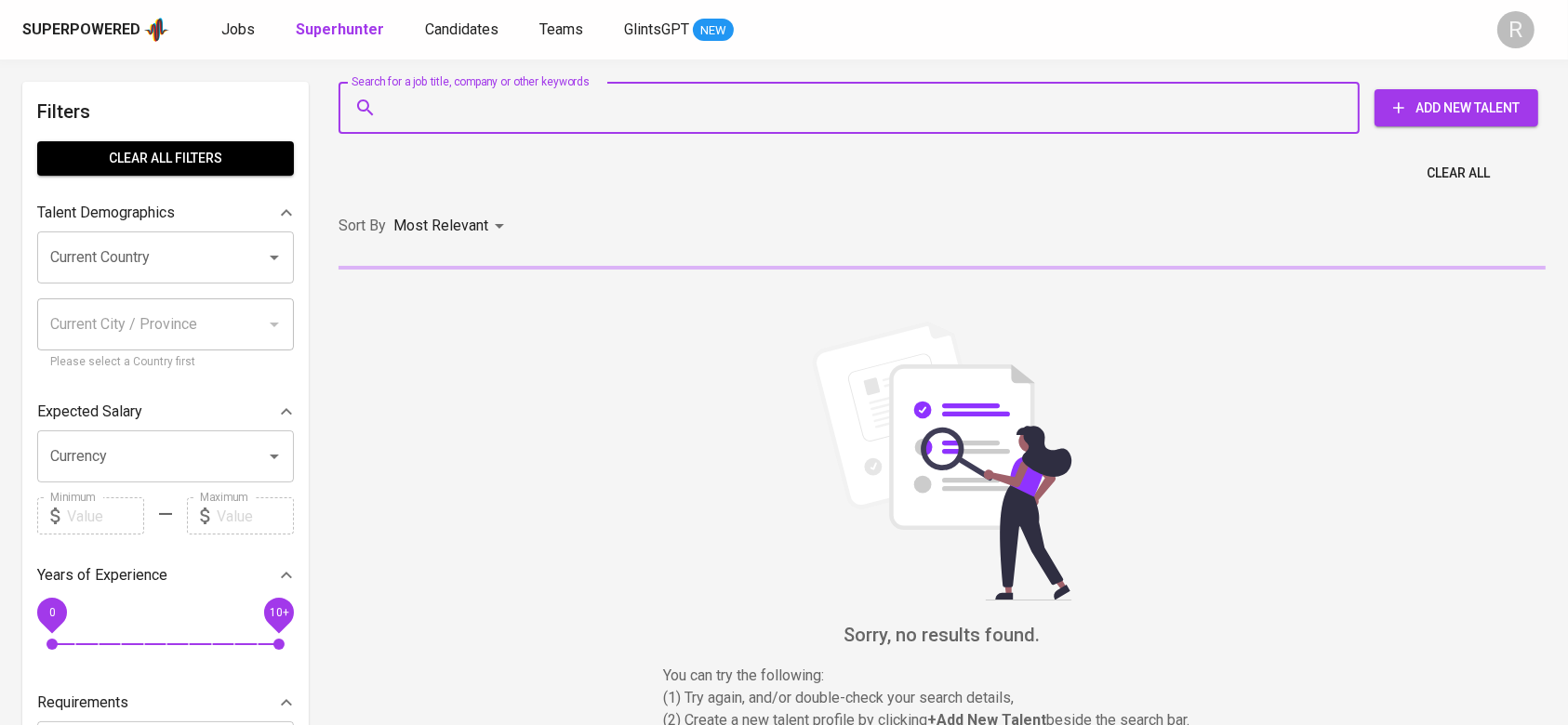
paste input "[EMAIL_ADDRESS][DOMAIN_NAME]"
type input "[EMAIL_ADDRESS][DOMAIN_NAME]"
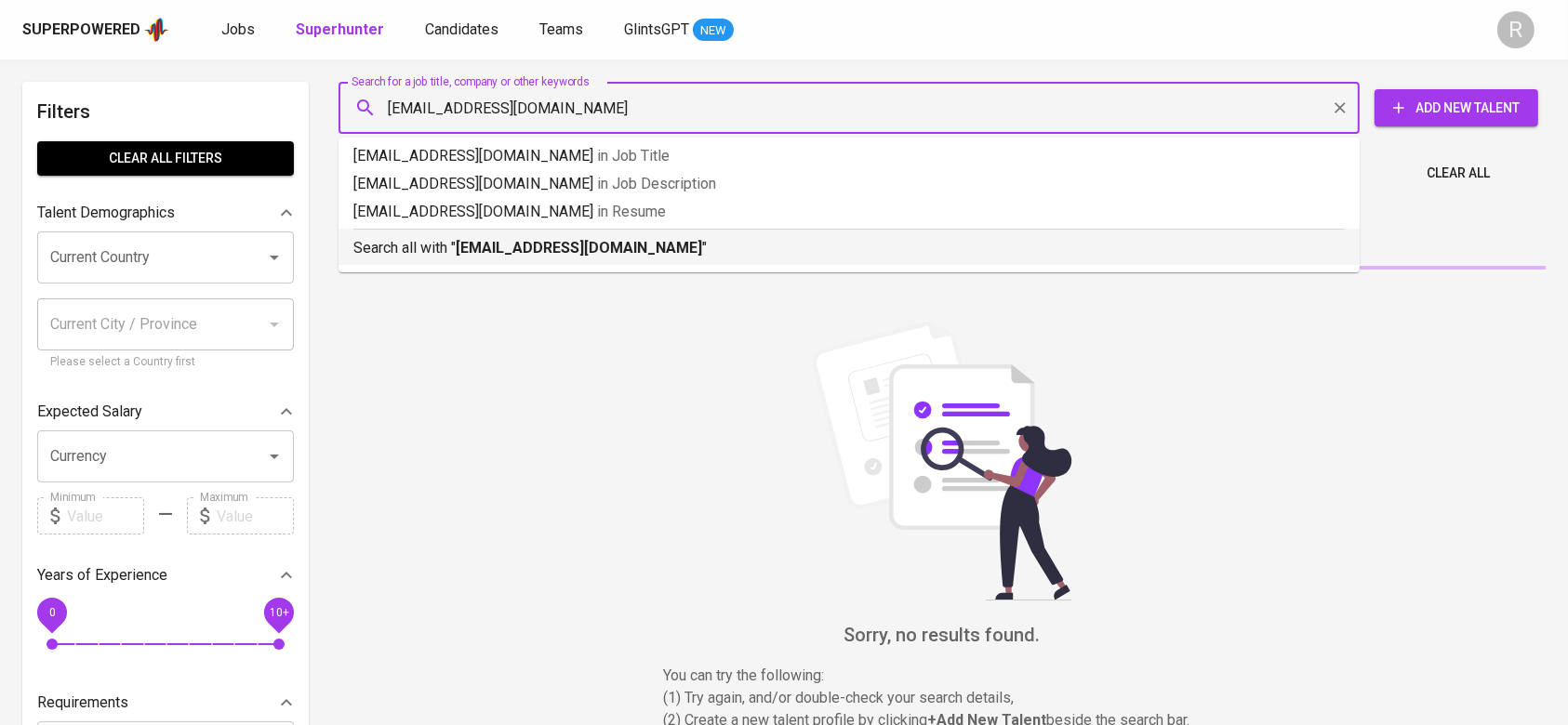
click at [430, 249] on p "Search all with " mohammaddicky.andika@gmail.com "" at bounding box center [849, 248] width 992 height 22
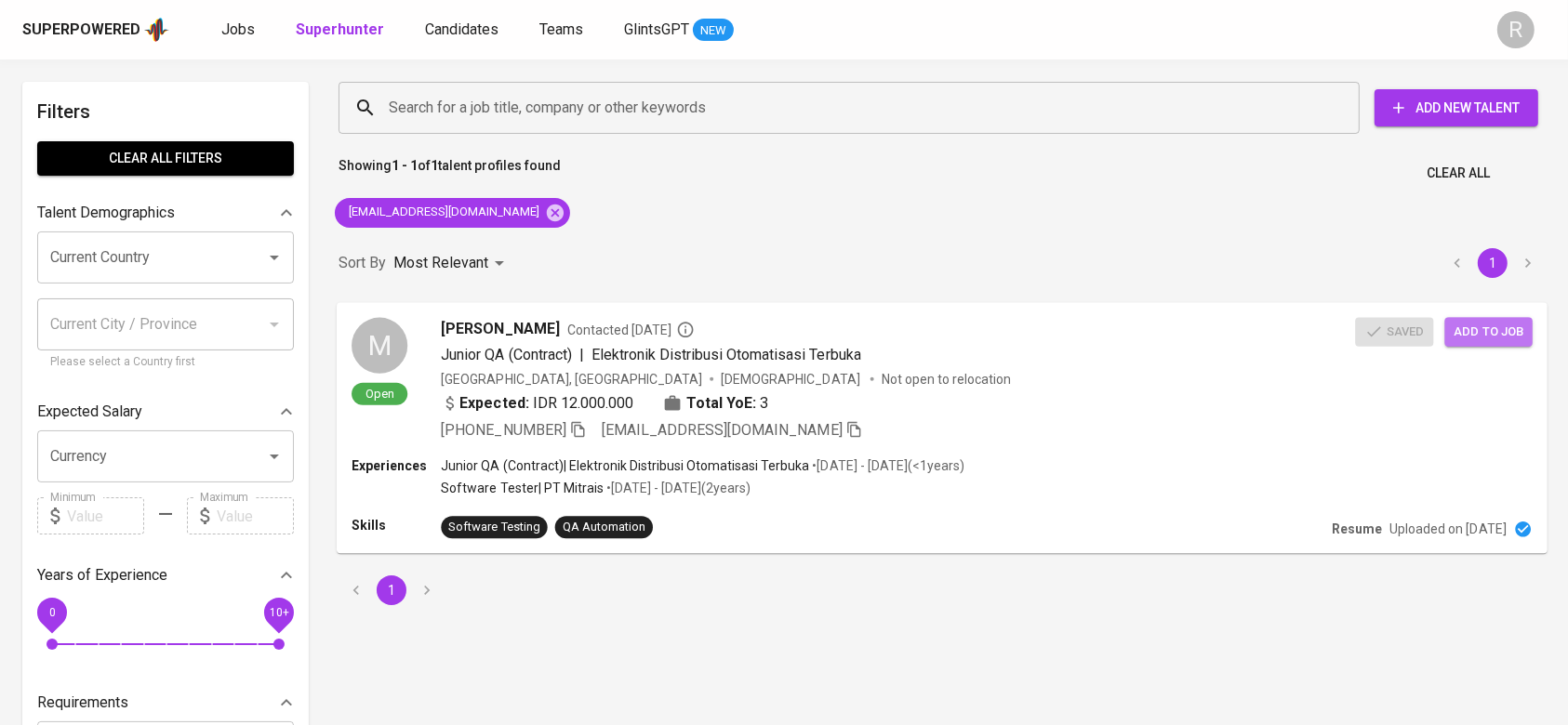
click at [1500, 325] on span "Add to job" at bounding box center [1489, 331] width 68 height 21
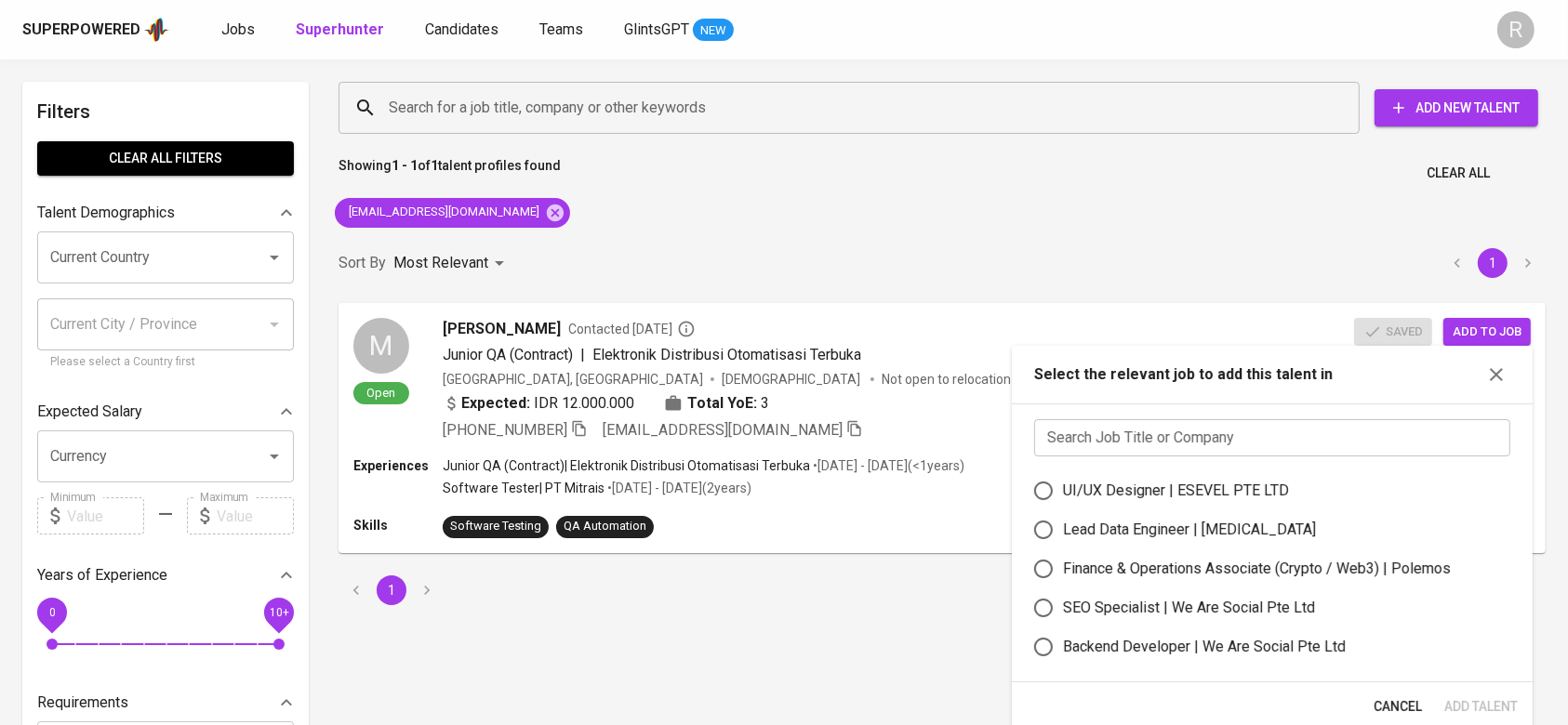
click at [829, 172] on div "Showing 1 - 1 of 1 talent profiles found Clear All" at bounding box center [942, 167] width 1229 height 46
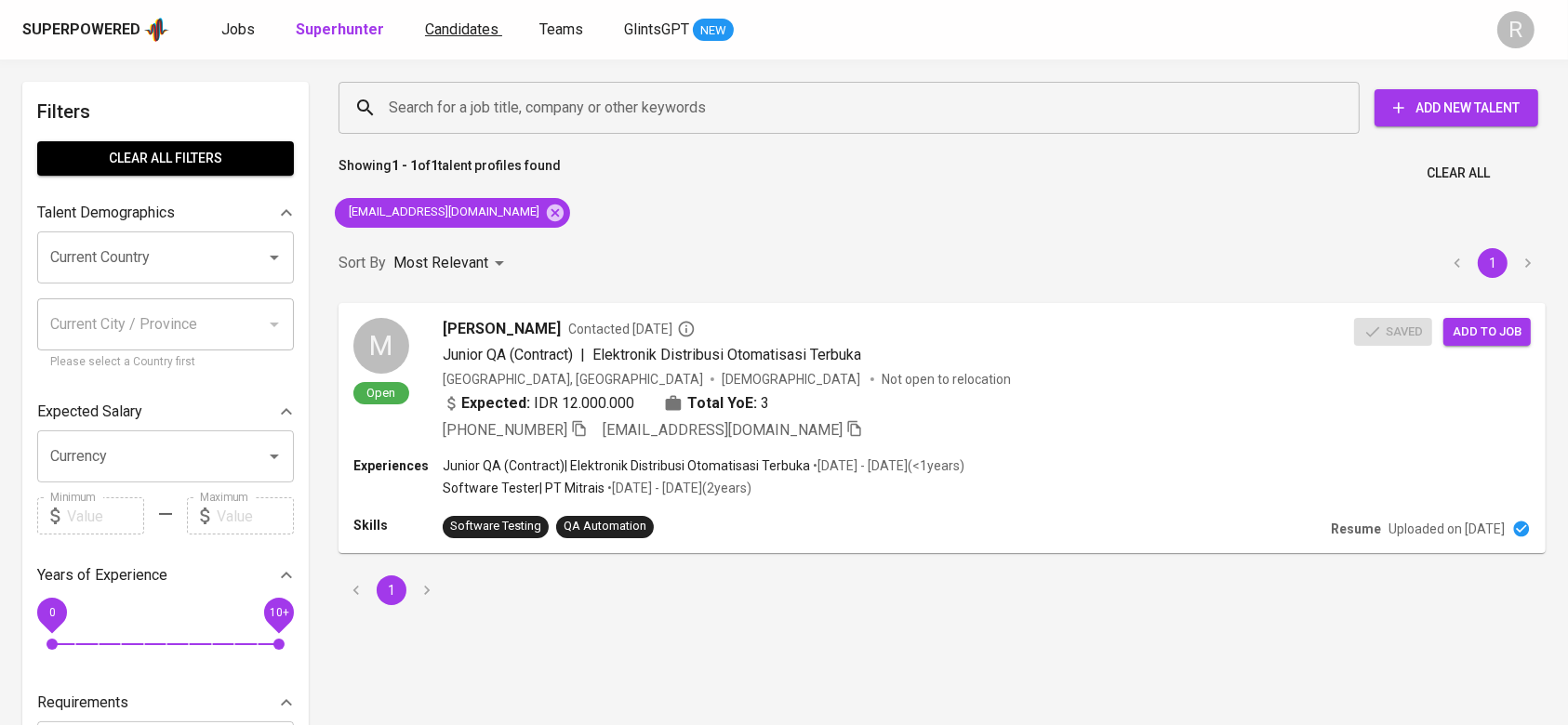
click at [448, 33] on span "Candidates" at bounding box center [461, 29] width 73 height 18
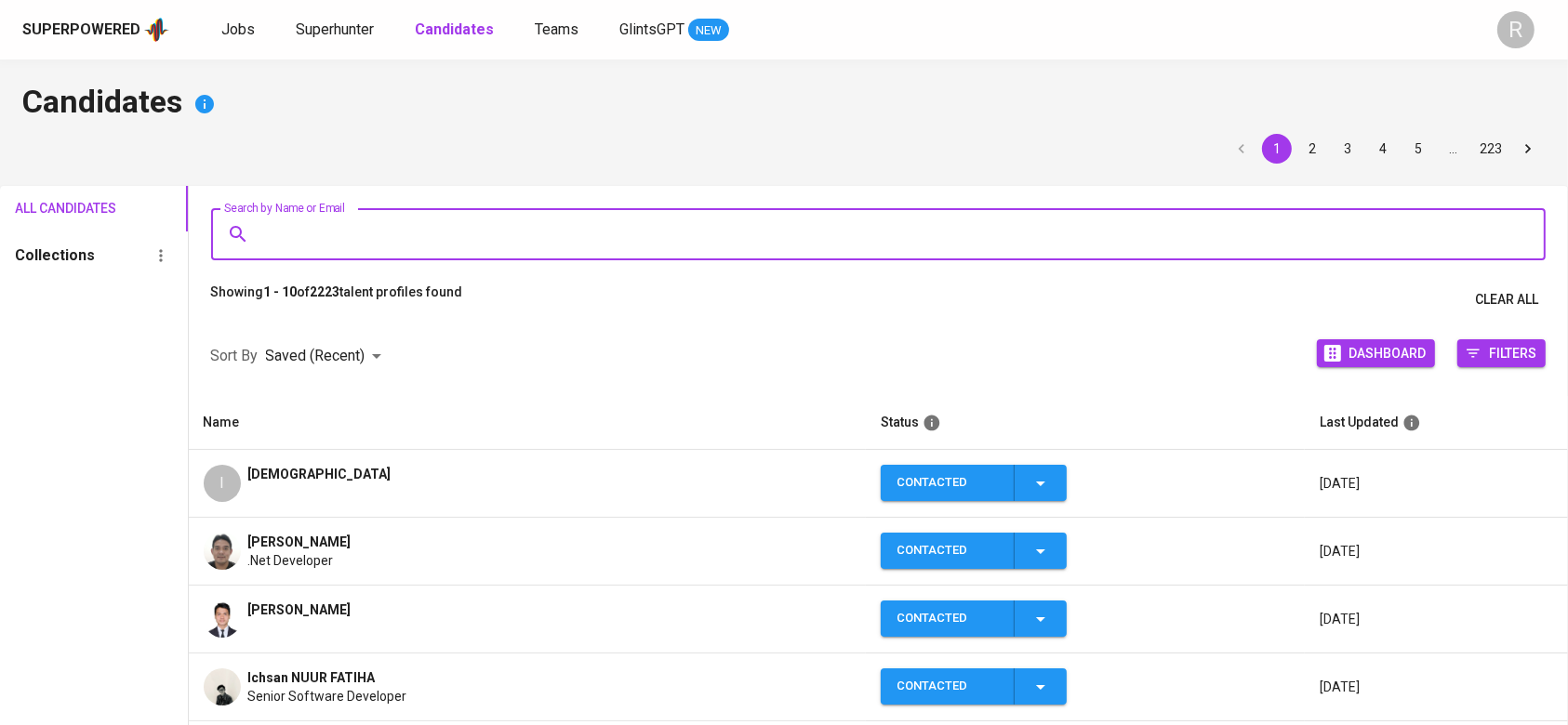
click at [335, 220] on input "Search by Name or Email" at bounding box center [883, 235] width 1253 height 35
paste input "[EMAIL_ADDRESS][DOMAIN_NAME]"
type input "[EMAIL_ADDRESS][DOMAIN_NAME]"
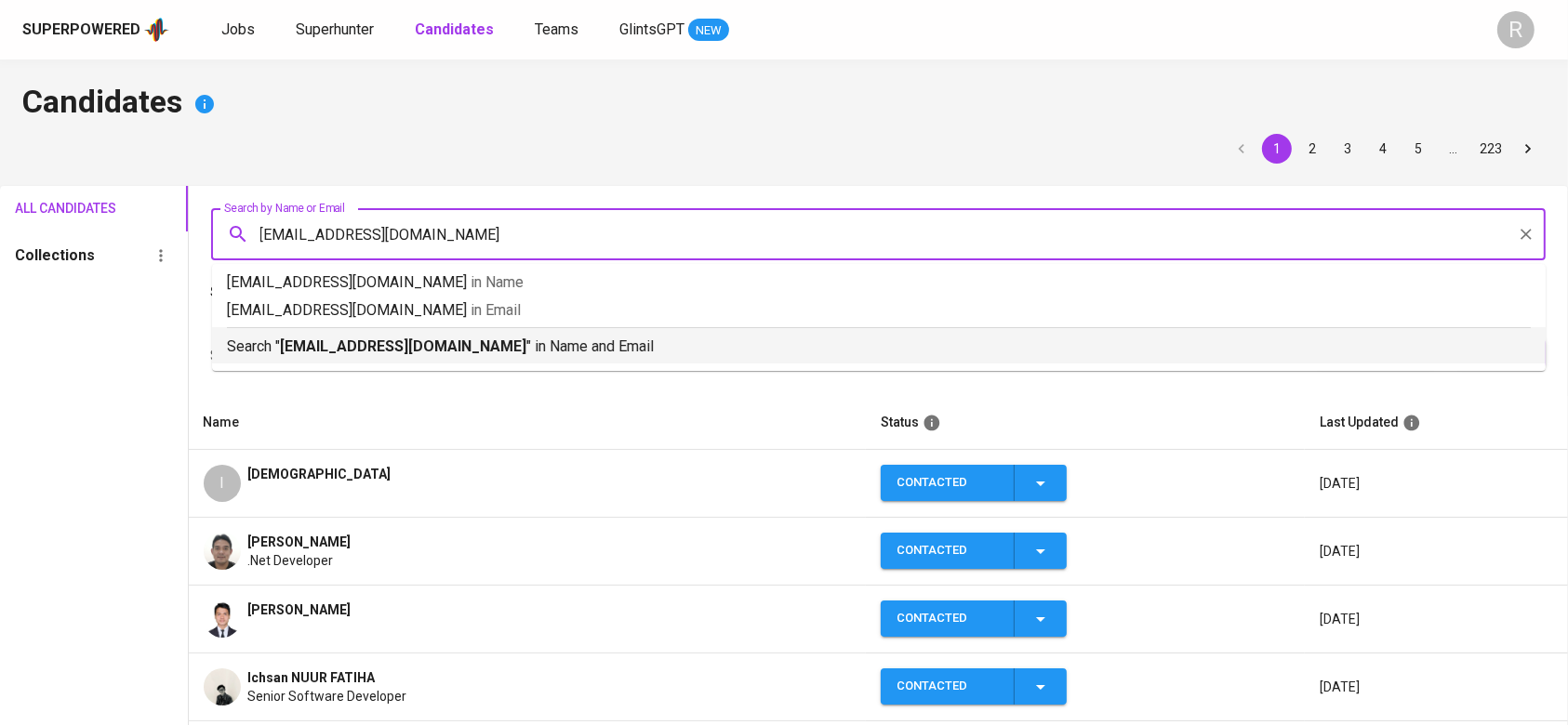
click at [348, 347] on b "[EMAIL_ADDRESS][DOMAIN_NAME]" at bounding box center [403, 347] width 246 height 18
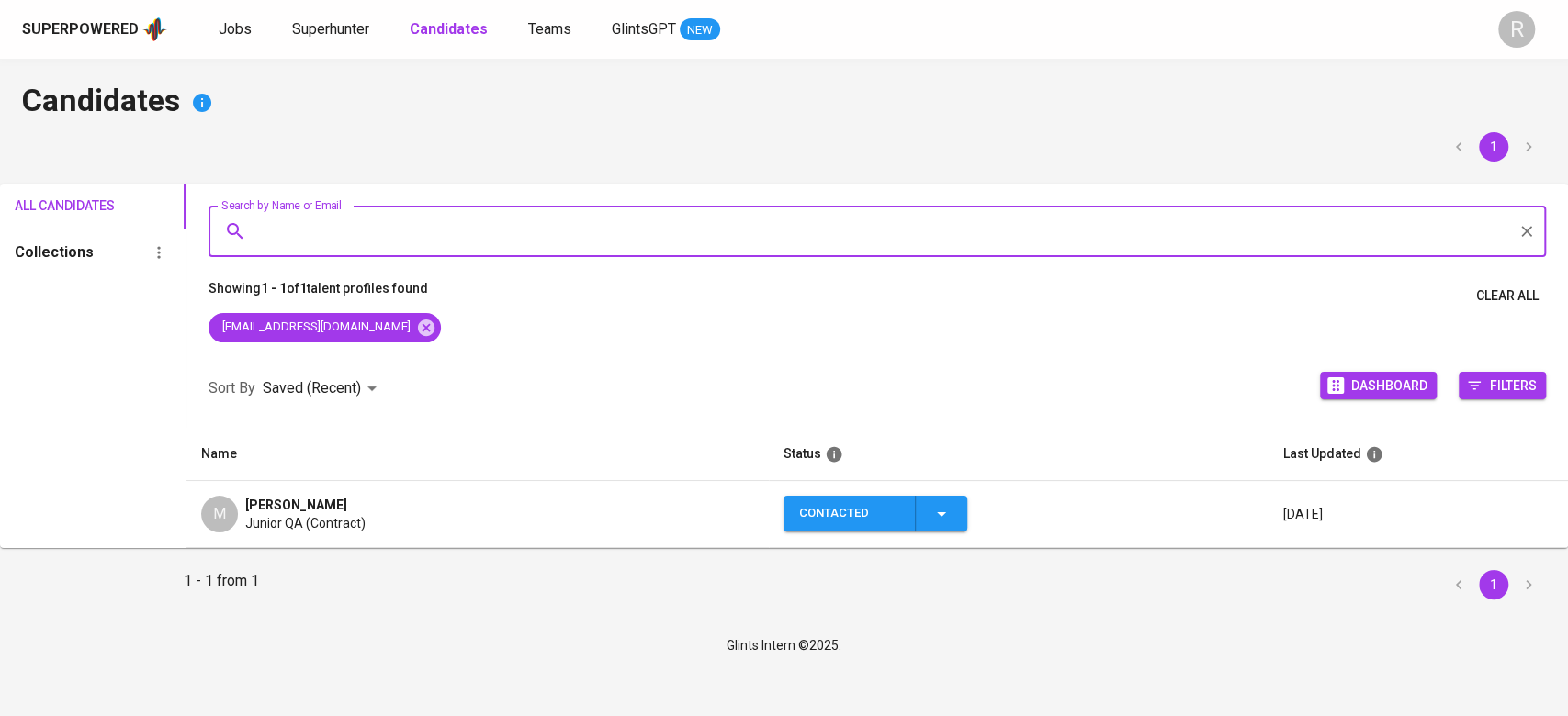
click at [931, 518] on icon "button" at bounding box center [941, 514] width 22 height 22
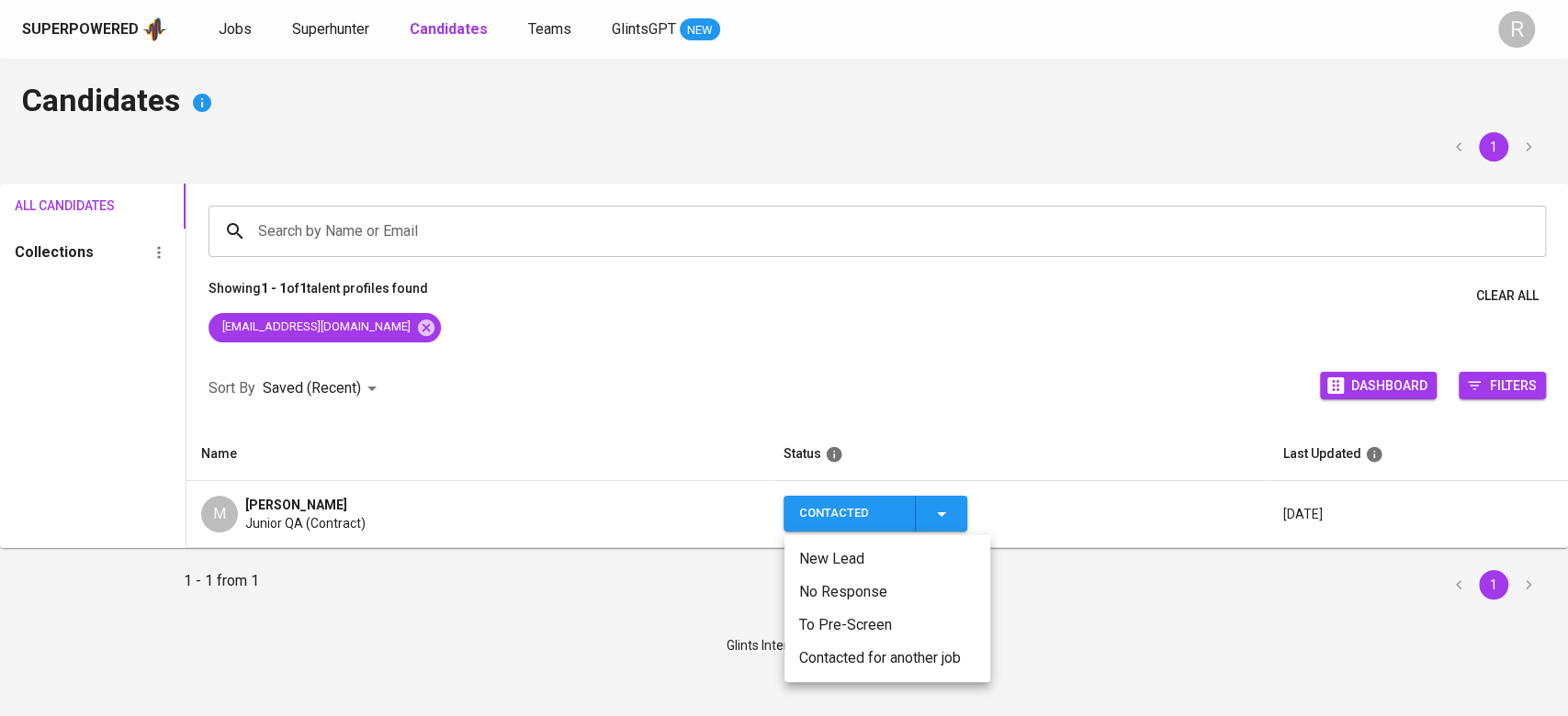
click at [835, 652] on li "Contacted for another job" at bounding box center [887, 658] width 206 height 33
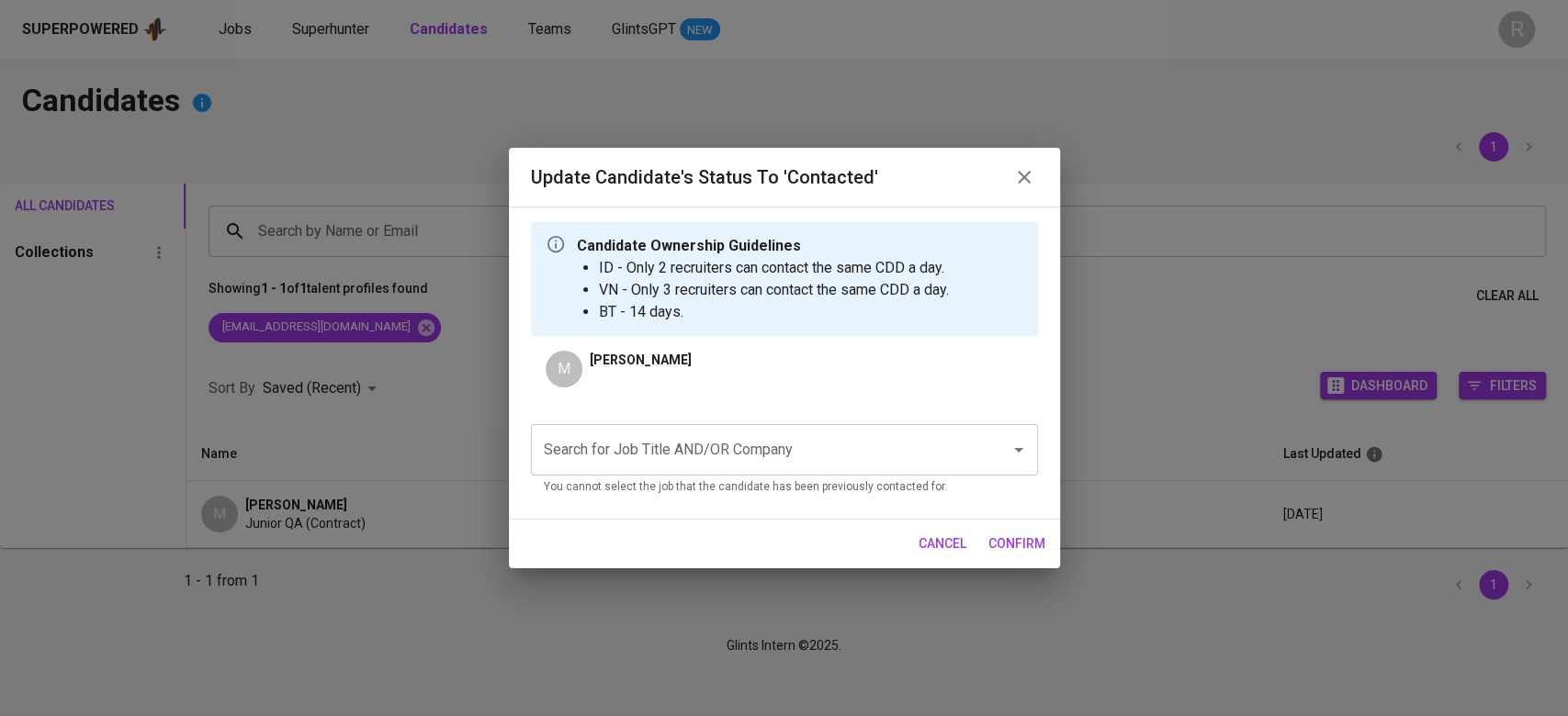
click at [643, 463] on input "Search for Job Title AND/OR Company" at bounding box center [758, 450] width 439 height 35
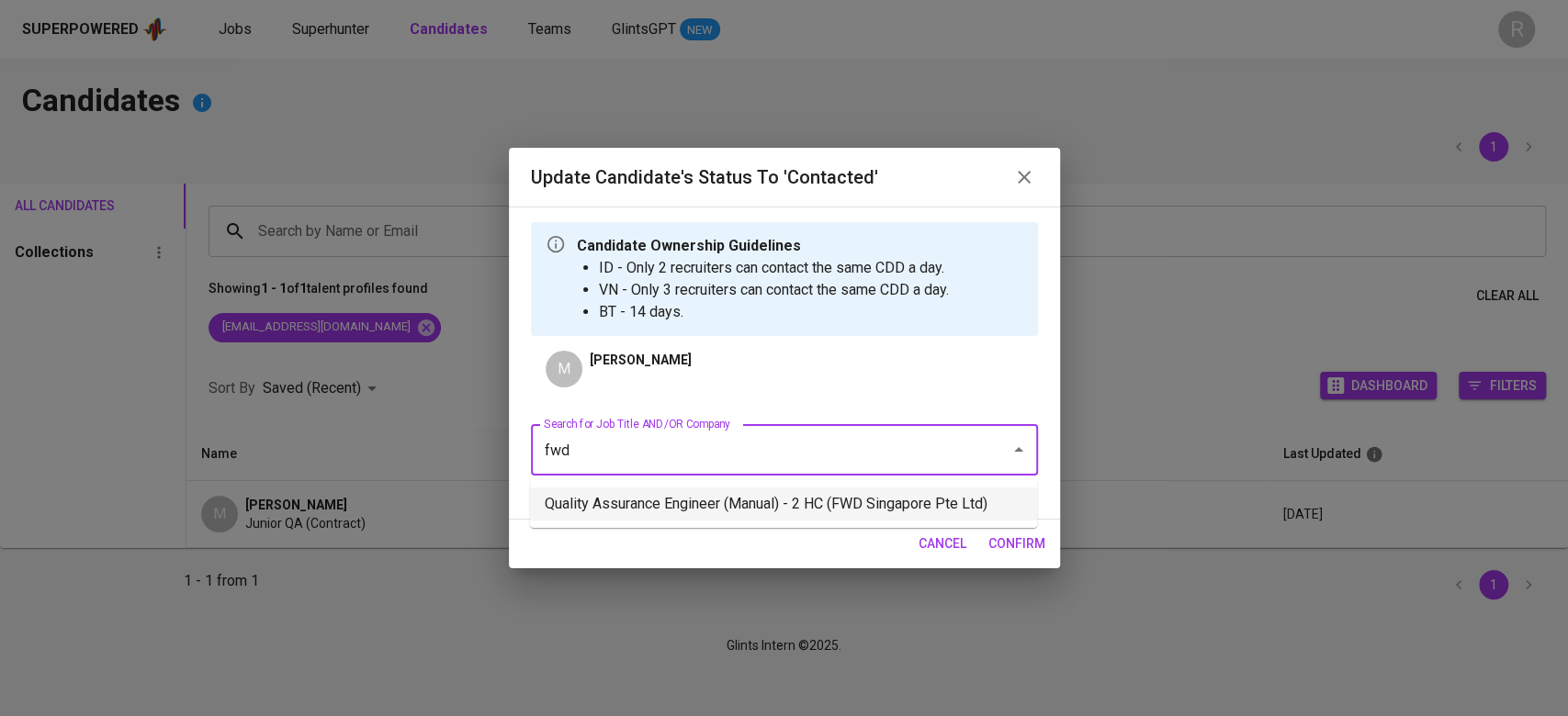
click at [751, 504] on li "Quality Assurance Engineer (Manual) - 2 HC (FWD Singapore Pte Ltd)" at bounding box center [783, 504] width 507 height 33
type input "fwd"
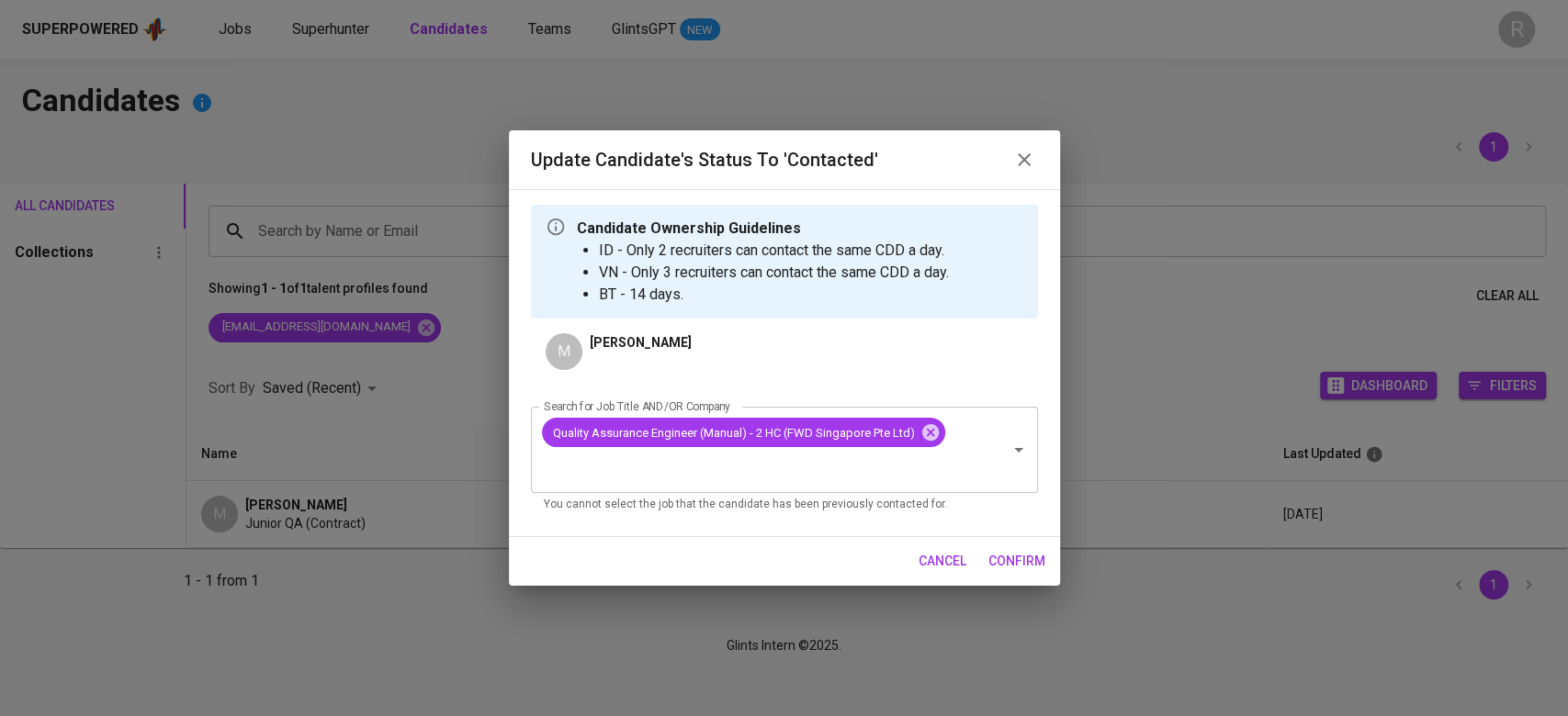
click at [1013, 543] on div "cancel confirm" at bounding box center [784, 562] width 551 height 48
click at [1009, 554] on span "confirm" at bounding box center [1016, 562] width 57 height 23
